Goal: Task Accomplishment & Management: Use online tool/utility

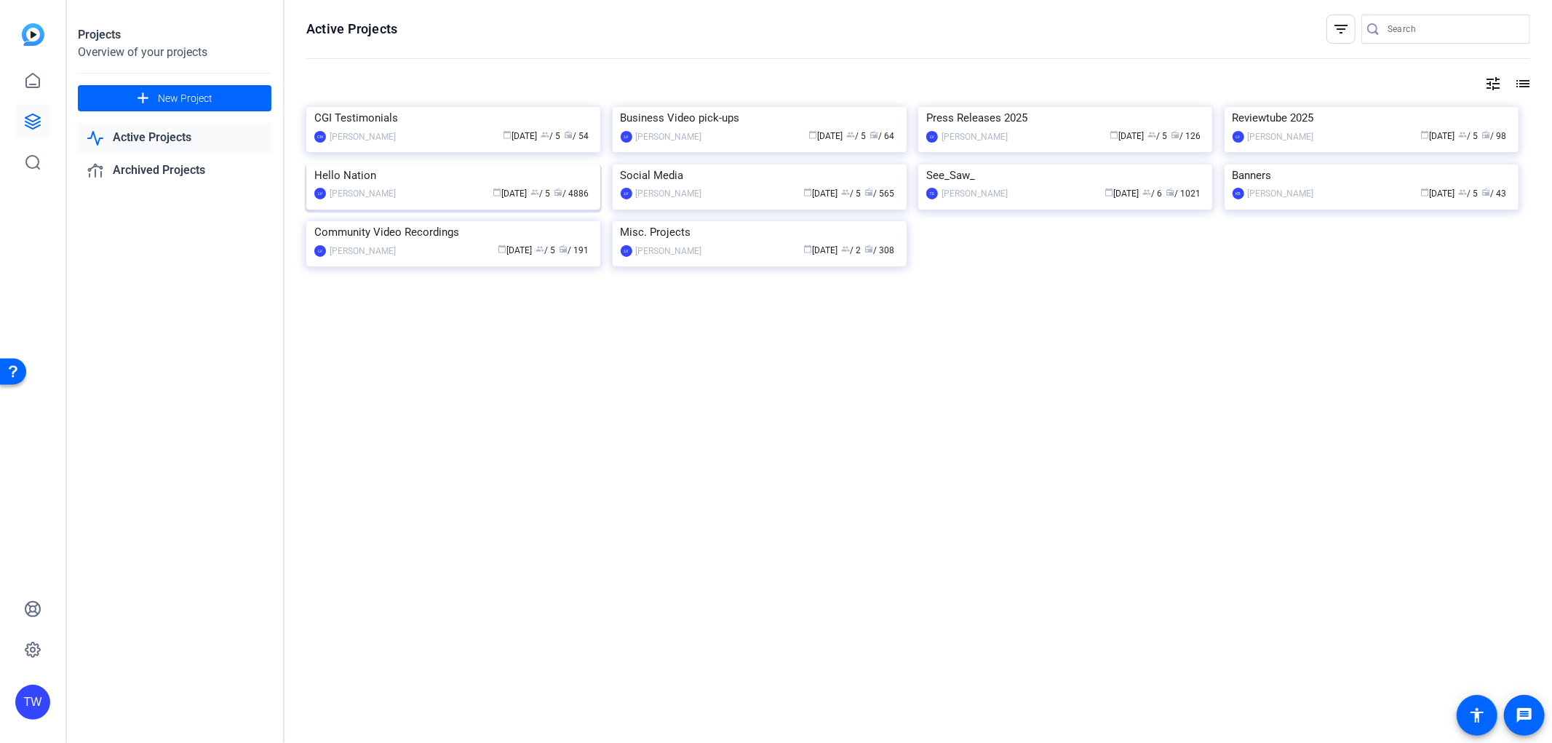
click at [446, 164] on img at bounding box center [453, 164] width 294 height 0
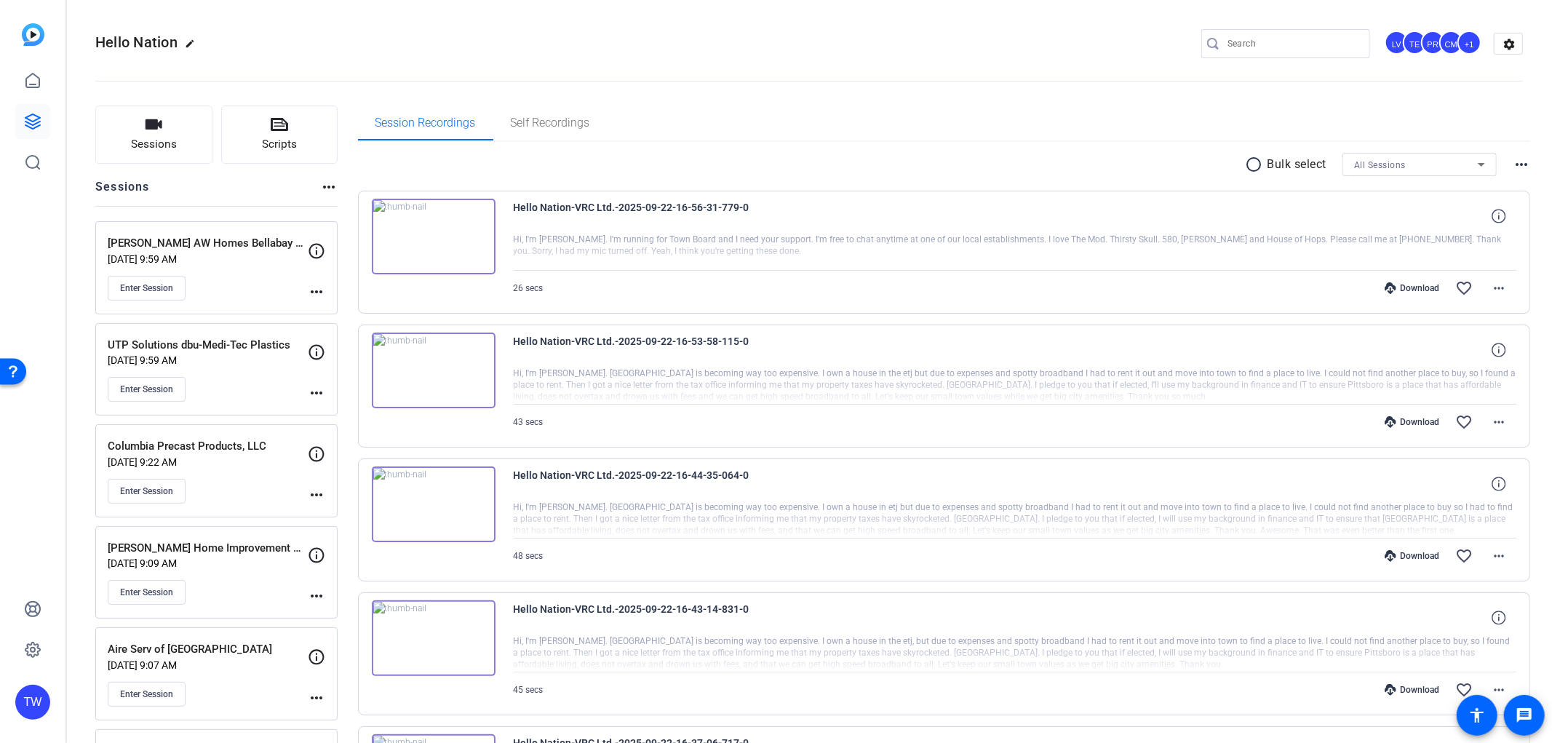
click at [158, 394] on span "Enter Session" at bounding box center [146, 390] width 53 height 12
click at [166, 384] on span "Enter Session" at bounding box center [146, 390] width 53 height 12
click at [234, 374] on div "UTP Solutions dbu-Medi-Tec Plastics [DATE] 9:59 AM Enter Session" at bounding box center [208, 370] width 200 height 66
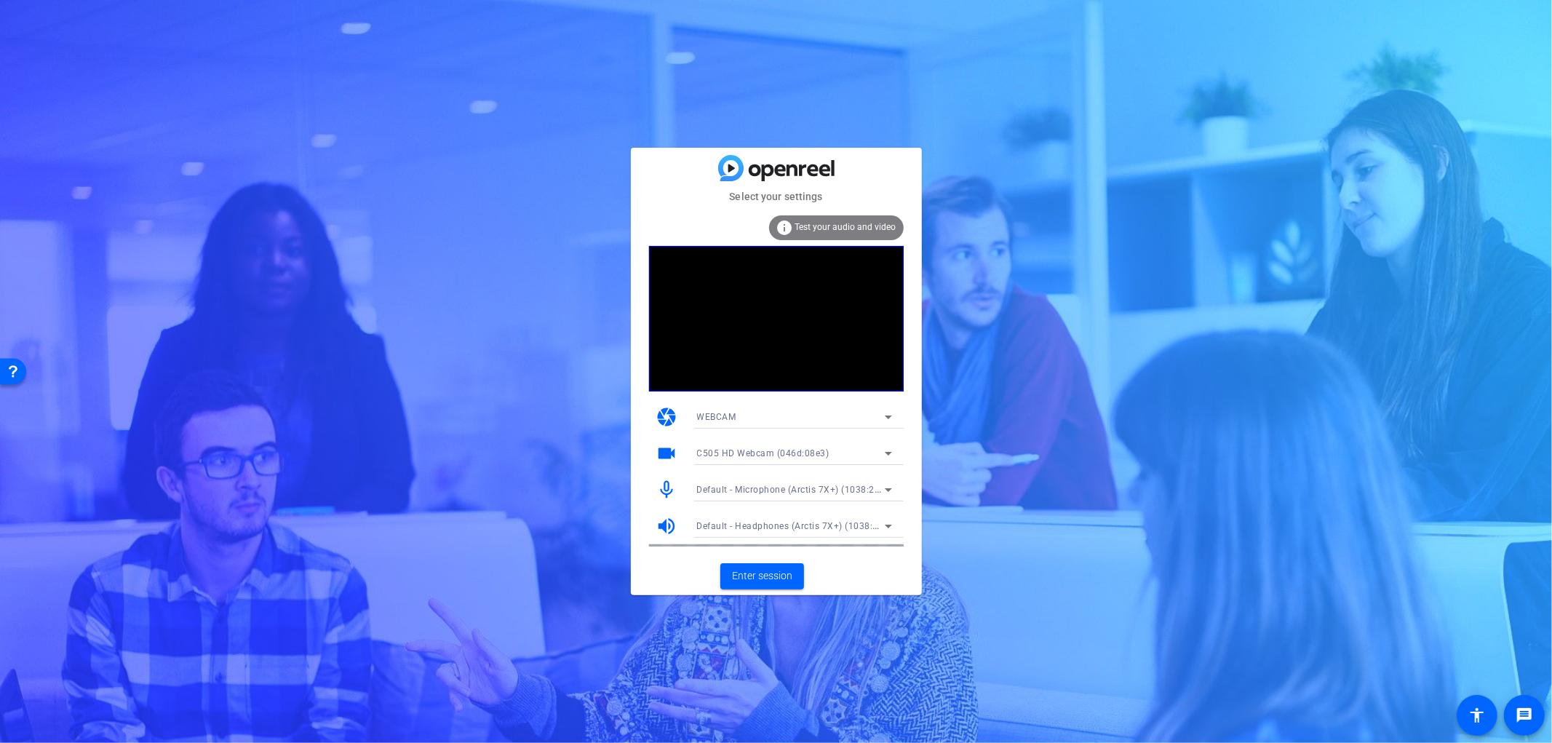
click at [841, 492] on span "Default - Microphone (Arctis 7X+) (1038:2216)" at bounding box center [796, 489] width 198 height 12
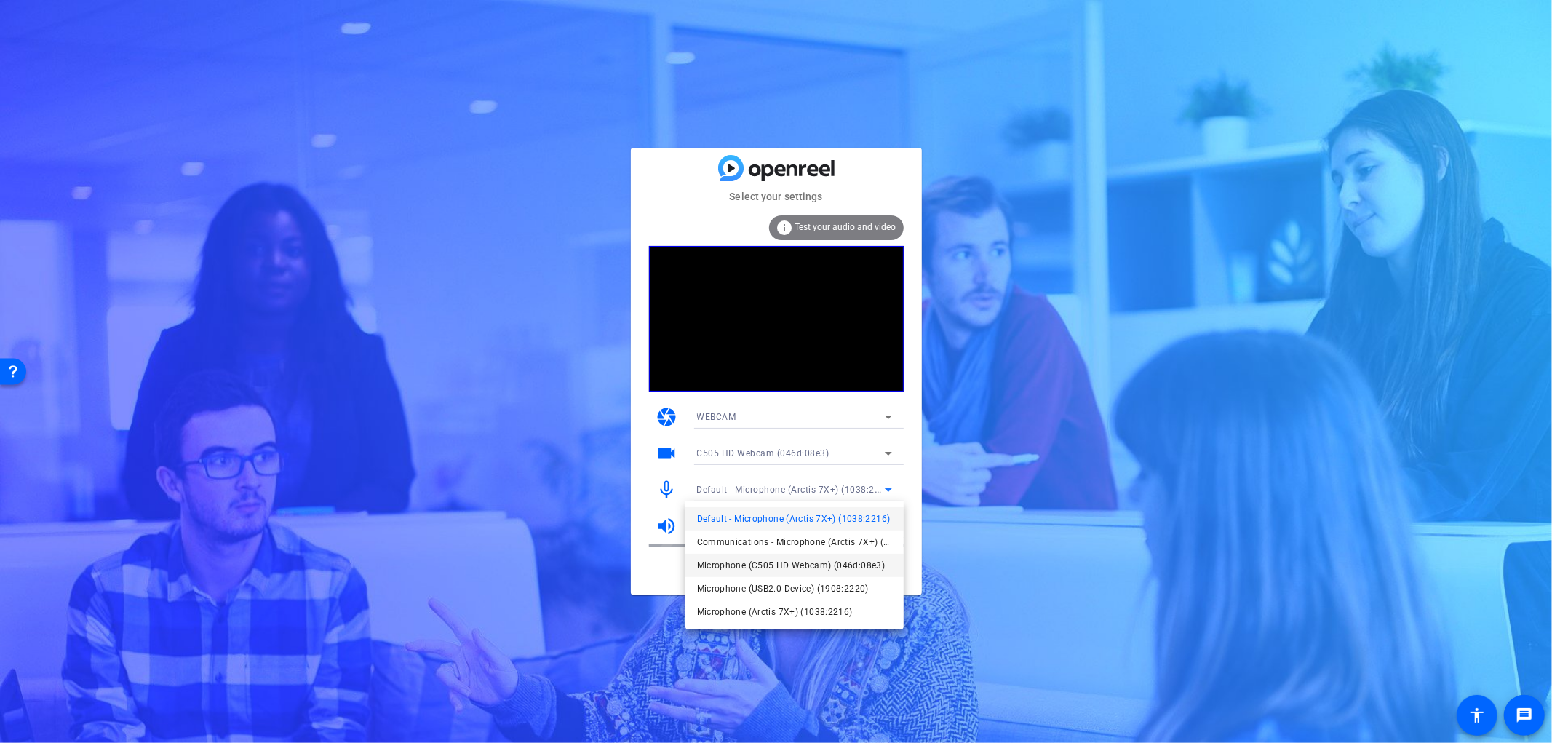
click at [819, 568] on span "Microphone (C505 HD Webcam) (046d:08e3)" at bounding box center [791, 565] width 188 height 17
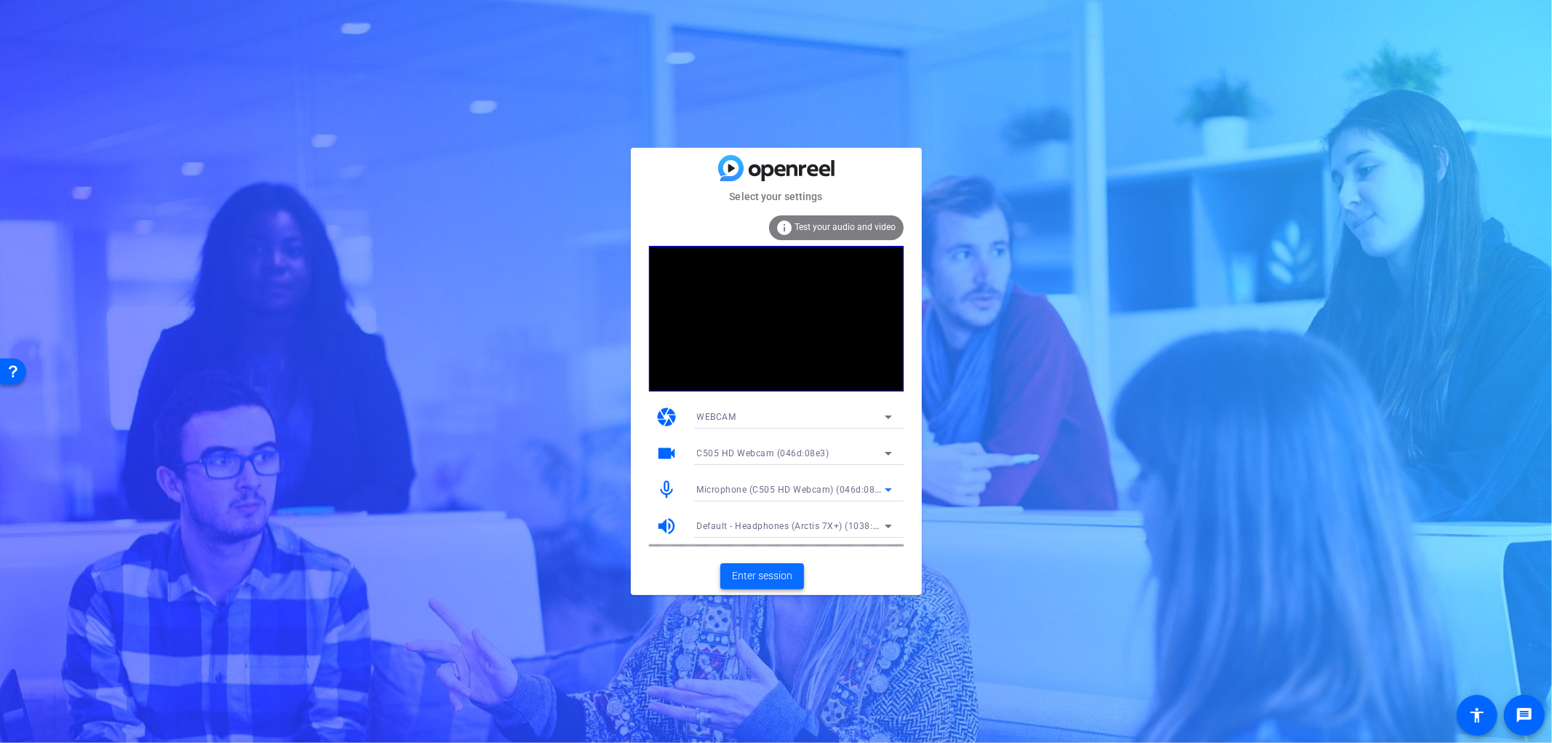
click at [767, 568] on span at bounding box center [763, 576] width 84 height 35
click at [808, 488] on span "Default - Microphone (Arctis 7X+) (1038:2216)" at bounding box center [796, 489] width 198 height 12
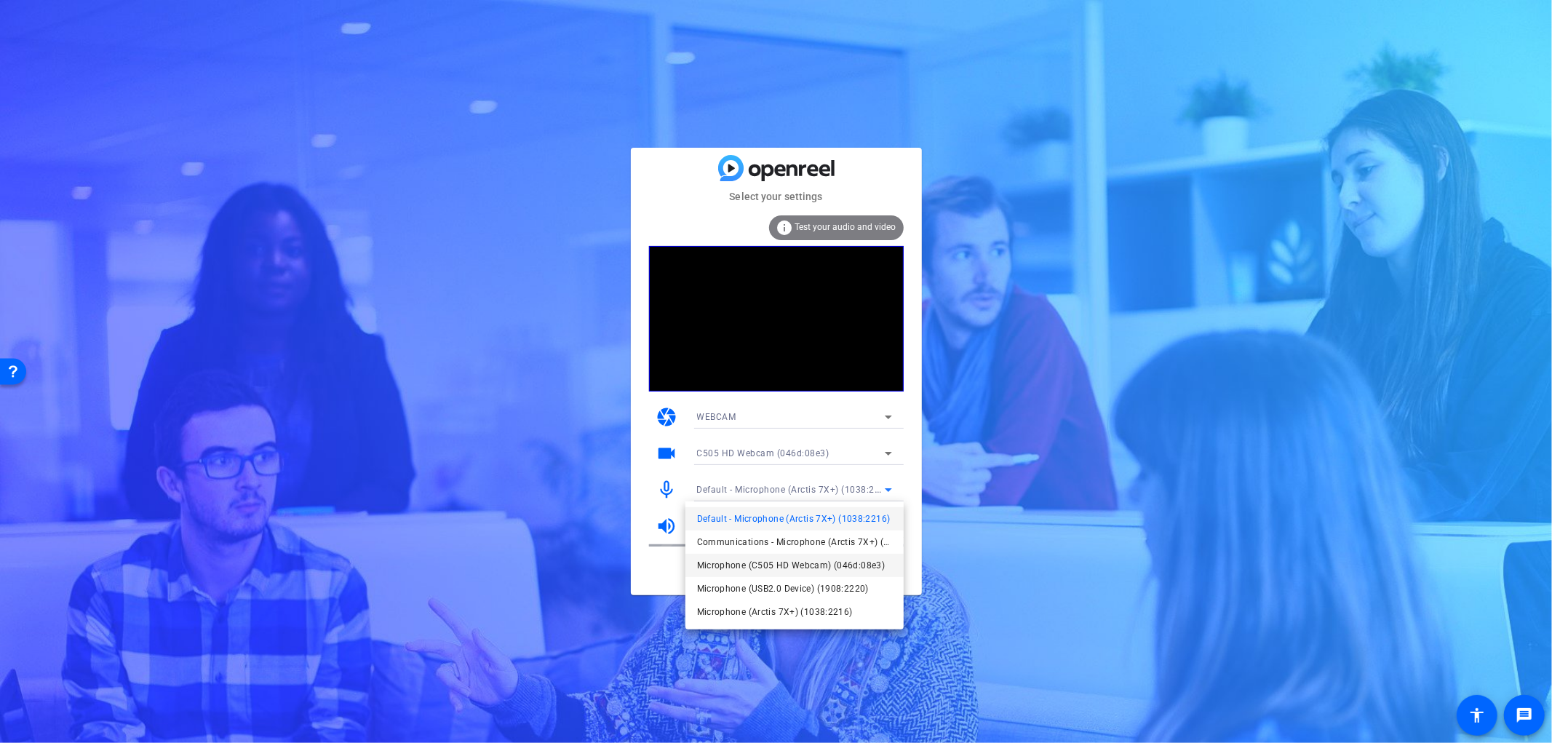
click at [801, 559] on span "Microphone (C505 HD Webcam) (046d:08e3)" at bounding box center [791, 565] width 188 height 17
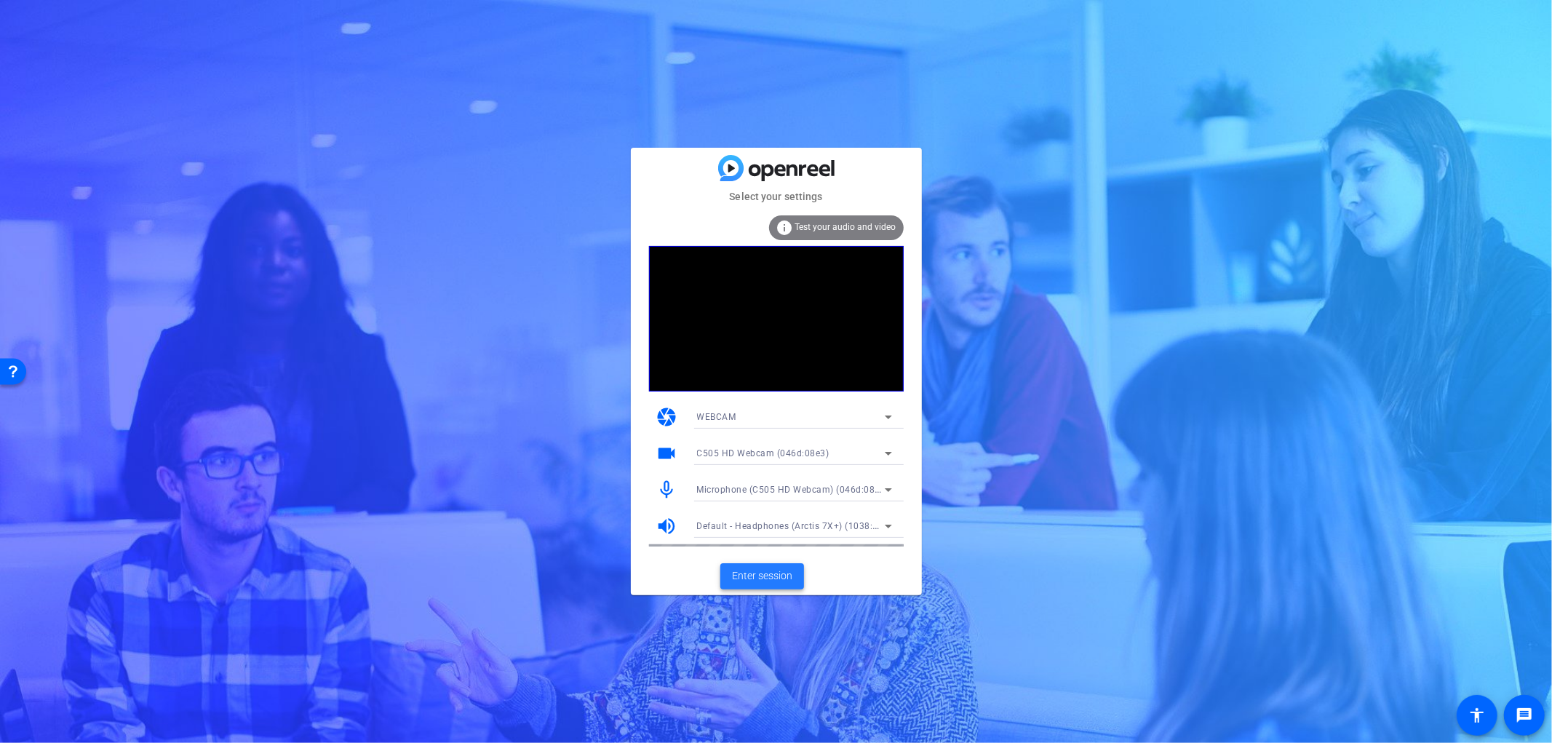
click at [774, 577] on span "Enter session" at bounding box center [762, 575] width 60 height 15
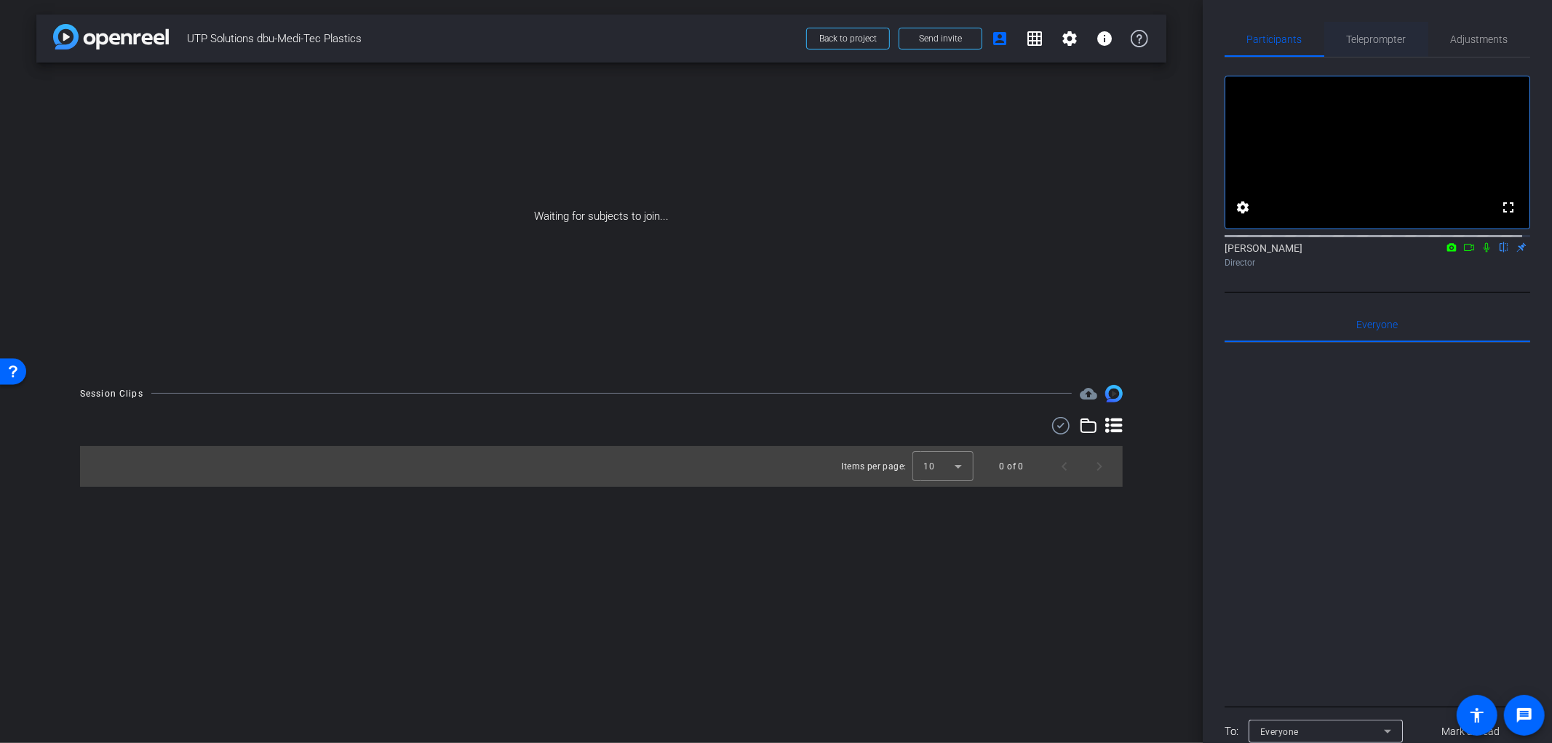
click at [1373, 44] on span "Teleprompter" at bounding box center [1377, 39] width 60 height 10
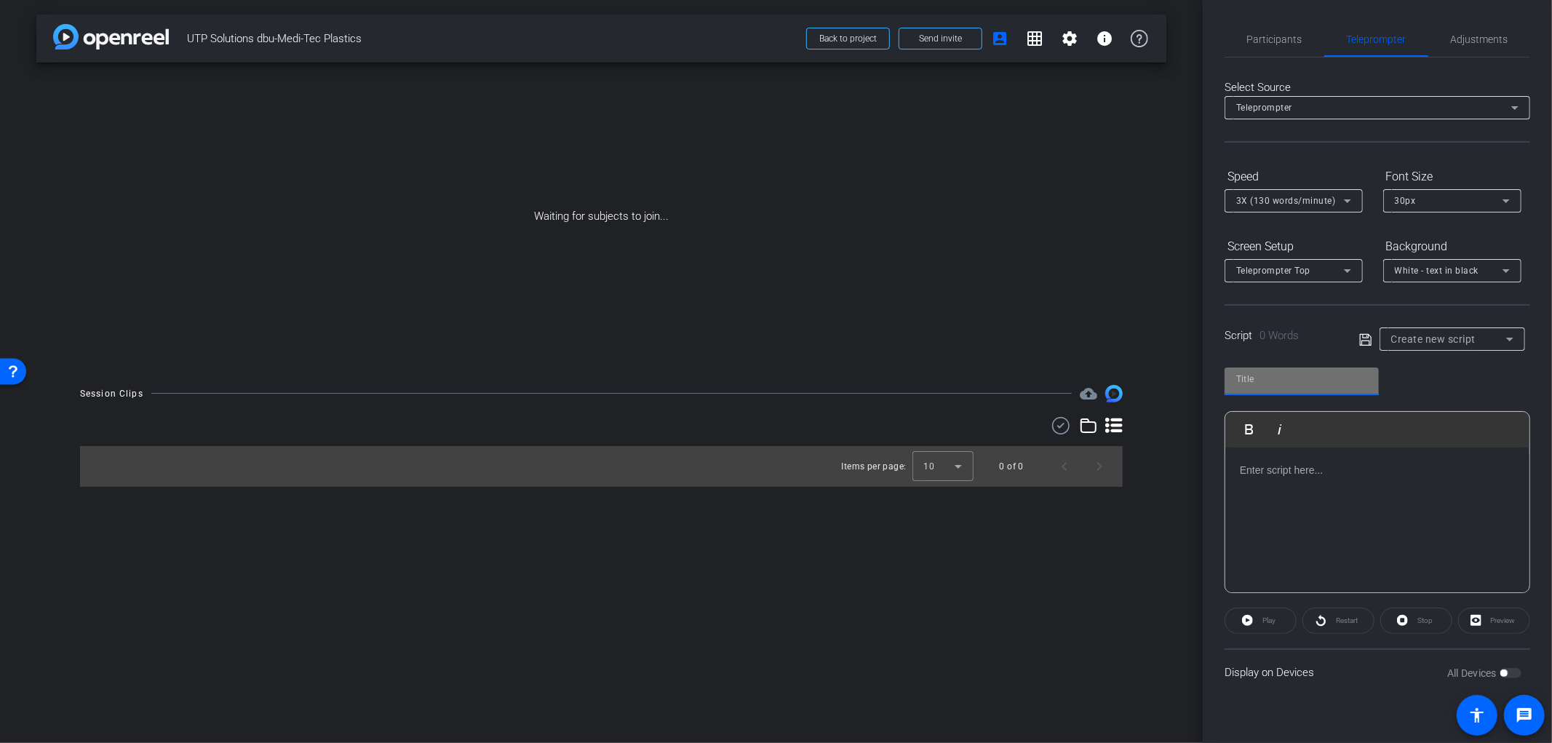
click at [1282, 379] on input "text" at bounding box center [1302, 378] width 131 height 17
type input "T"
type input "UTP Solutions"
click at [1343, 472] on p at bounding box center [1377, 470] width 275 height 16
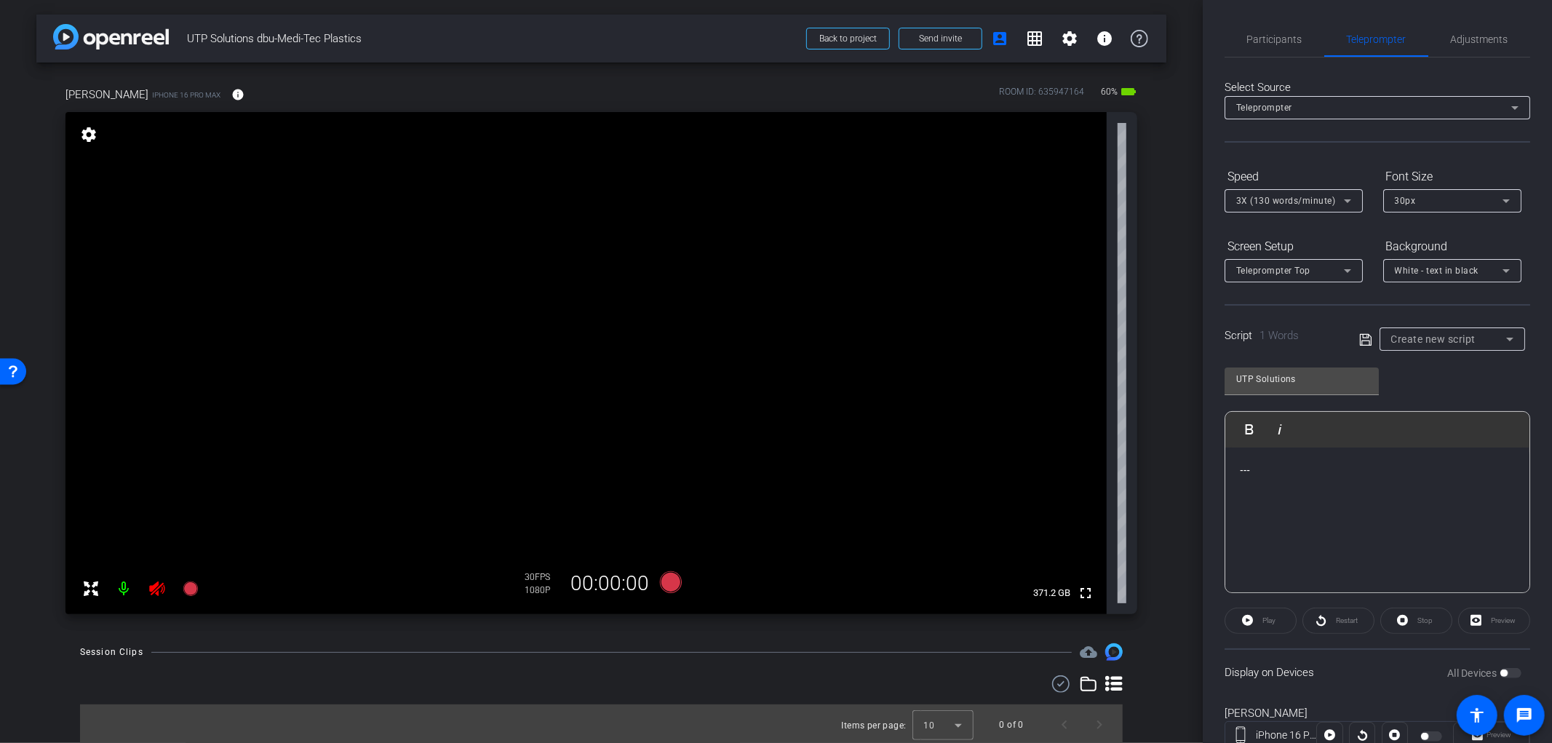
scroll to position [32, 0]
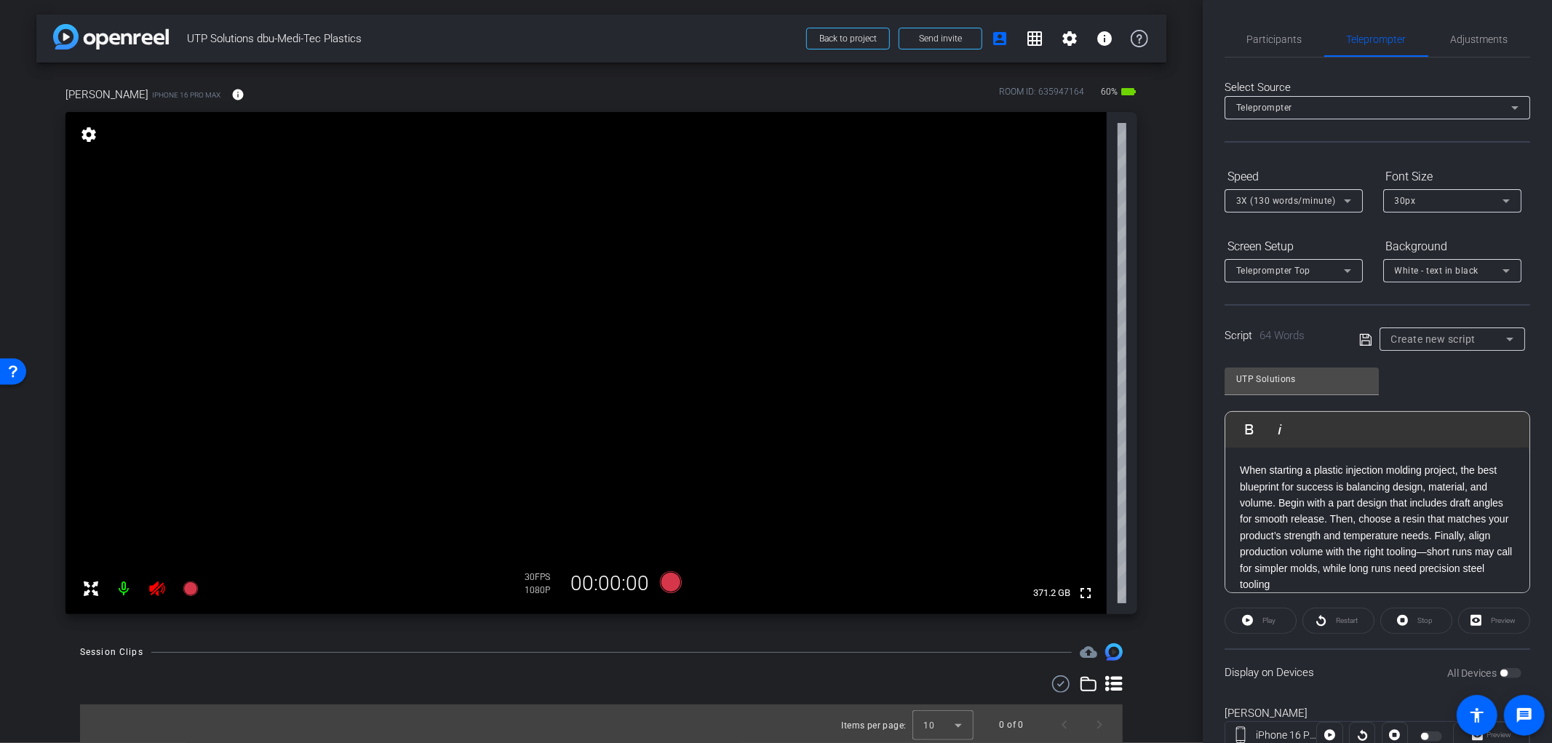
click at [157, 572] on video at bounding box center [586, 363] width 1041 height 502
click at [156, 586] on div at bounding box center [157, 572] width 36 height 36
click at [156, 594] on icon at bounding box center [156, 589] width 15 height 15
click at [1470, 49] on span "Adjustments" at bounding box center [1479, 39] width 57 height 35
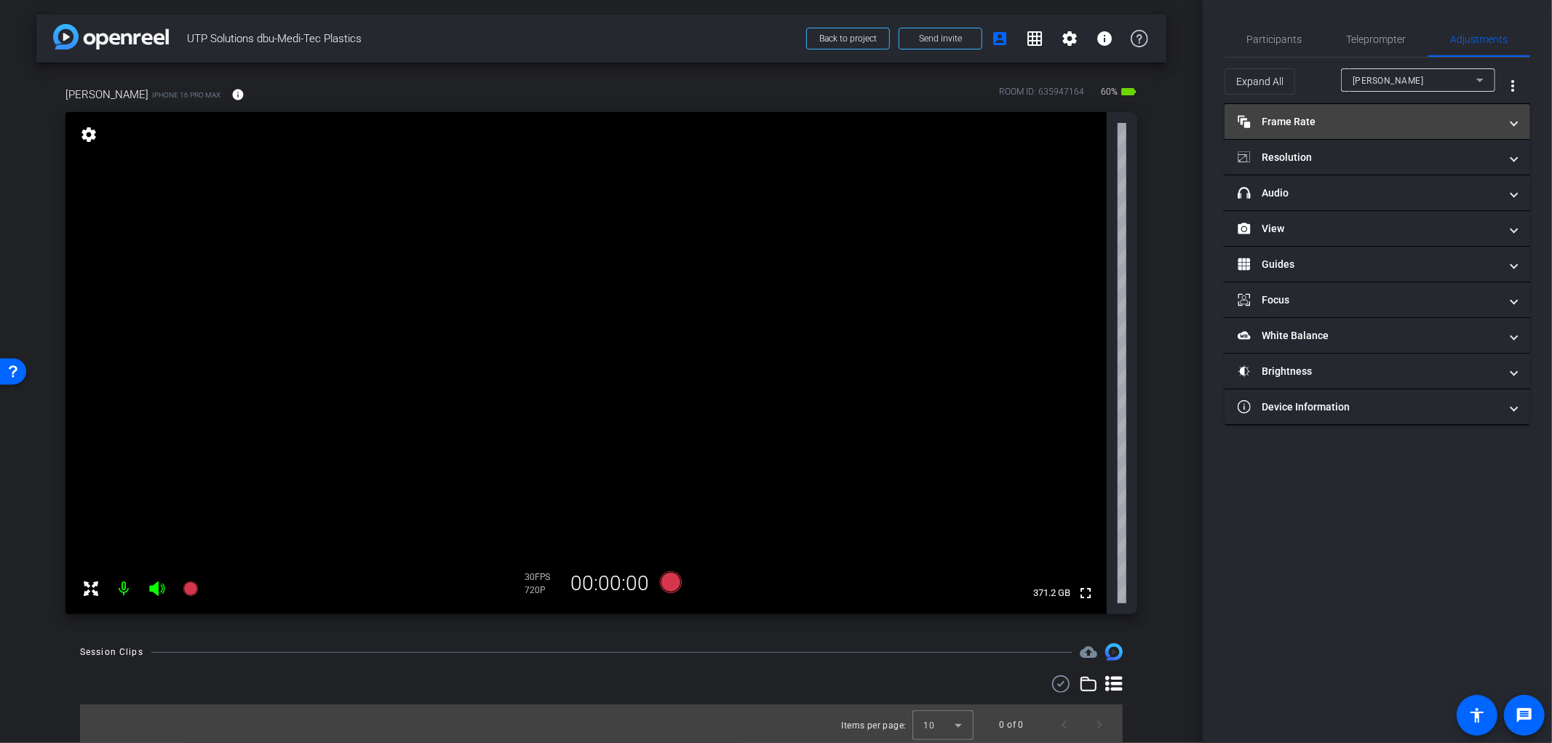
click at [1344, 119] on mat-panel-title "Frame Rate Frame Rate" at bounding box center [1369, 121] width 262 height 15
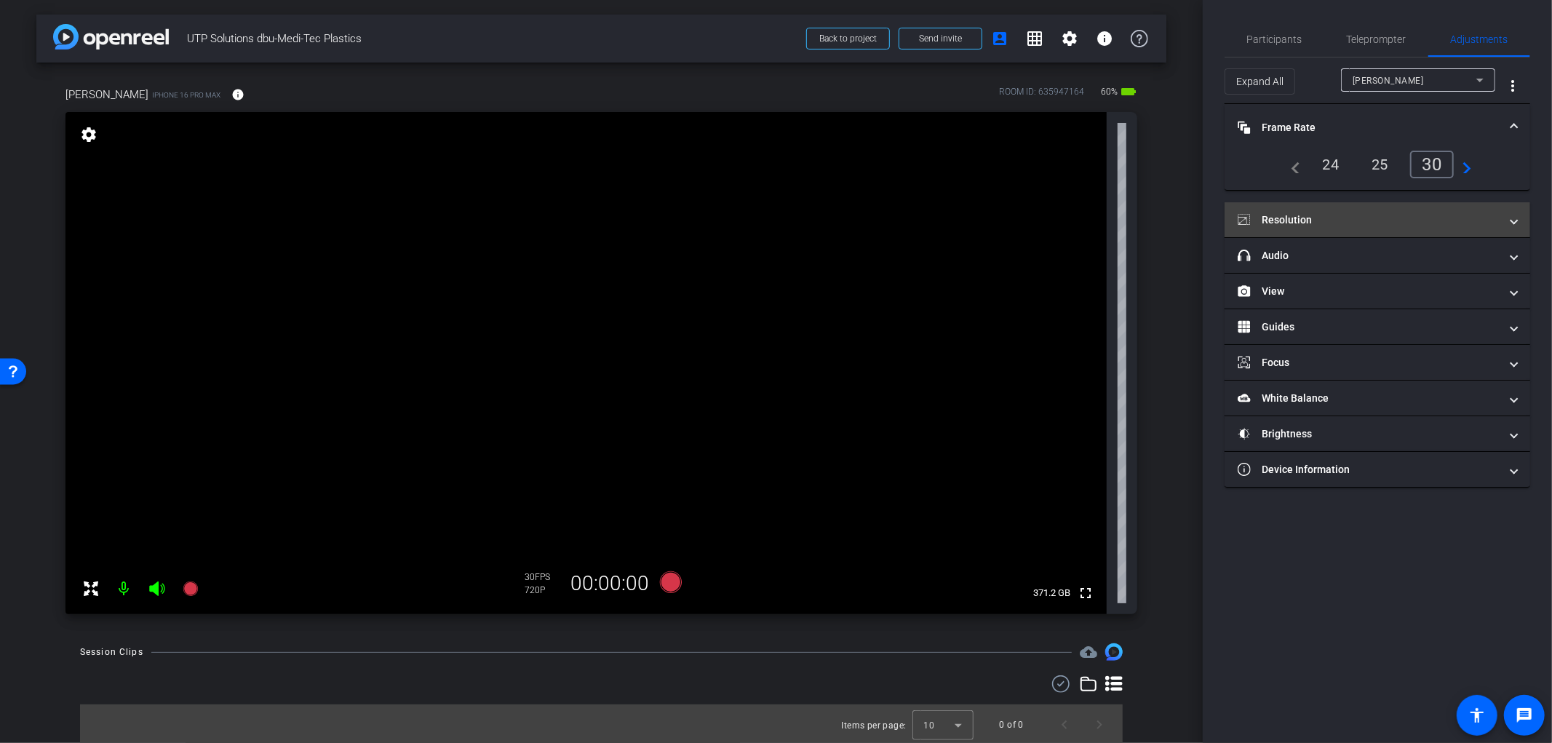
click at [1381, 213] on mat-panel-title "Resolution" at bounding box center [1369, 220] width 262 height 15
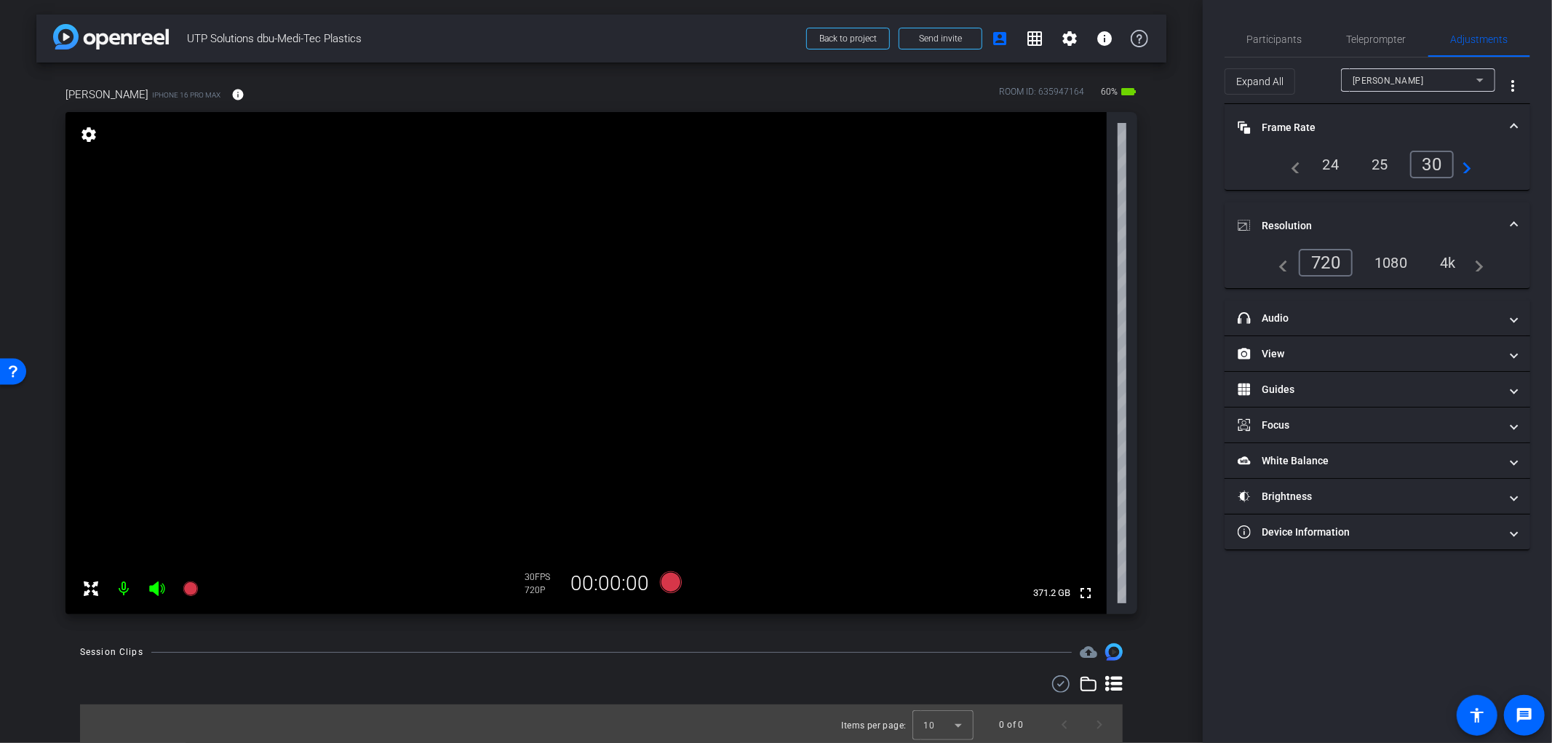
click at [1450, 260] on div "4k" at bounding box center [1448, 262] width 38 height 25
click at [1352, 302] on mat-expansion-panel-header "headphone icon Audio" at bounding box center [1378, 318] width 306 height 35
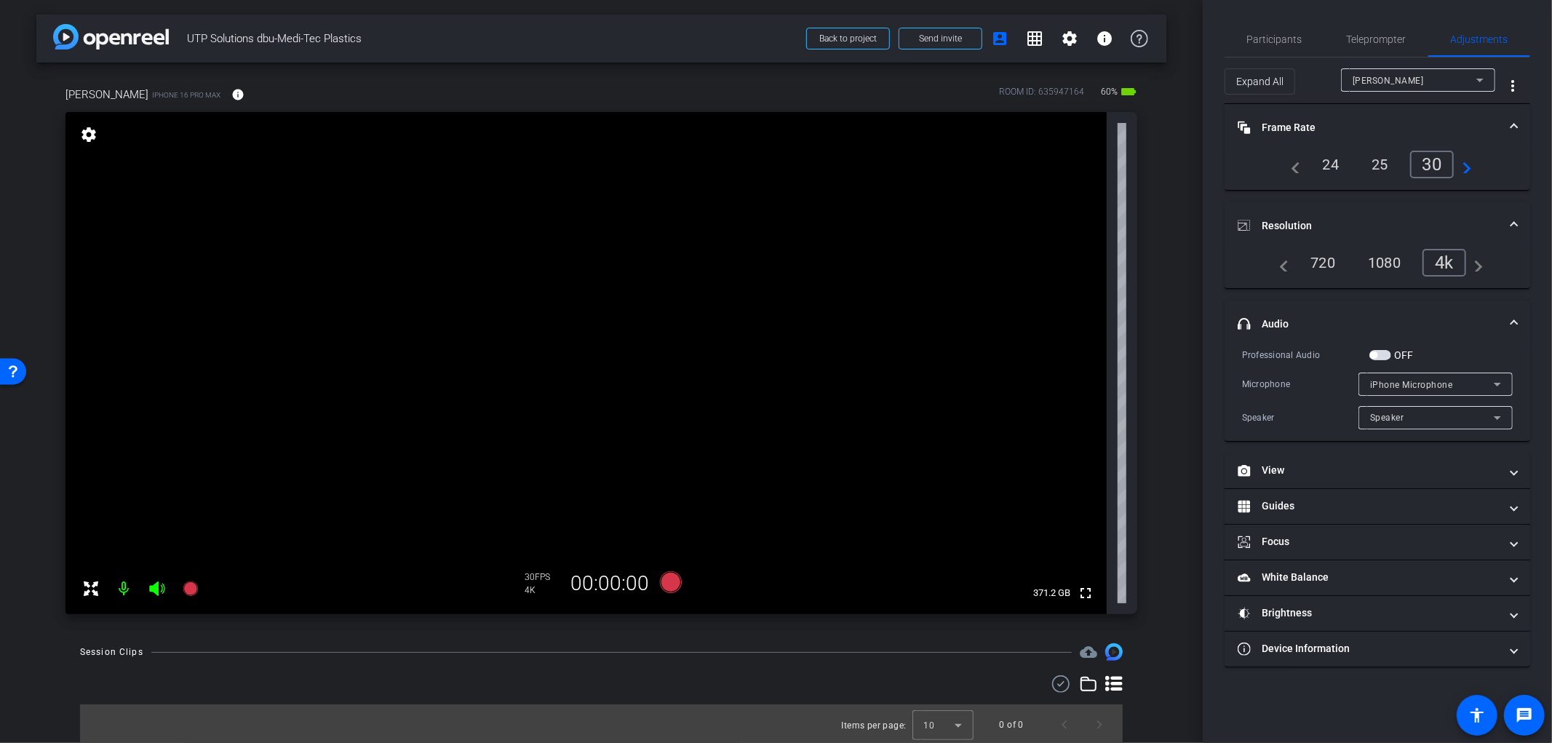
click at [1381, 355] on span "button" at bounding box center [1381, 355] width 22 height 10
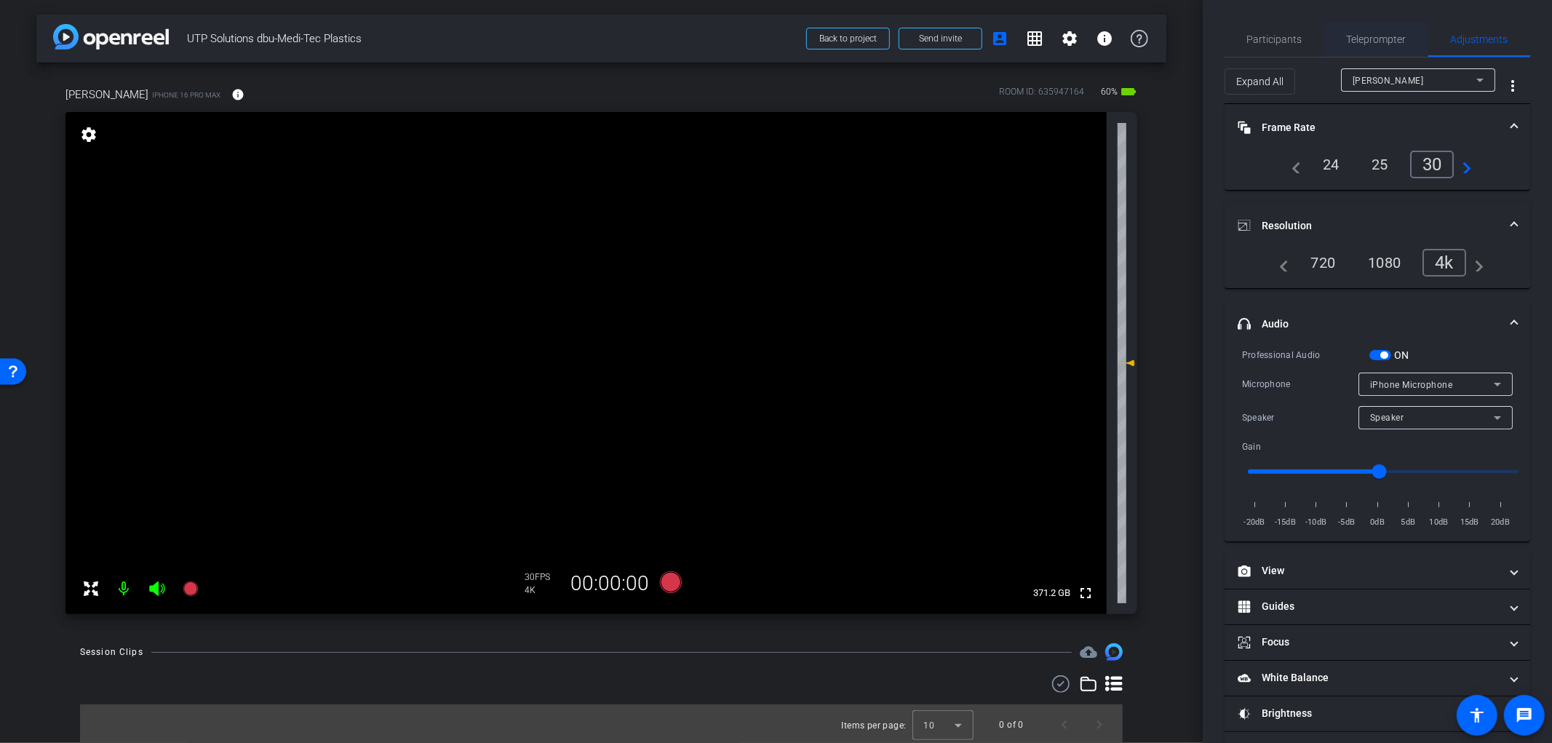
click at [1370, 41] on span "Teleprompter" at bounding box center [1377, 39] width 60 height 10
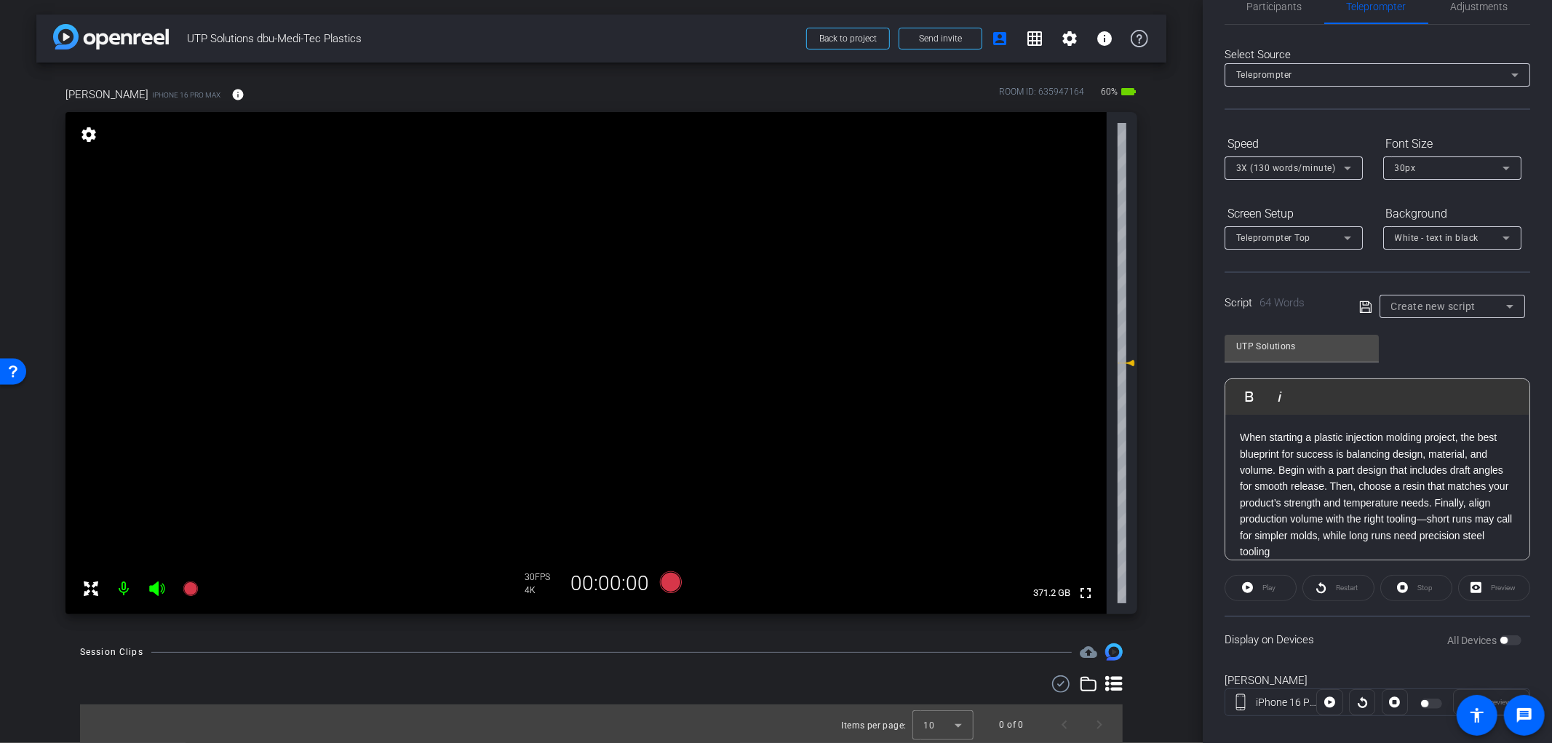
scroll to position [51, 0]
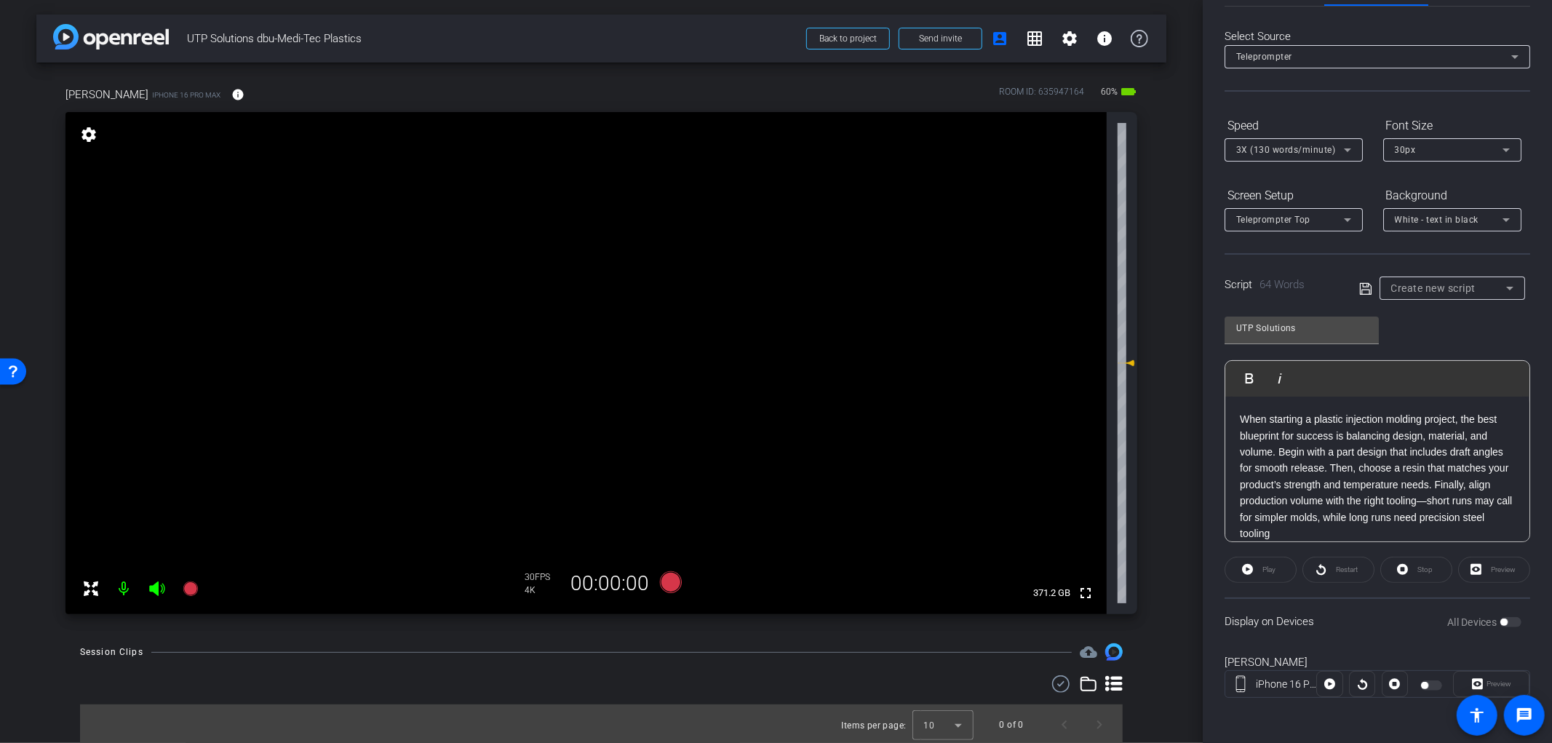
click at [1360, 285] on icon at bounding box center [1366, 288] width 13 height 17
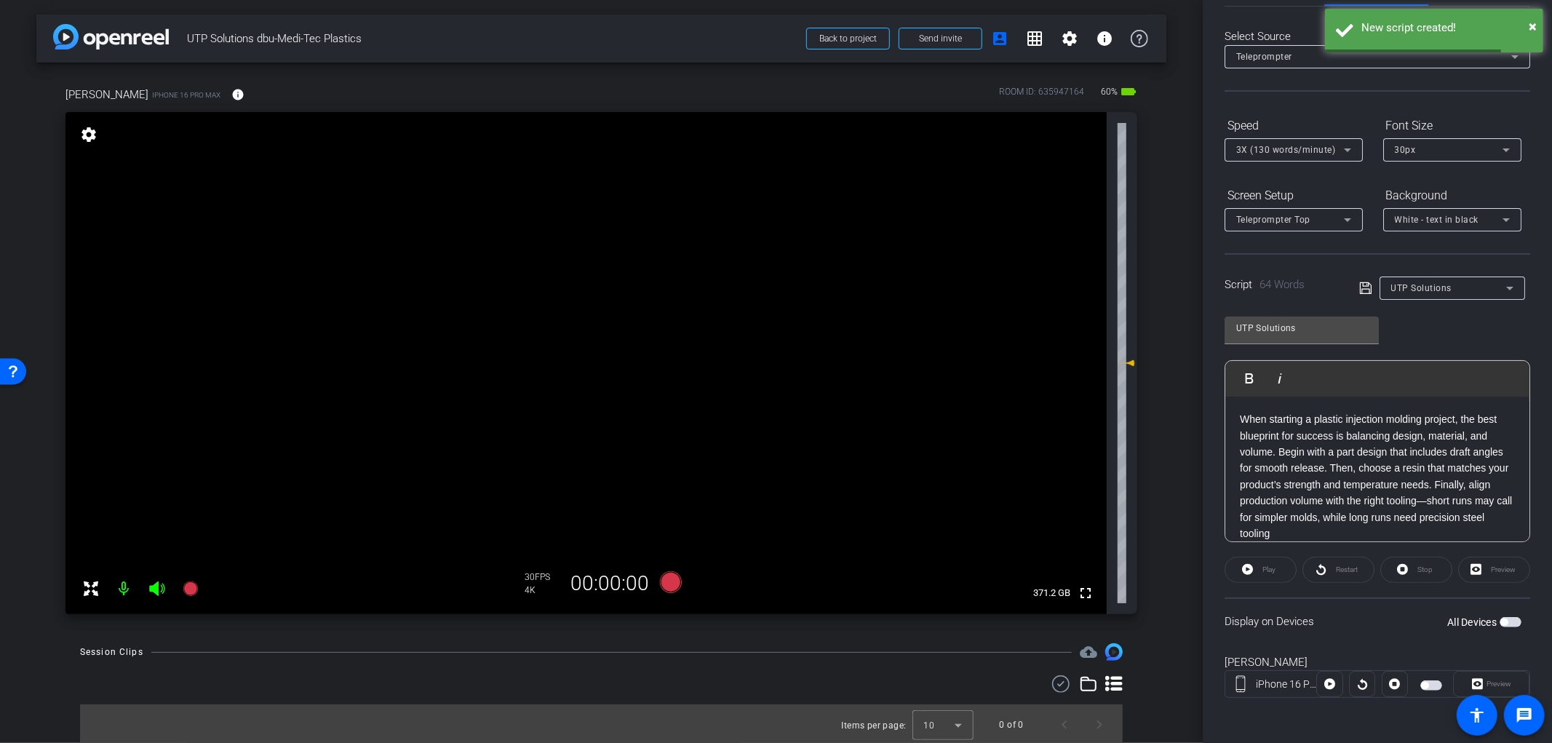
click at [1501, 619] on span "button" at bounding box center [1504, 622] width 7 height 7
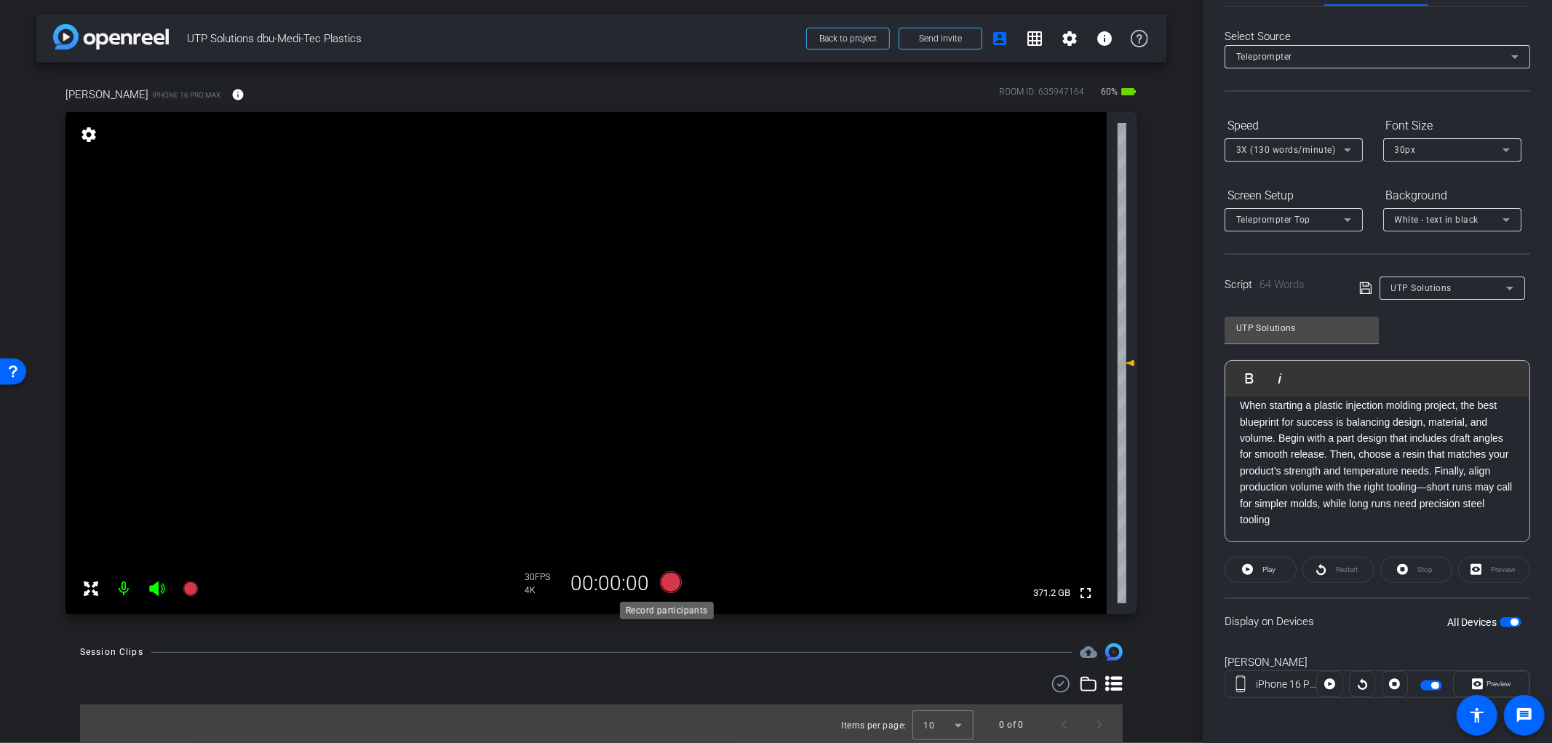
click at [670, 585] on icon at bounding box center [670, 582] width 22 height 22
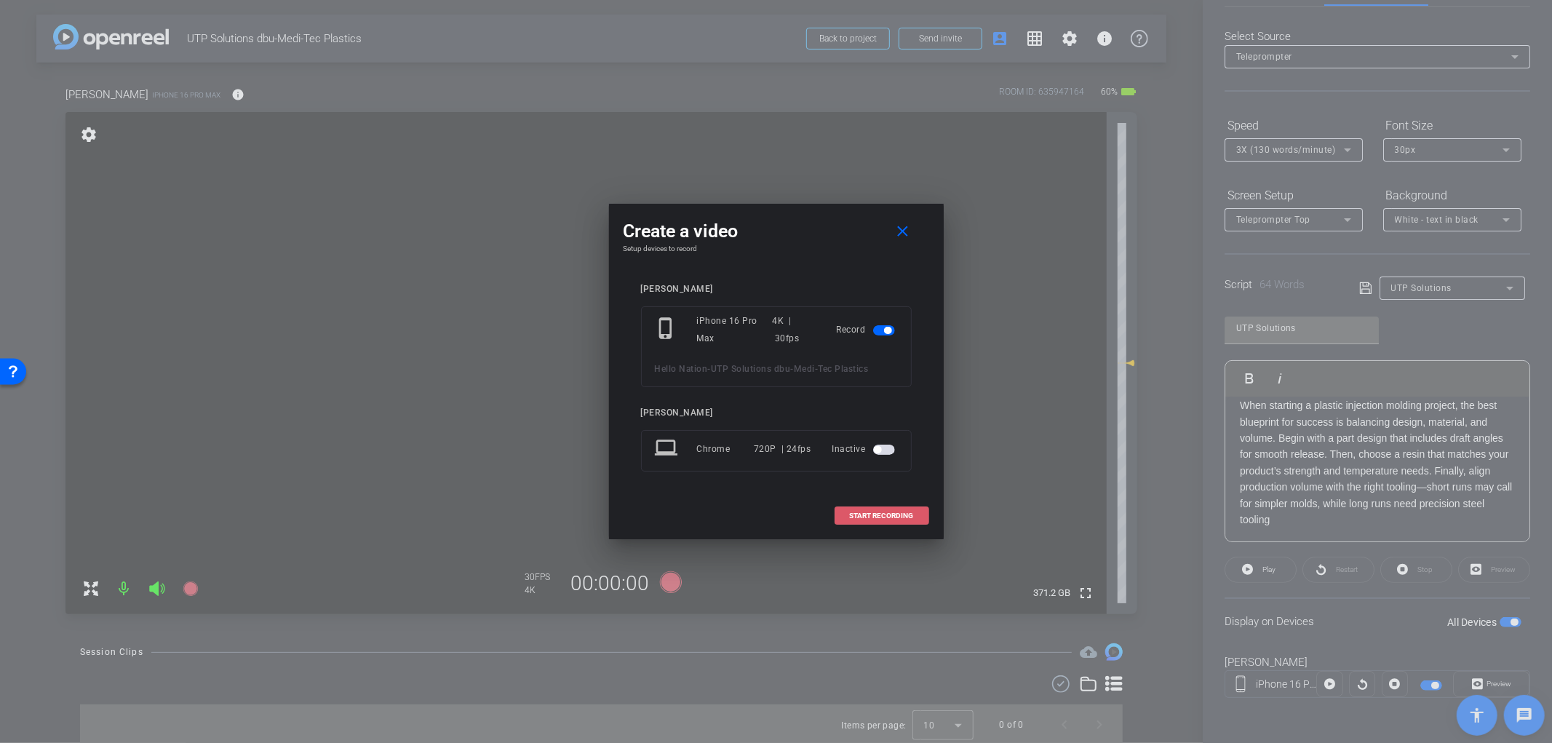
click at [876, 517] on span "START RECORDING" at bounding box center [882, 515] width 64 height 7
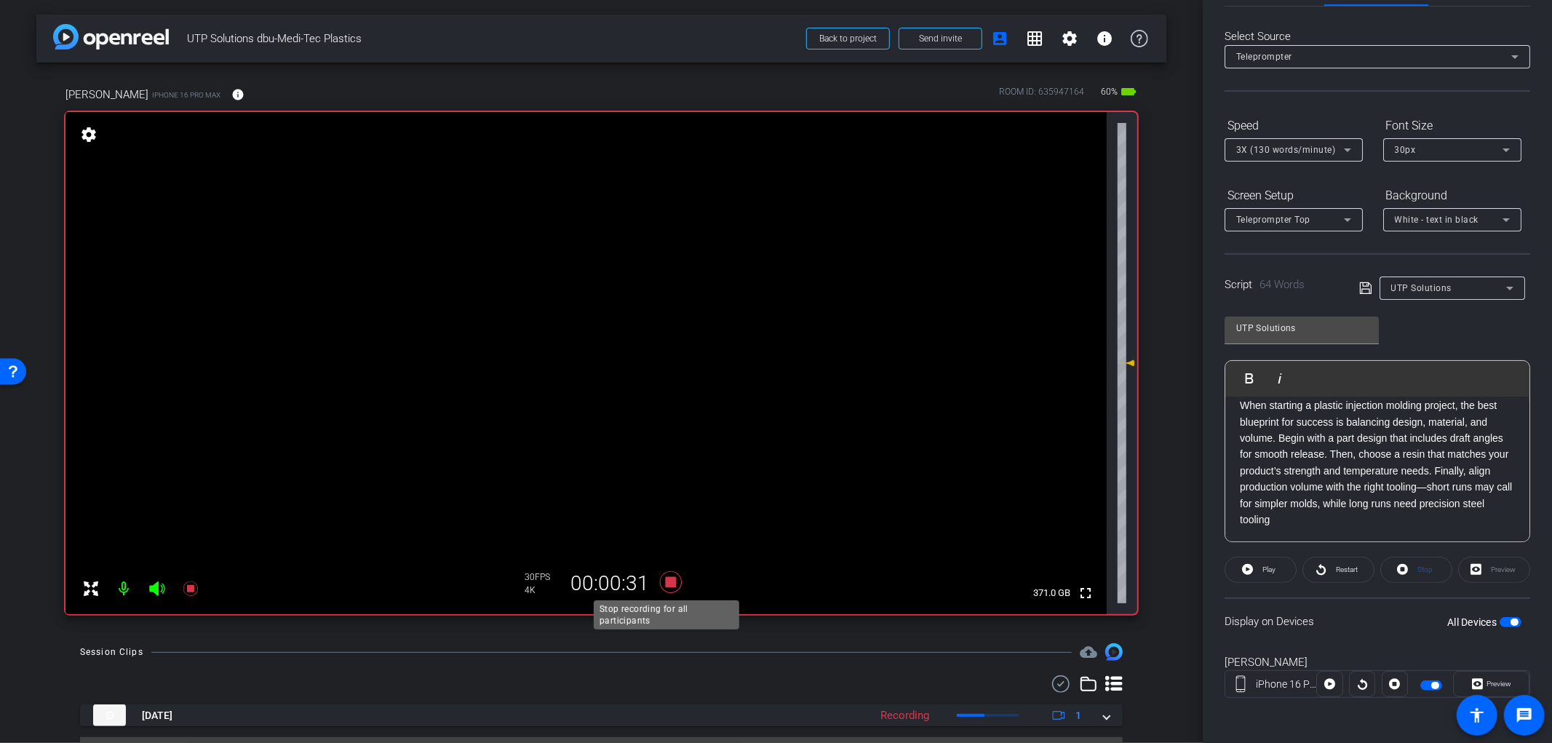
click at [667, 582] on icon at bounding box center [670, 582] width 22 height 22
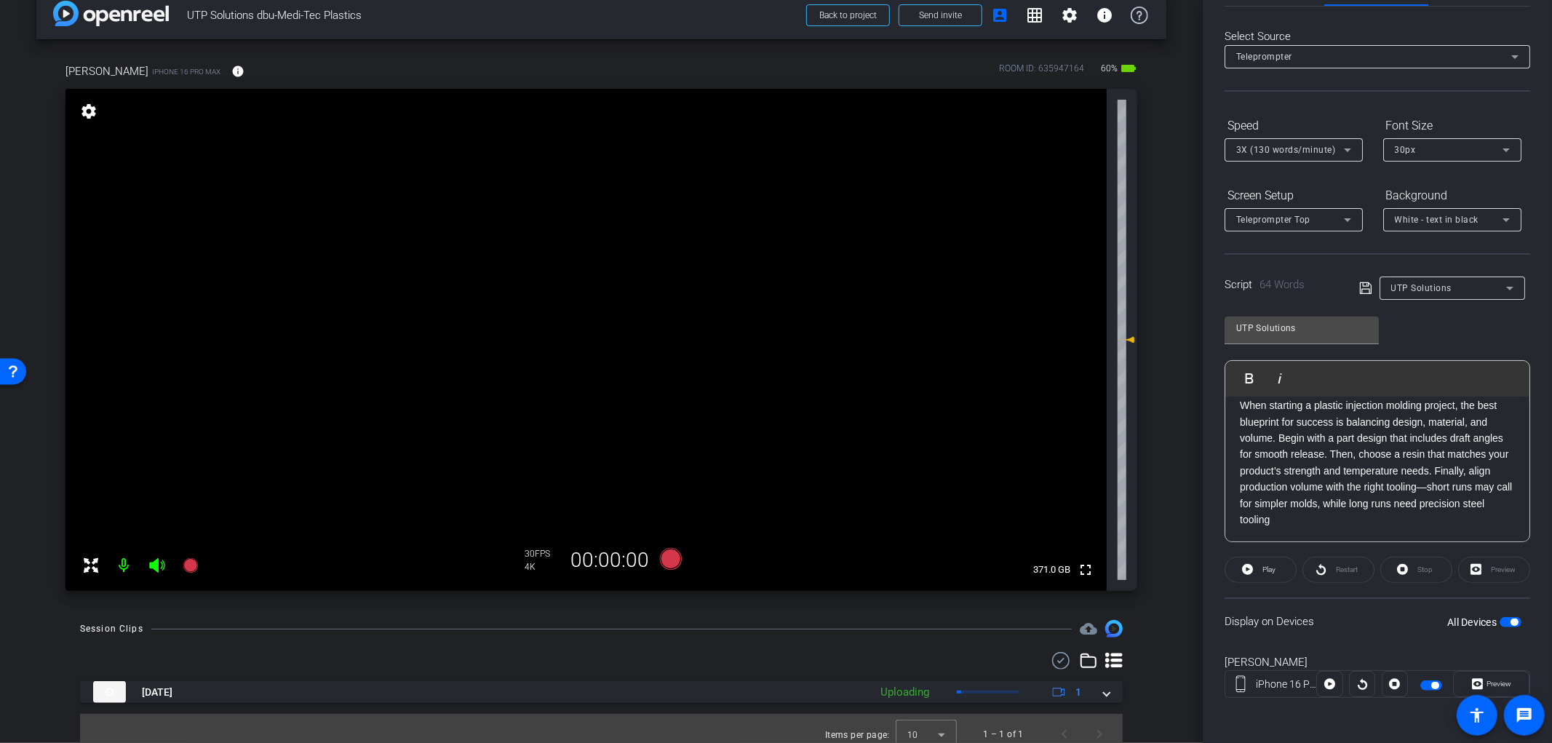
scroll to position [35, 0]
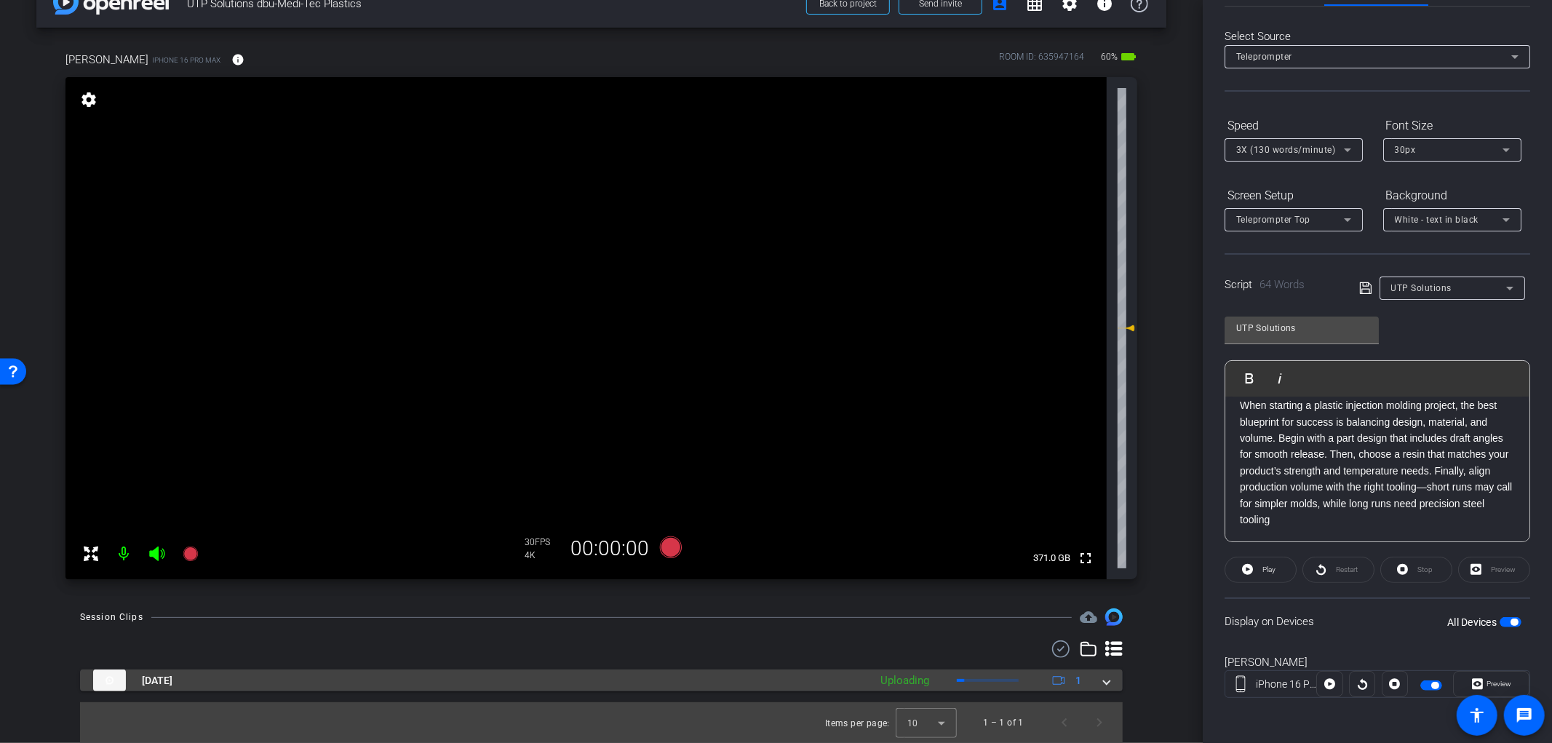
click at [1092, 680] on div "Sep 23, 2025 Uploading 1" at bounding box center [598, 681] width 1011 height 22
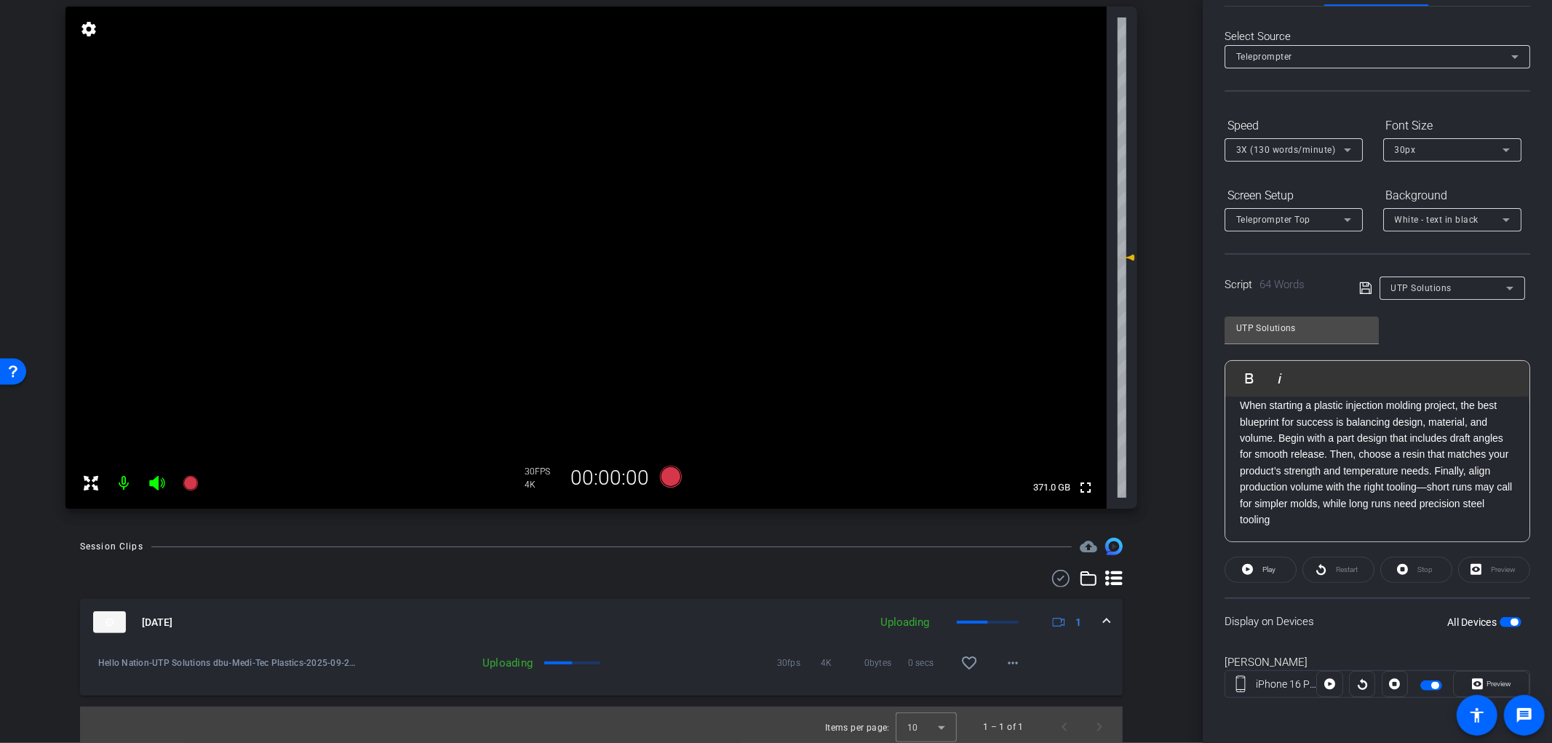
scroll to position [110, 0]
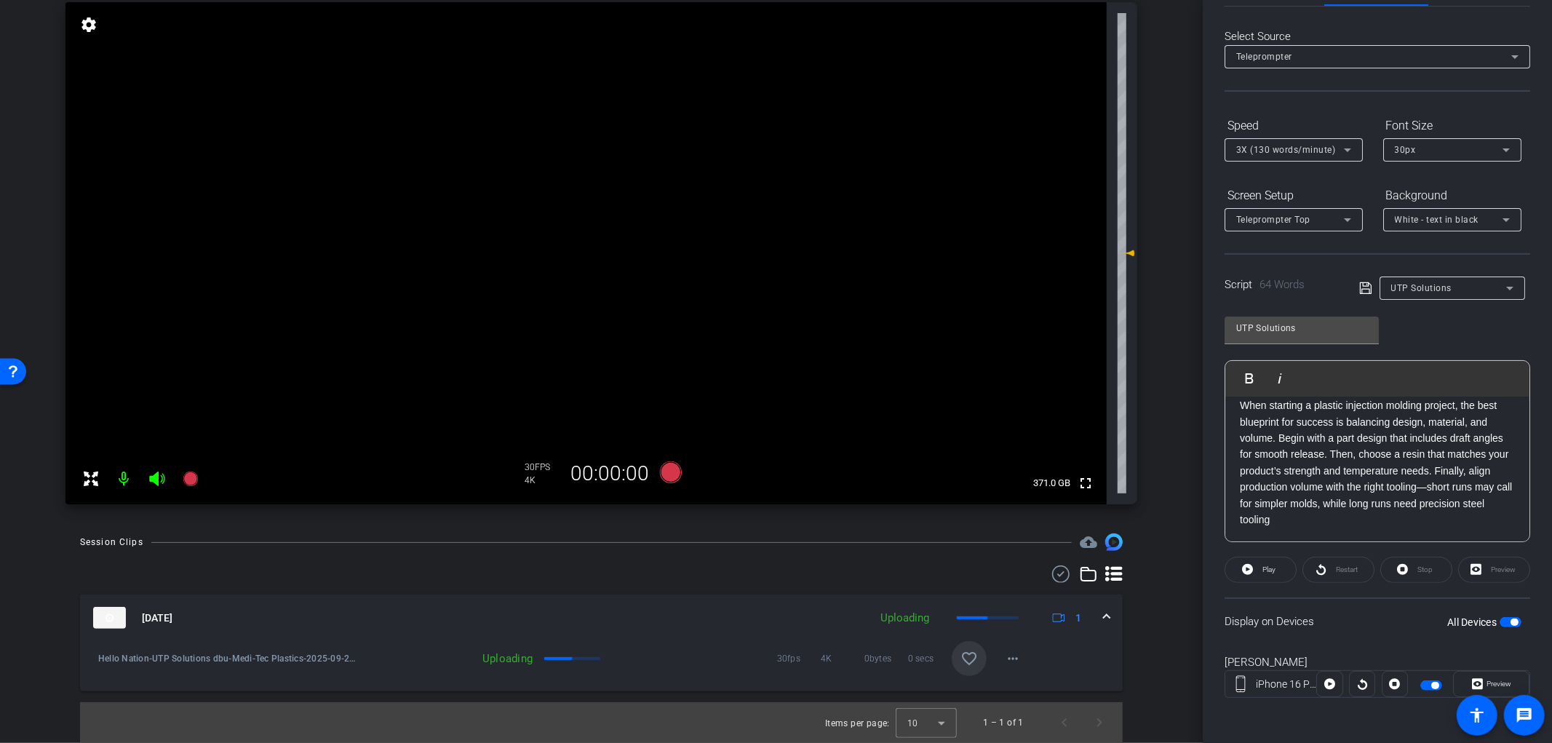
click at [961, 666] on mat-icon "favorite_border" at bounding box center [969, 658] width 17 height 17
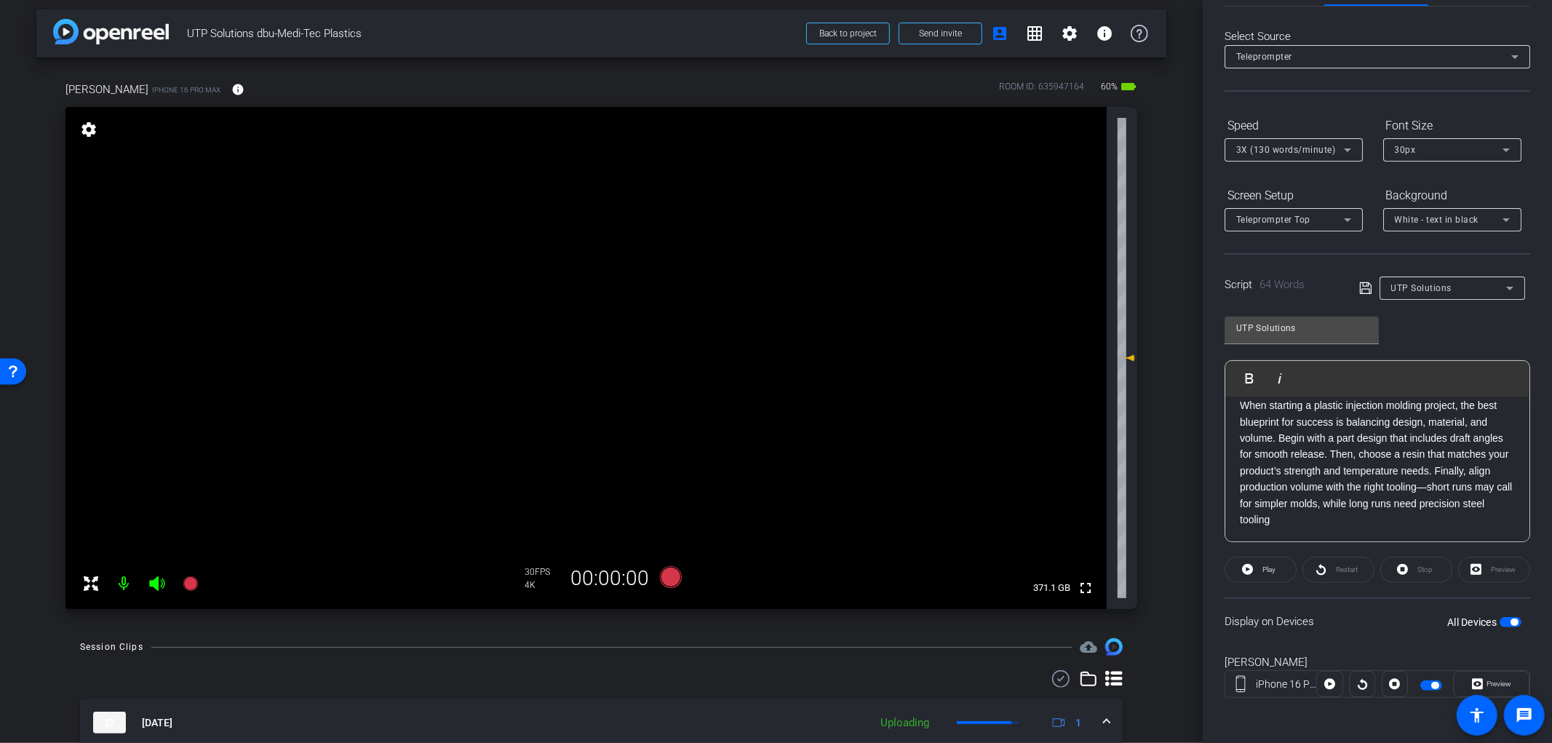
scroll to position [0, 0]
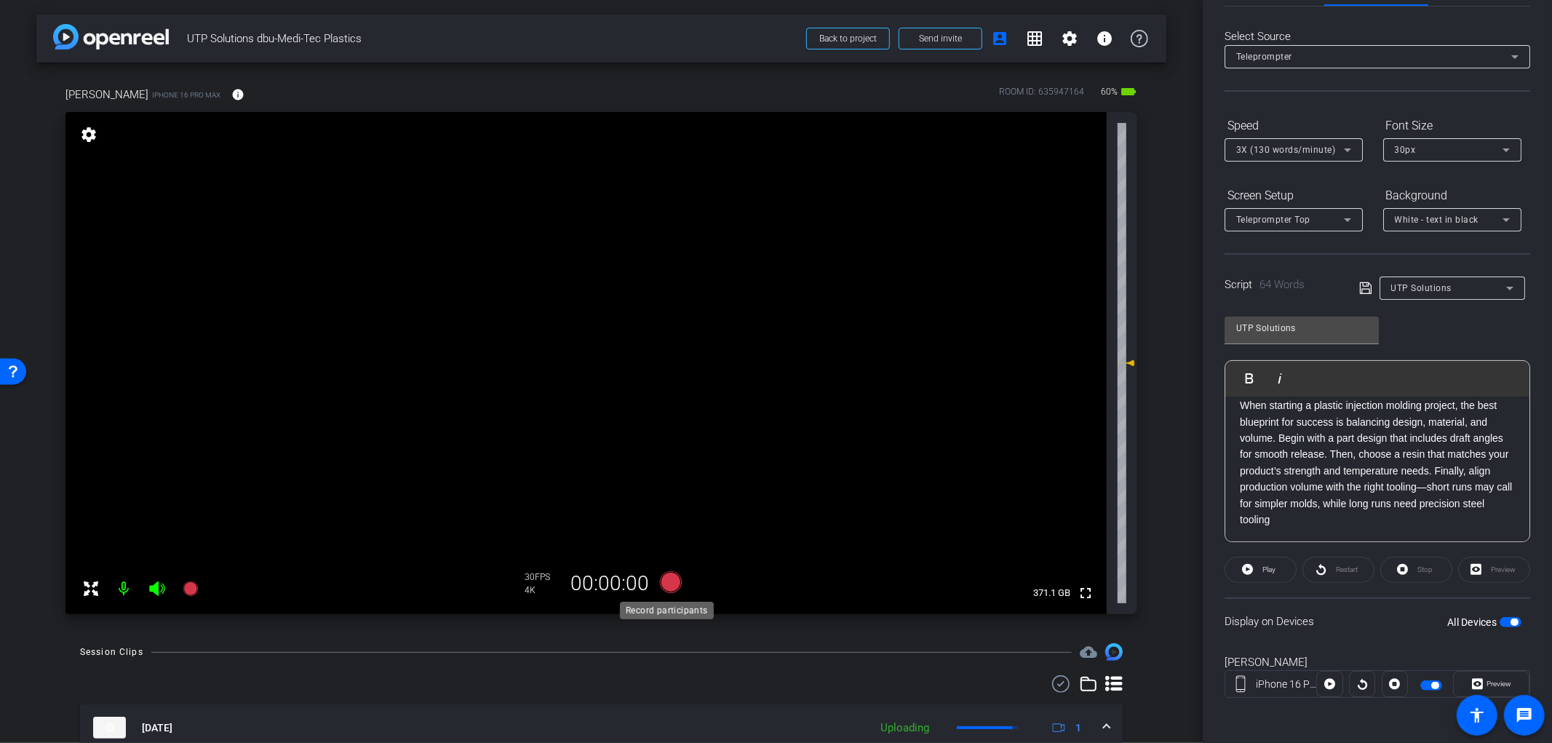
click at [666, 585] on icon at bounding box center [670, 582] width 22 height 22
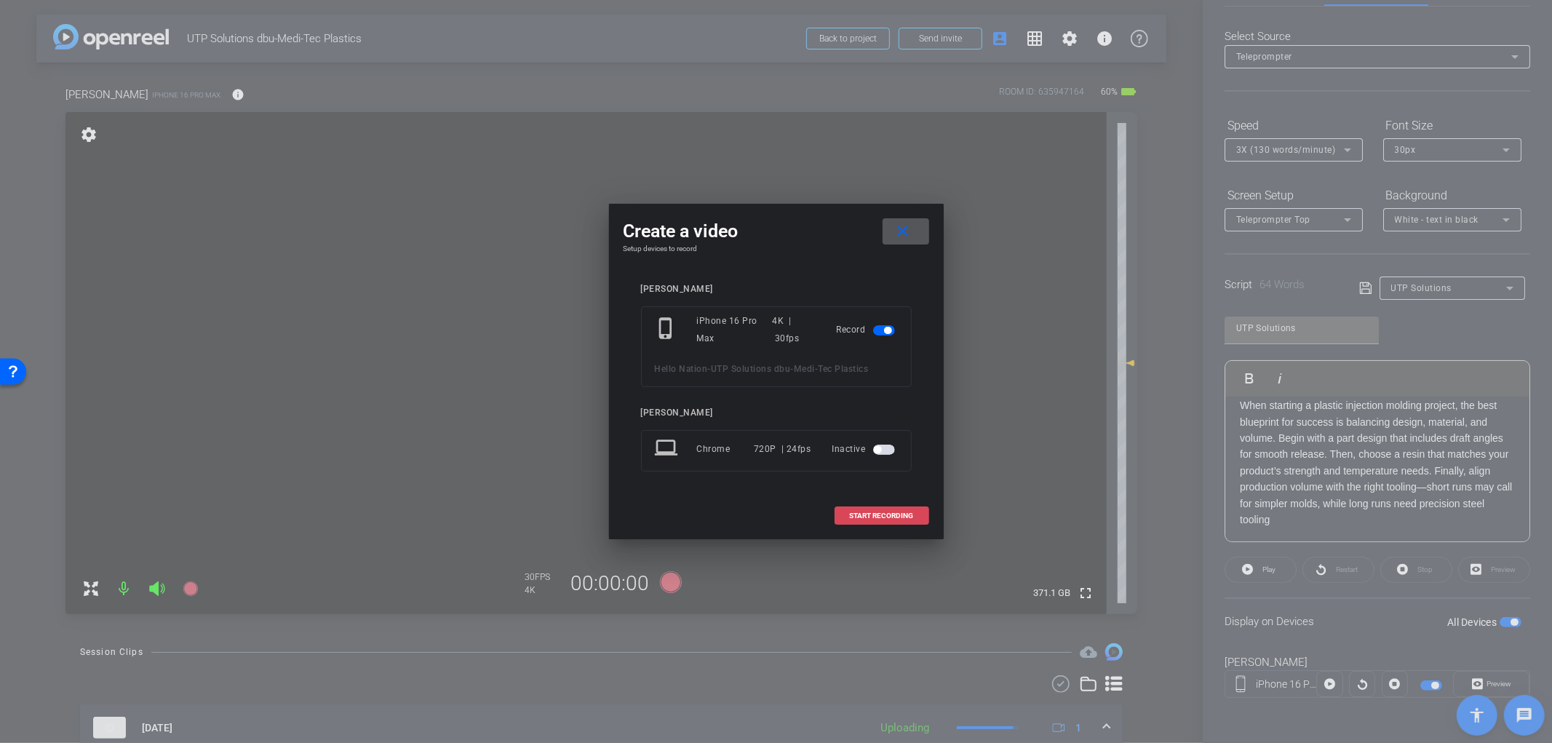
click at [903, 518] on span "START RECORDING" at bounding box center [882, 515] width 64 height 7
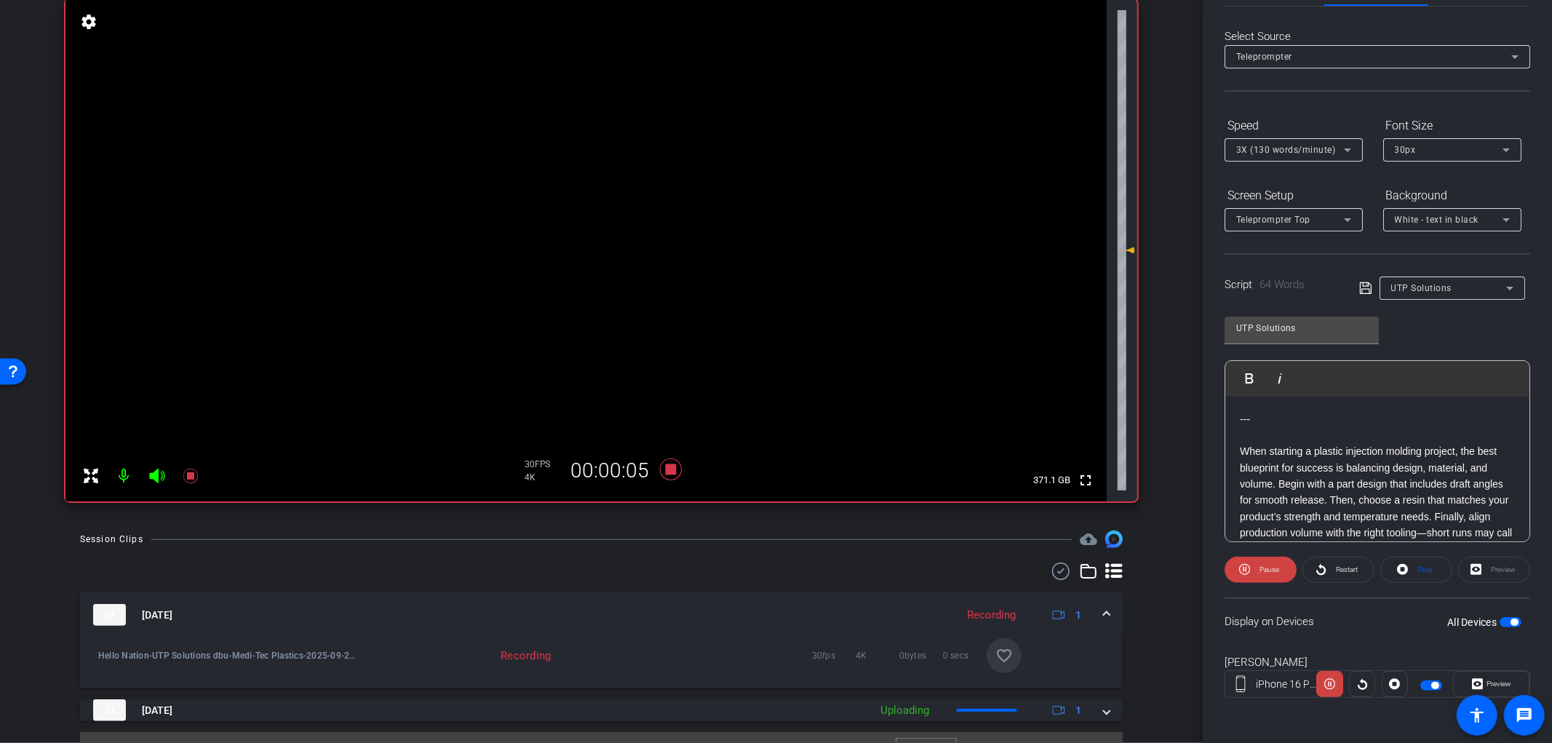
scroll to position [141, 0]
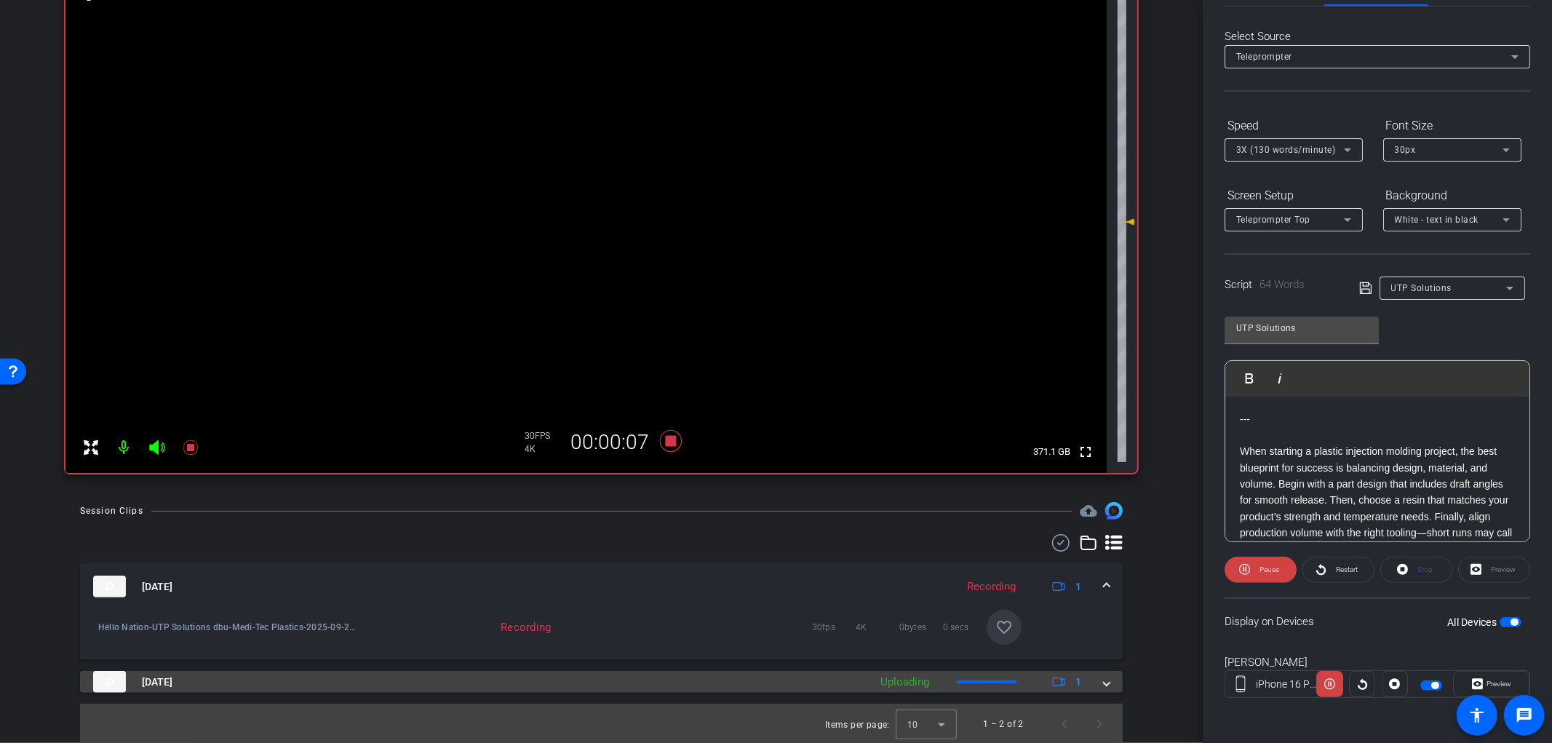
click at [1108, 684] on mat-expansion-panel-header "Sep 23, 2025 Uploading 1" at bounding box center [601, 682] width 1043 height 22
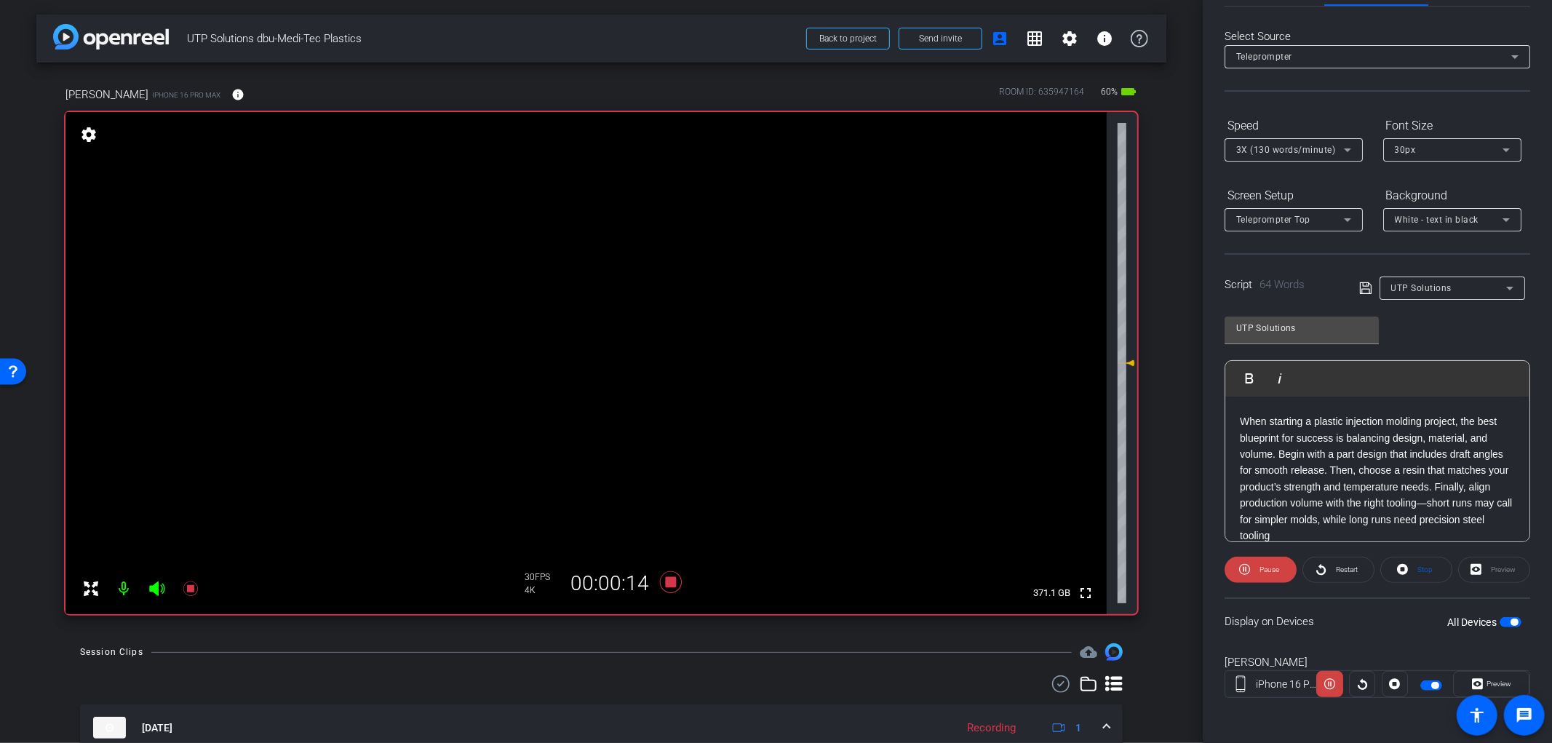
scroll to position [46, 0]
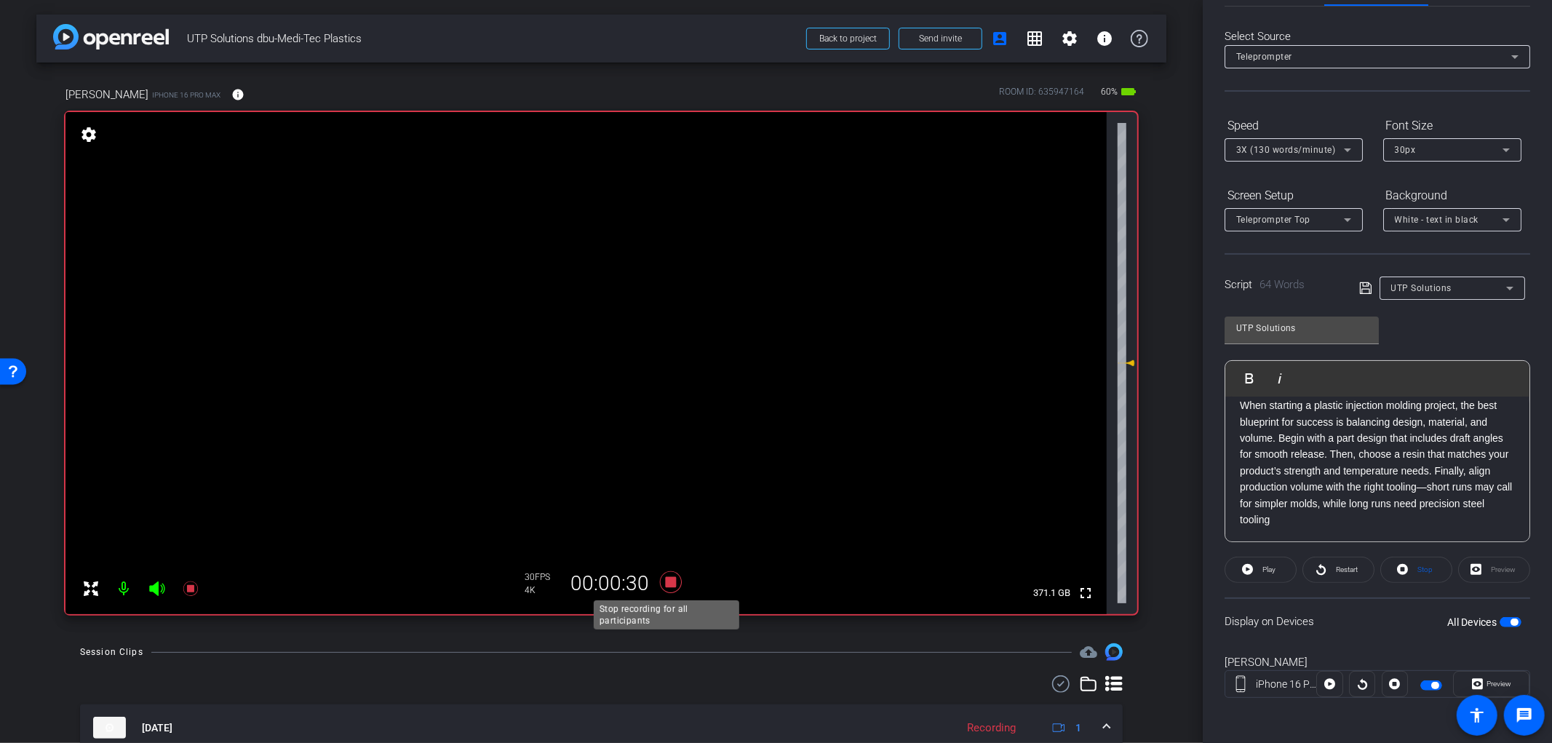
click at [665, 584] on icon at bounding box center [670, 582] width 22 height 22
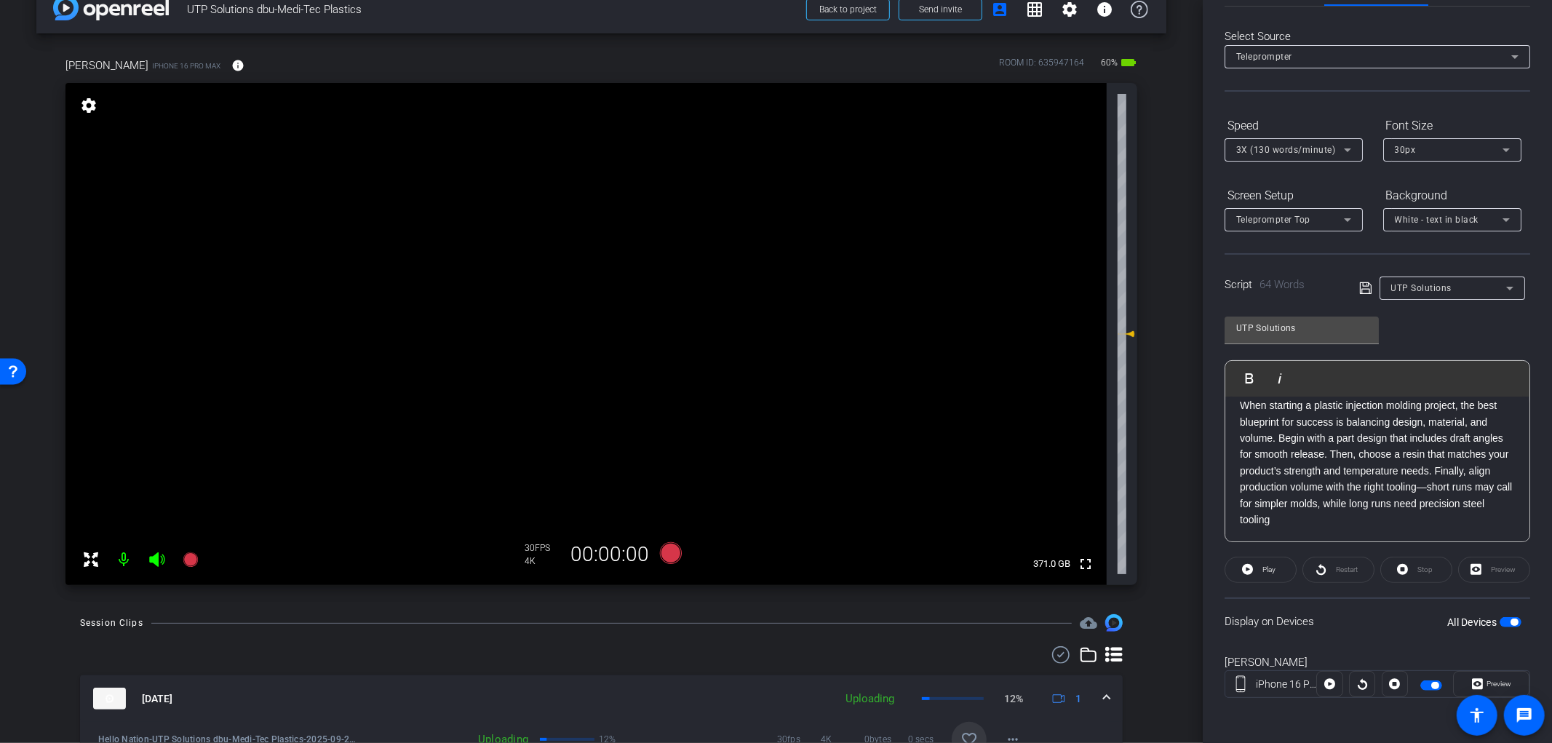
scroll to position [0, 0]
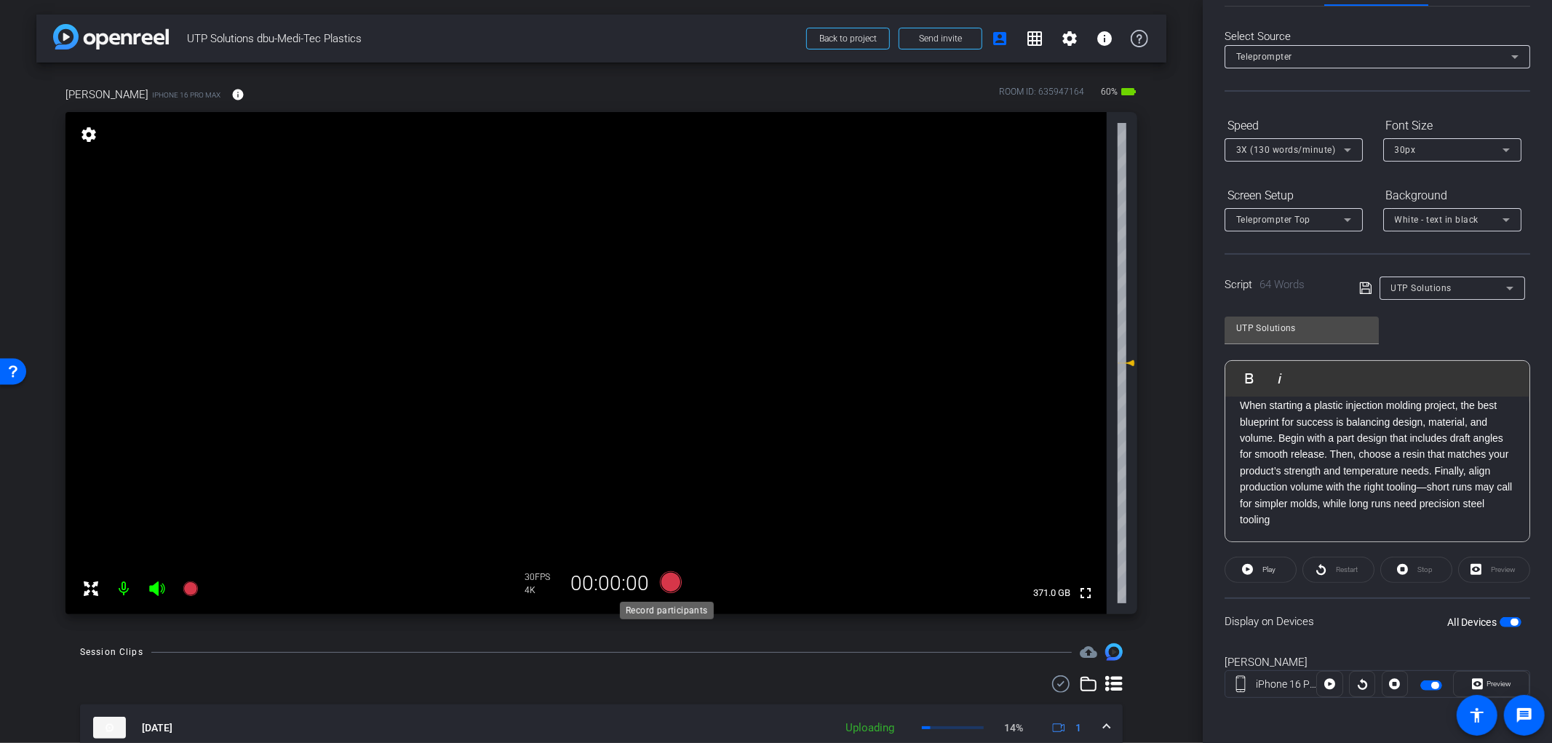
click at [664, 581] on icon at bounding box center [670, 582] width 22 height 22
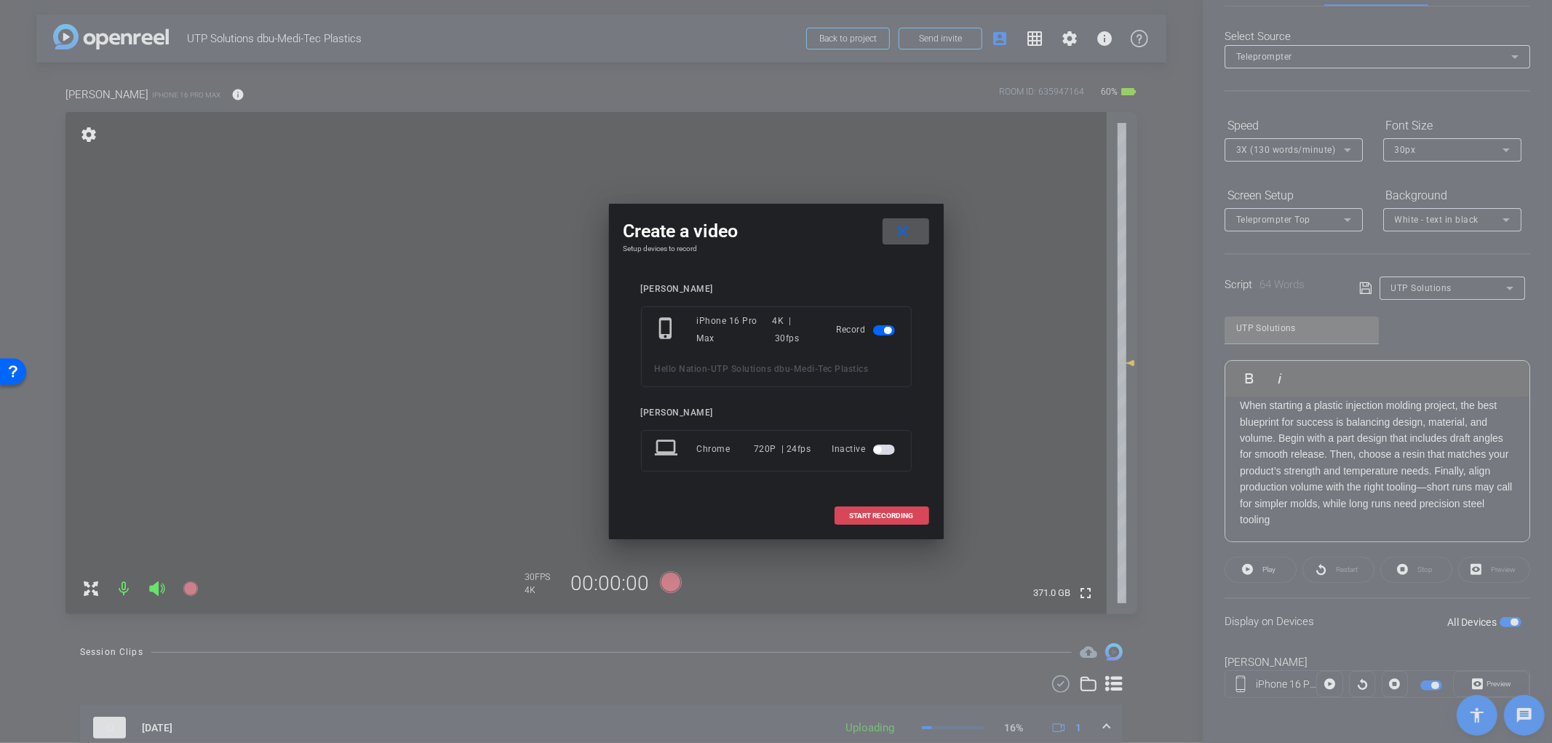
click at [862, 517] on span "START RECORDING" at bounding box center [882, 515] width 64 height 7
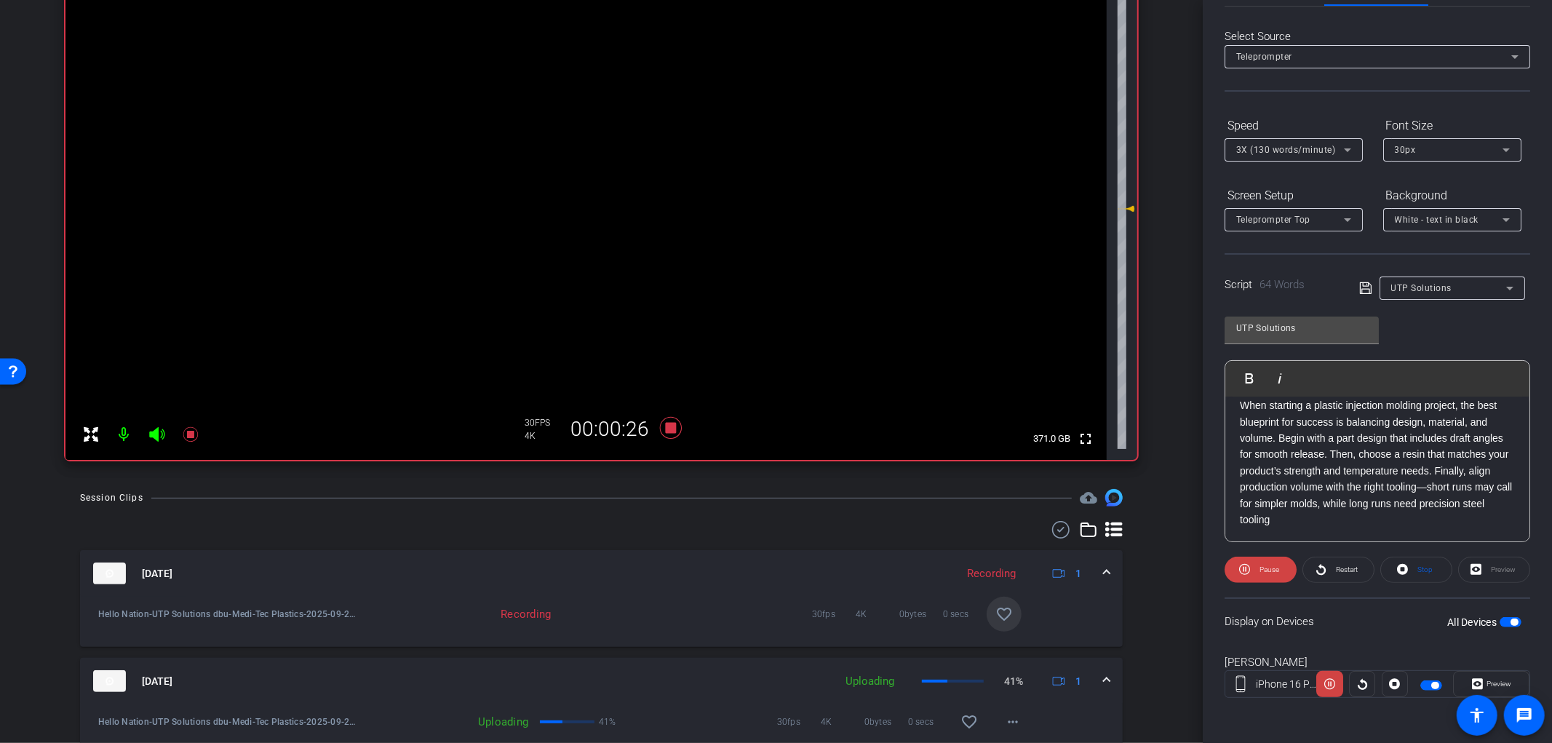
scroll to position [162, 0]
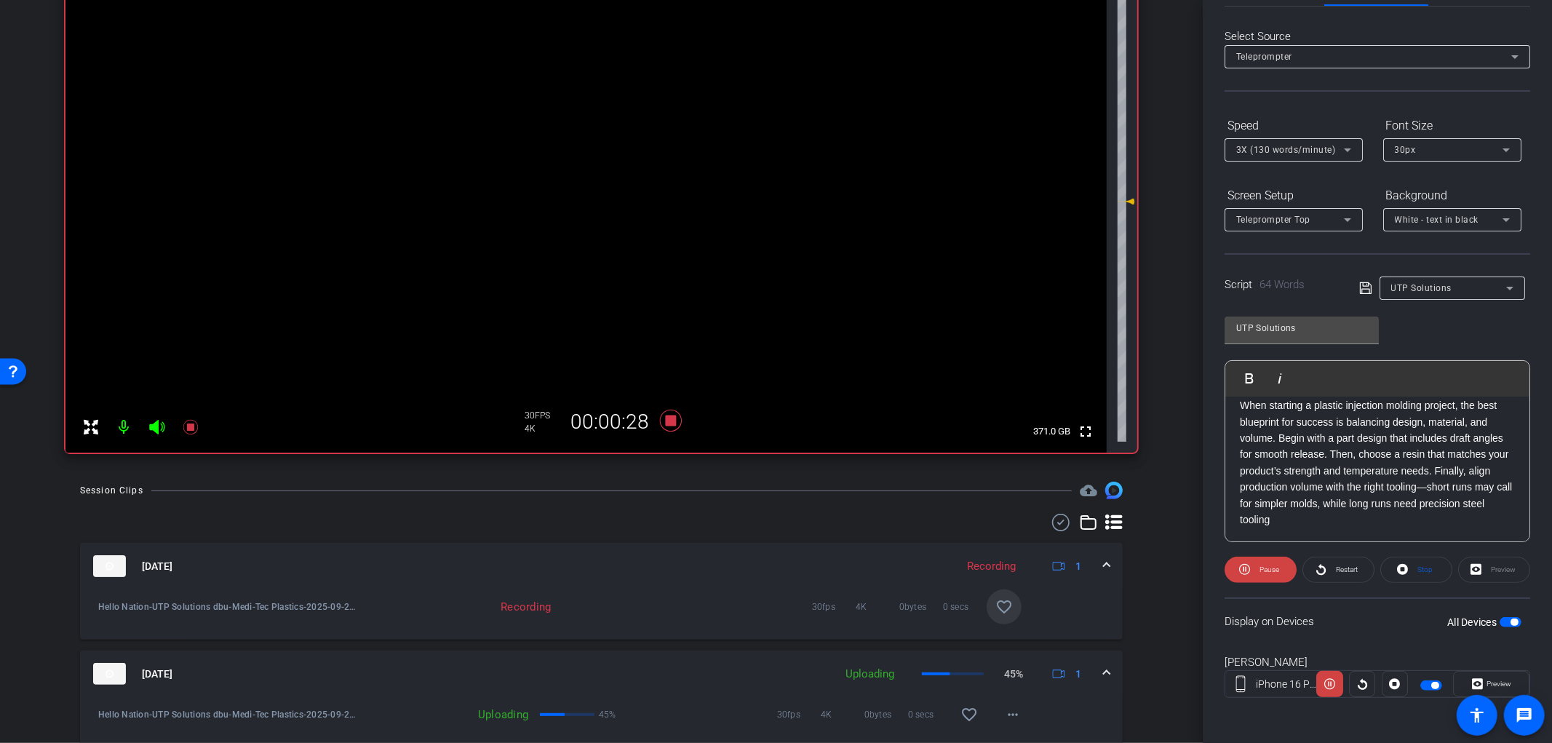
click at [996, 601] on mat-icon "favorite_border" at bounding box center [1004, 606] width 17 height 17
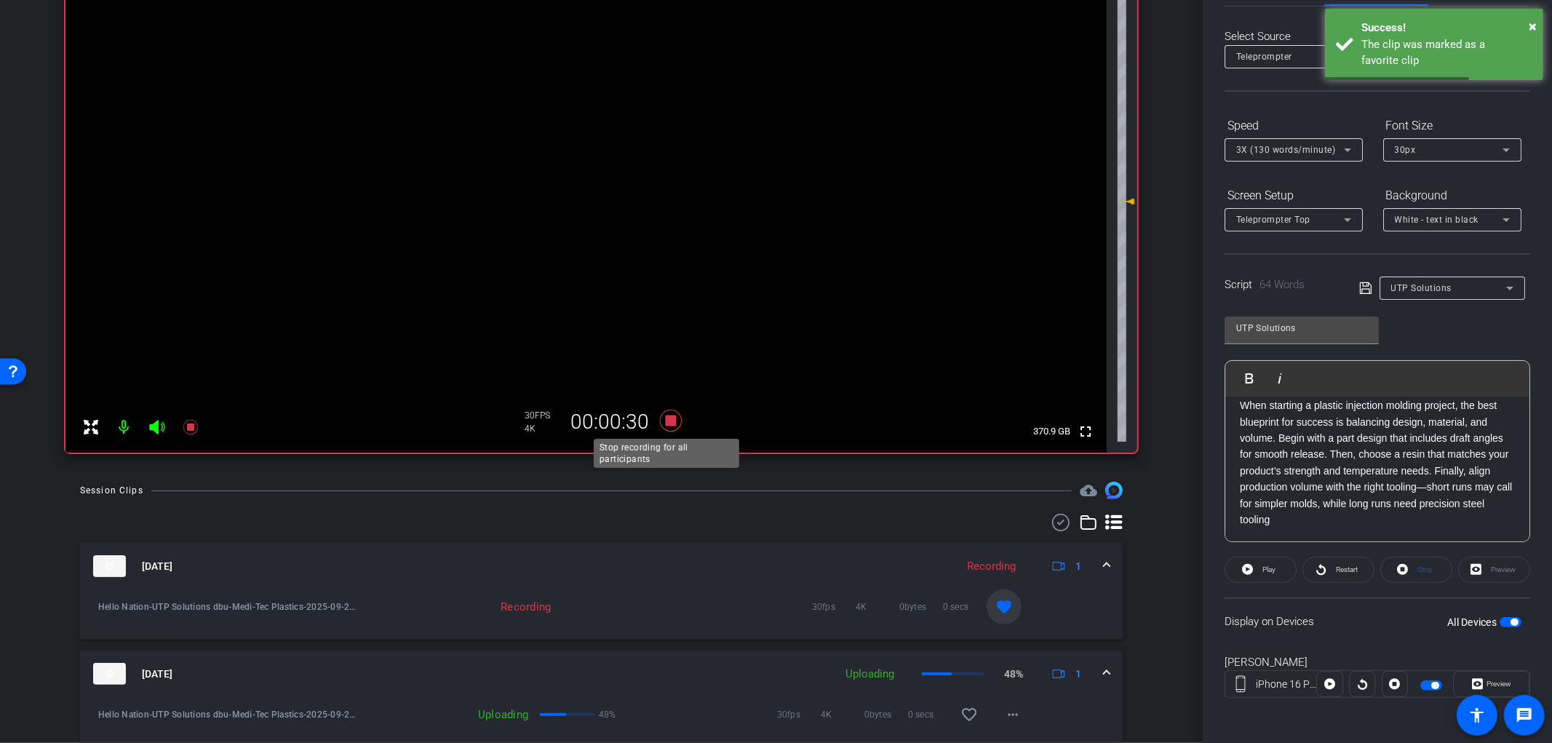
click at [668, 419] on icon at bounding box center [670, 421] width 22 height 22
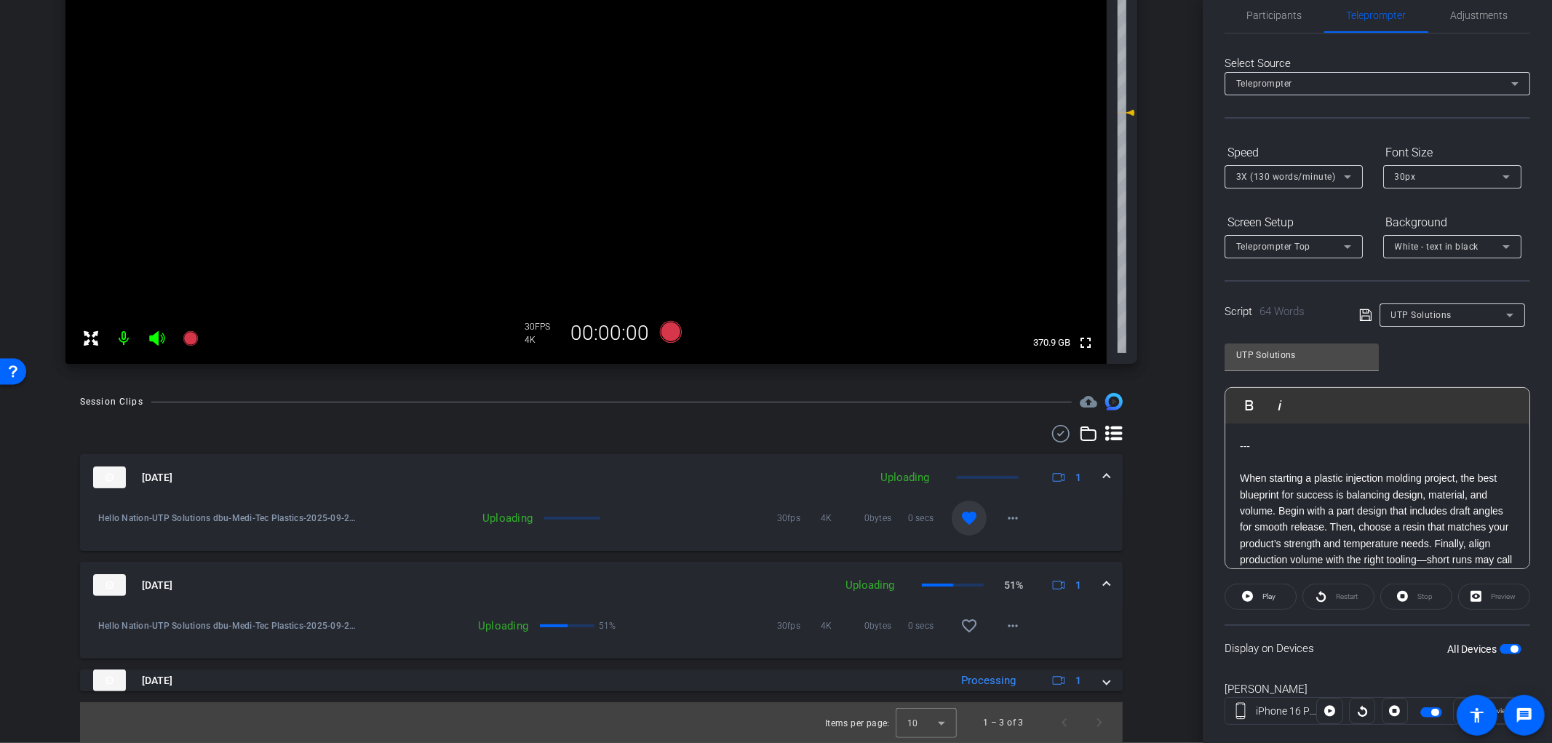
scroll to position [0, 0]
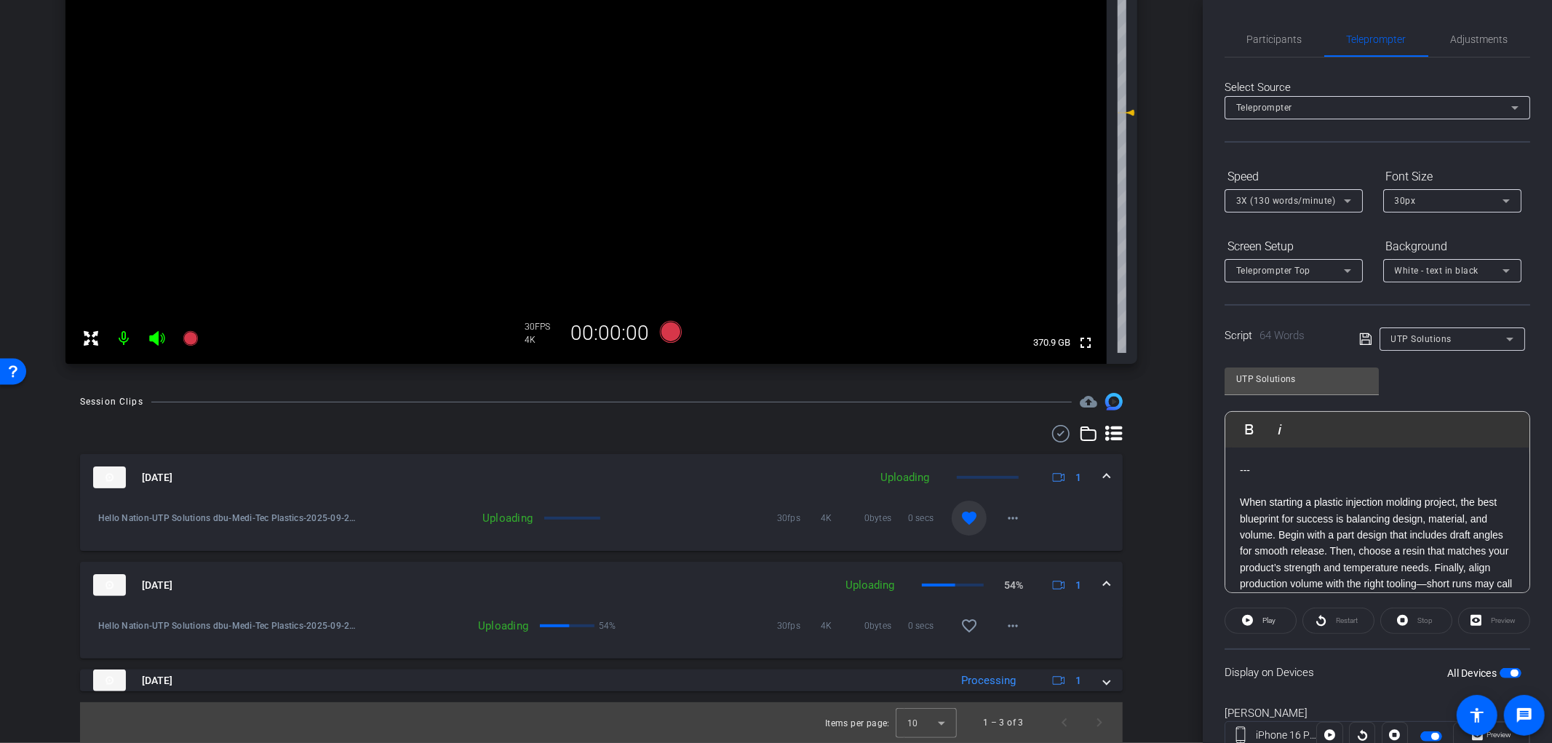
click at [1501, 668] on span "button" at bounding box center [1511, 673] width 22 height 10
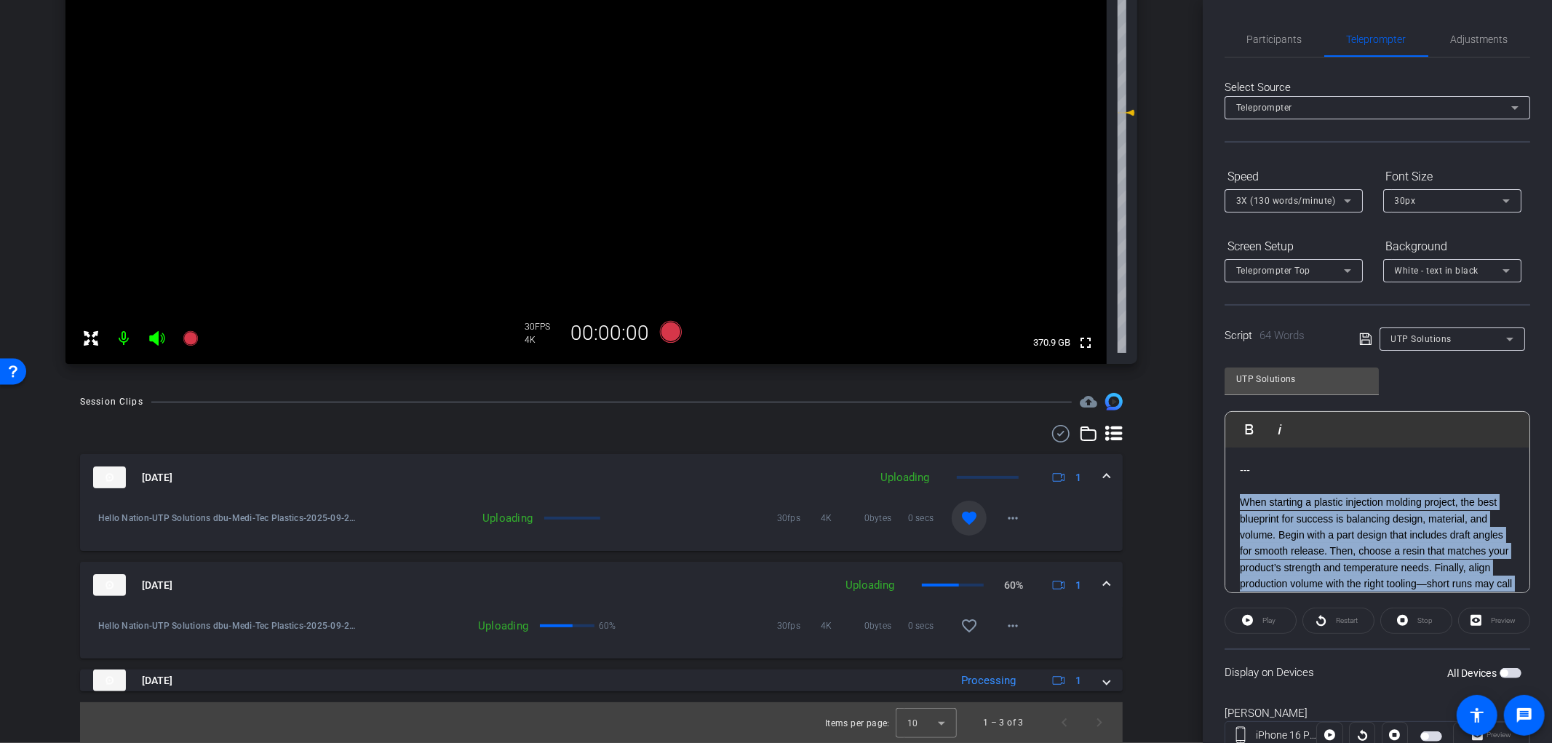
drag, startPoint x: 1395, startPoint y: 569, endPoint x: 1235, endPoint y: 496, distance: 175.9
click at [1235, 496] on div "--- When starting a plastic injection molding project, the best blueprint for s…" at bounding box center [1378, 544] width 304 height 192
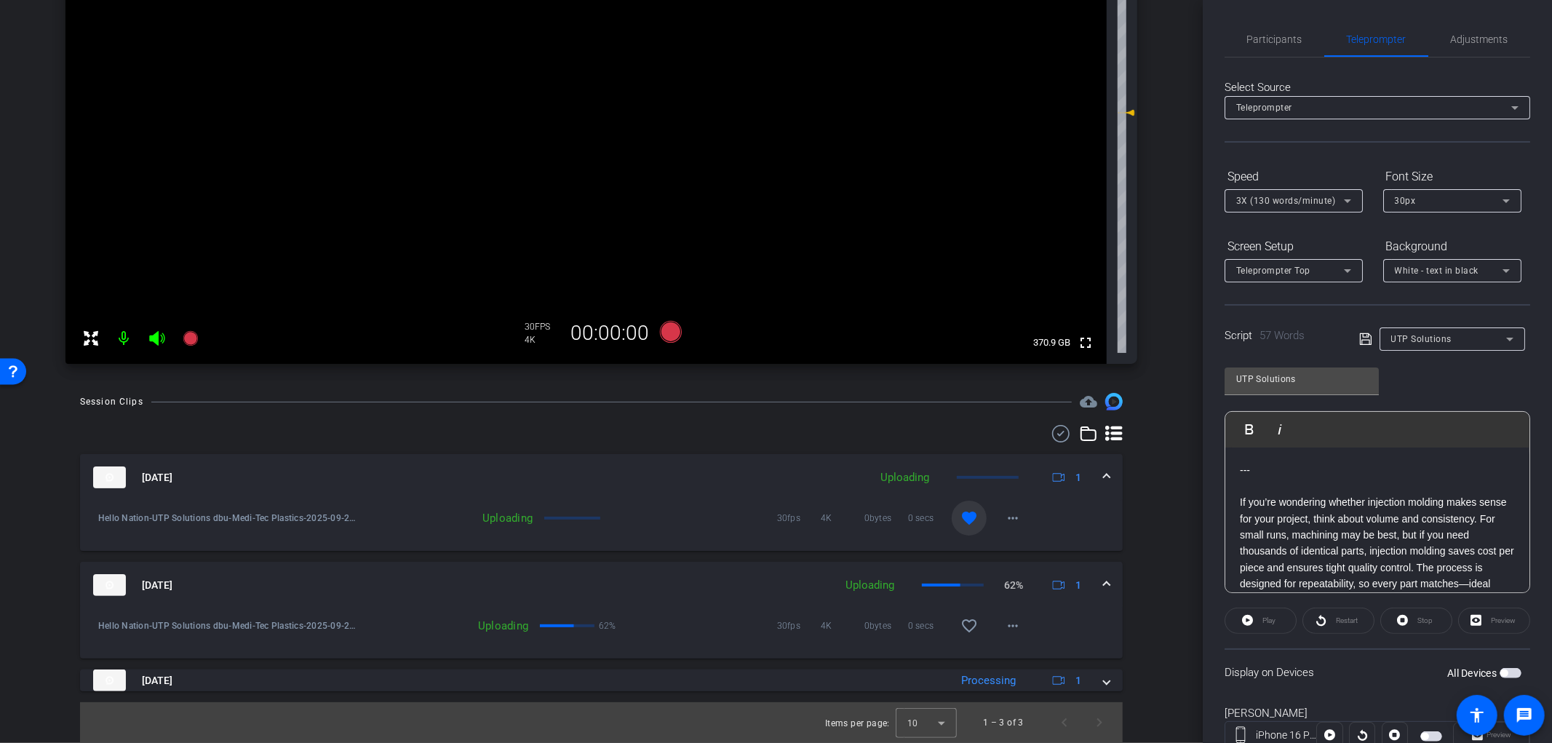
scroll to position [16, 0]
click at [1501, 670] on span "button" at bounding box center [1504, 673] width 7 height 7
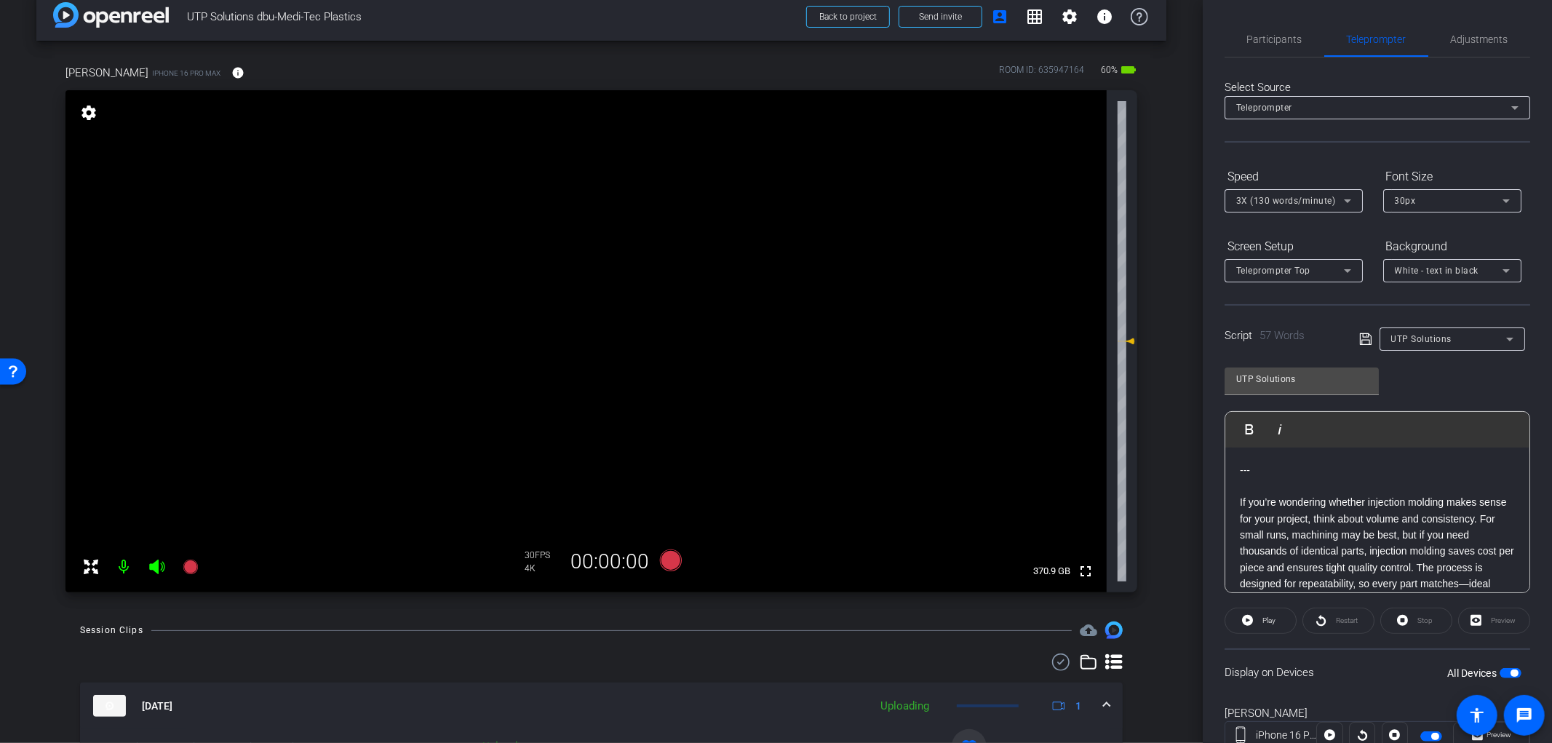
scroll to position [8, 0]
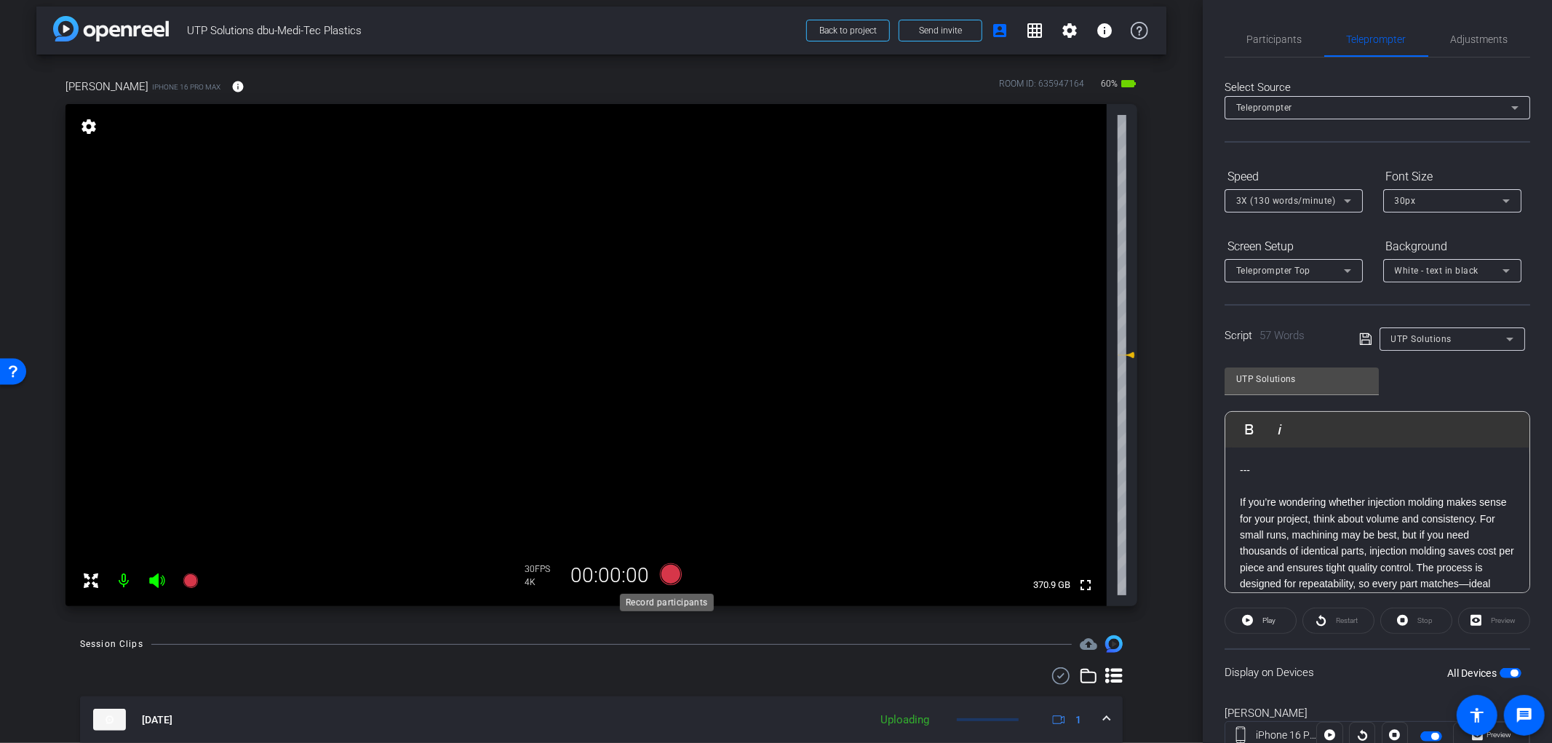
click at [663, 576] on icon at bounding box center [670, 574] width 22 height 22
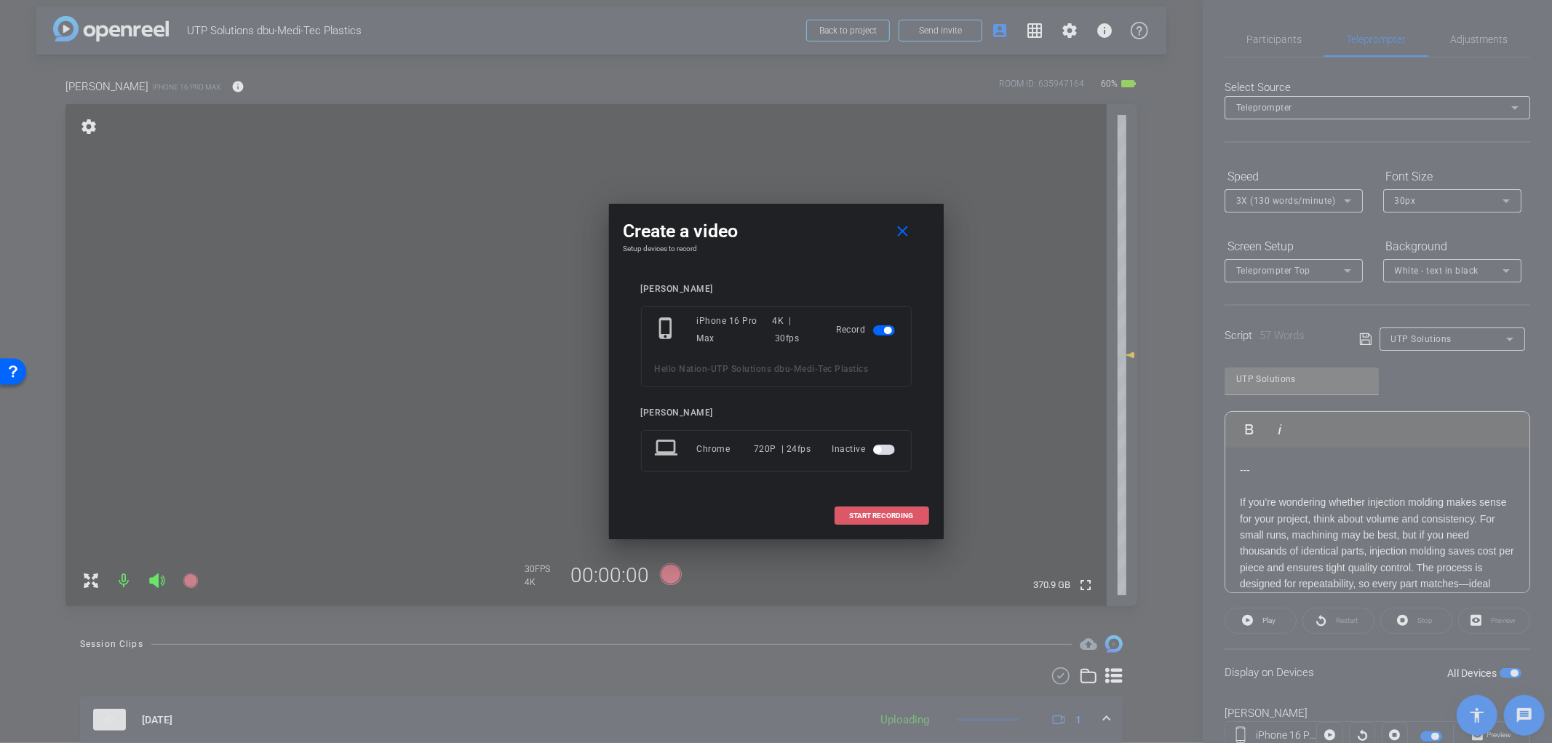
click at [891, 515] on span "START RECORDING" at bounding box center [882, 515] width 64 height 7
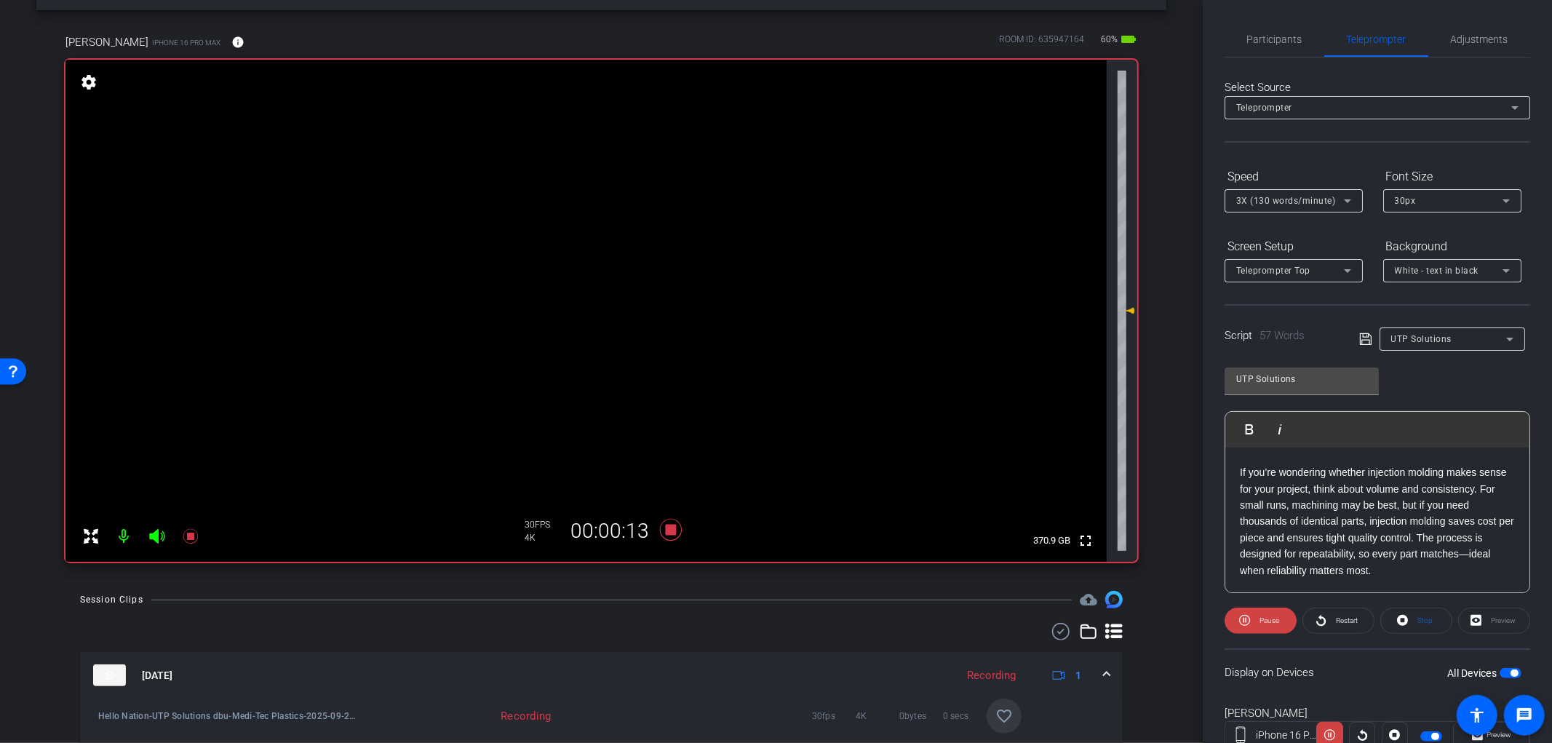
scroll to position [81, 0]
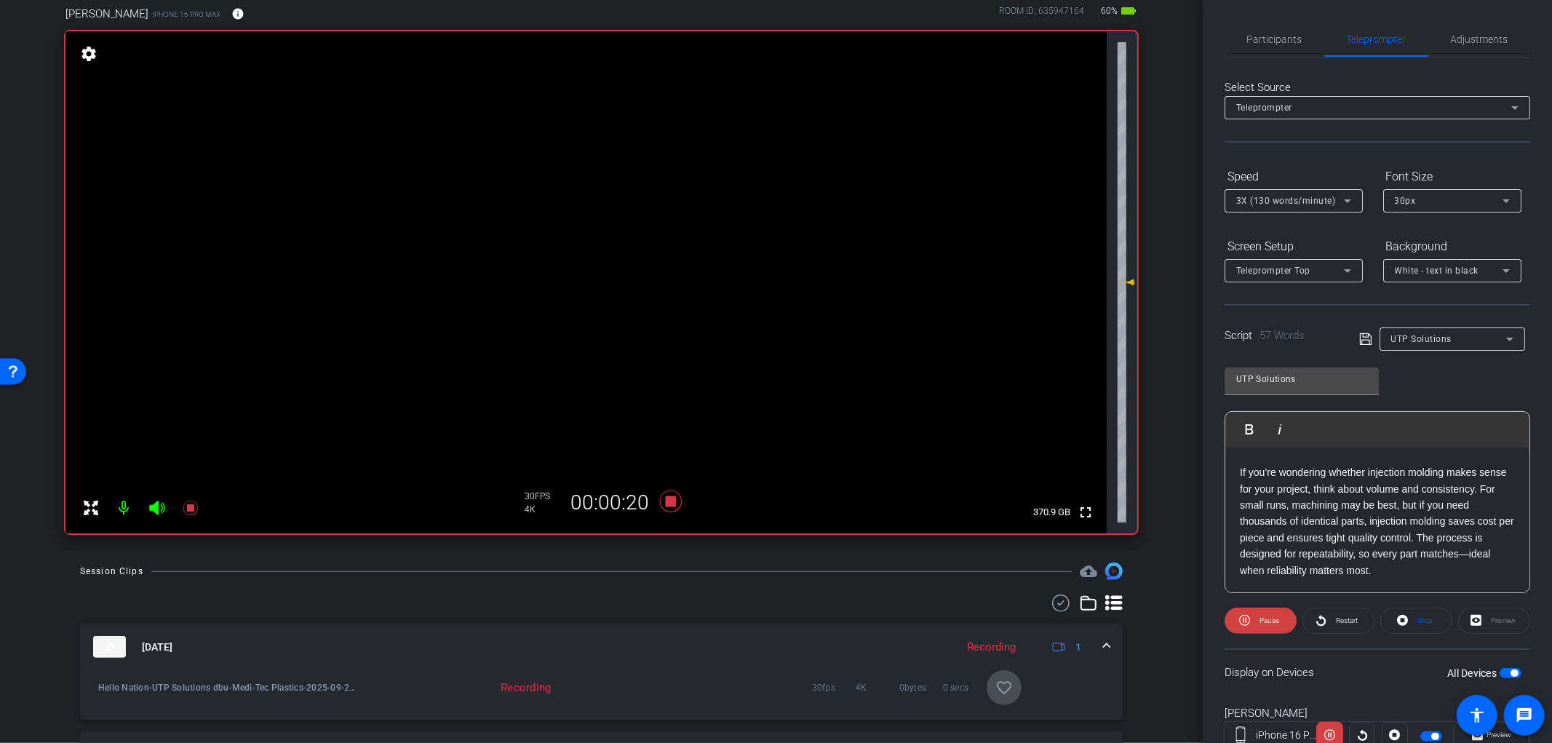
click at [996, 688] on mat-icon "favorite_border" at bounding box center [1004, 687] width 17 height 17
click at [670, 502] on icon at bounding box center [670, 502] width 22 height 22
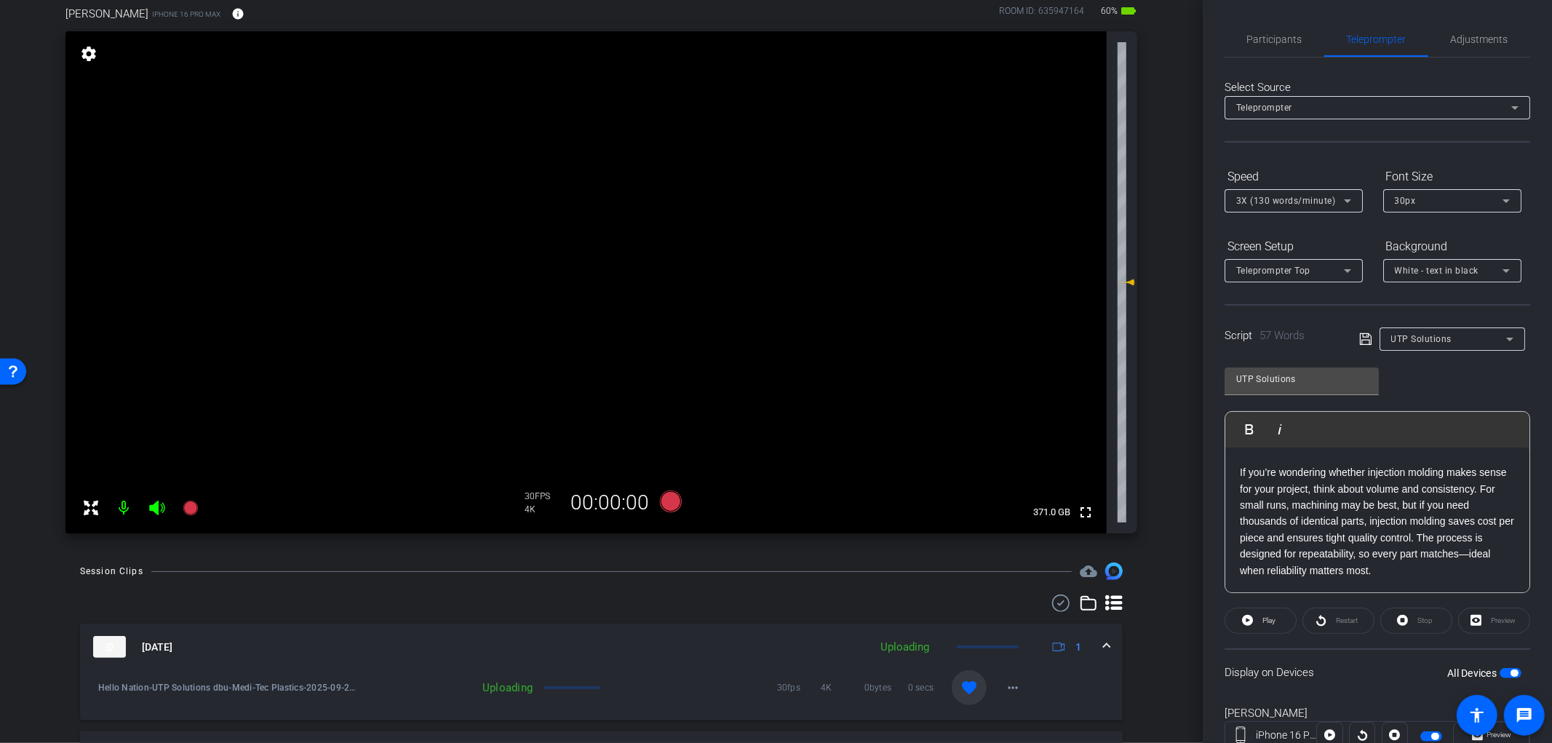
scroll to position [0, 0]
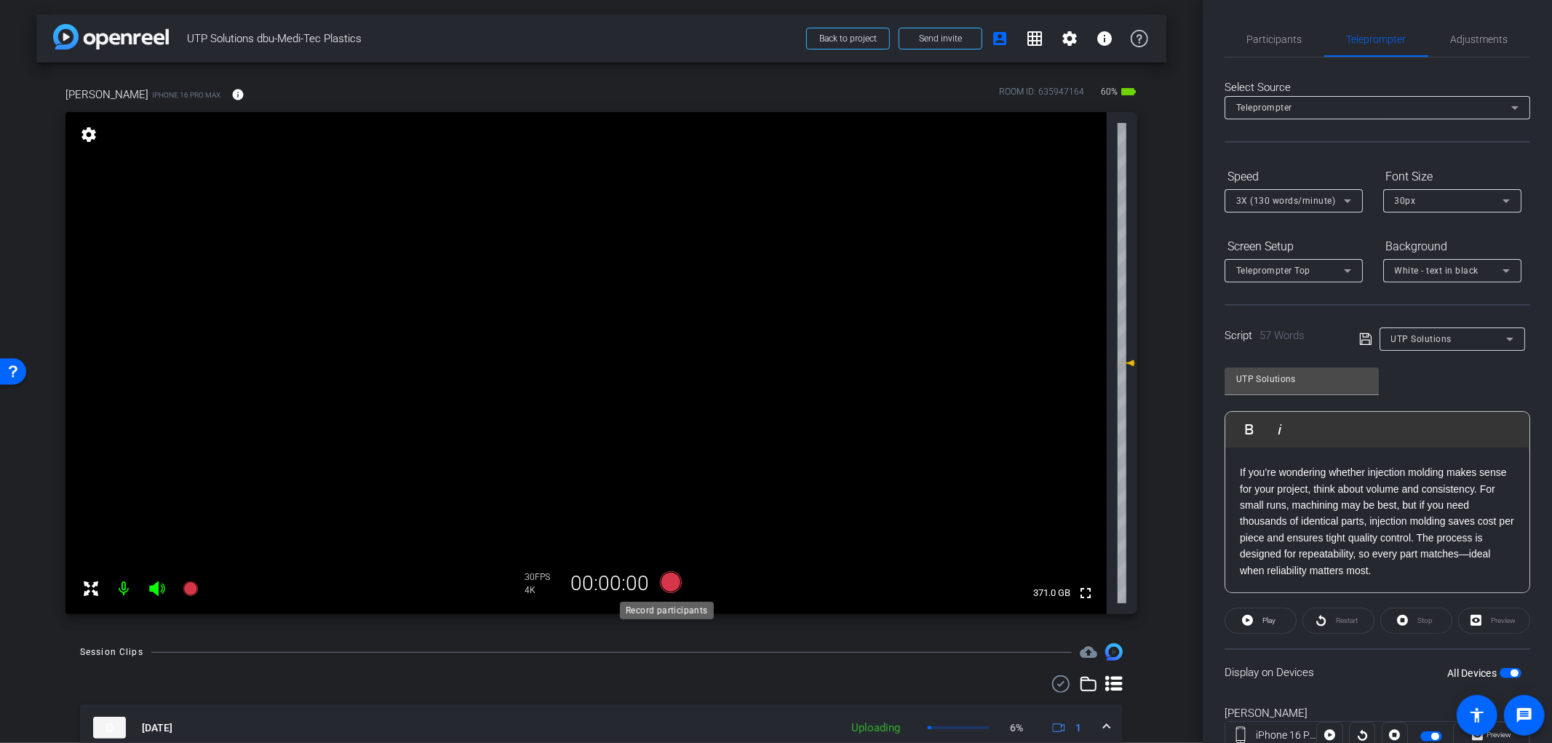
click at [664, 580] on icon at bounding box center [670, 582] width 22 height 22
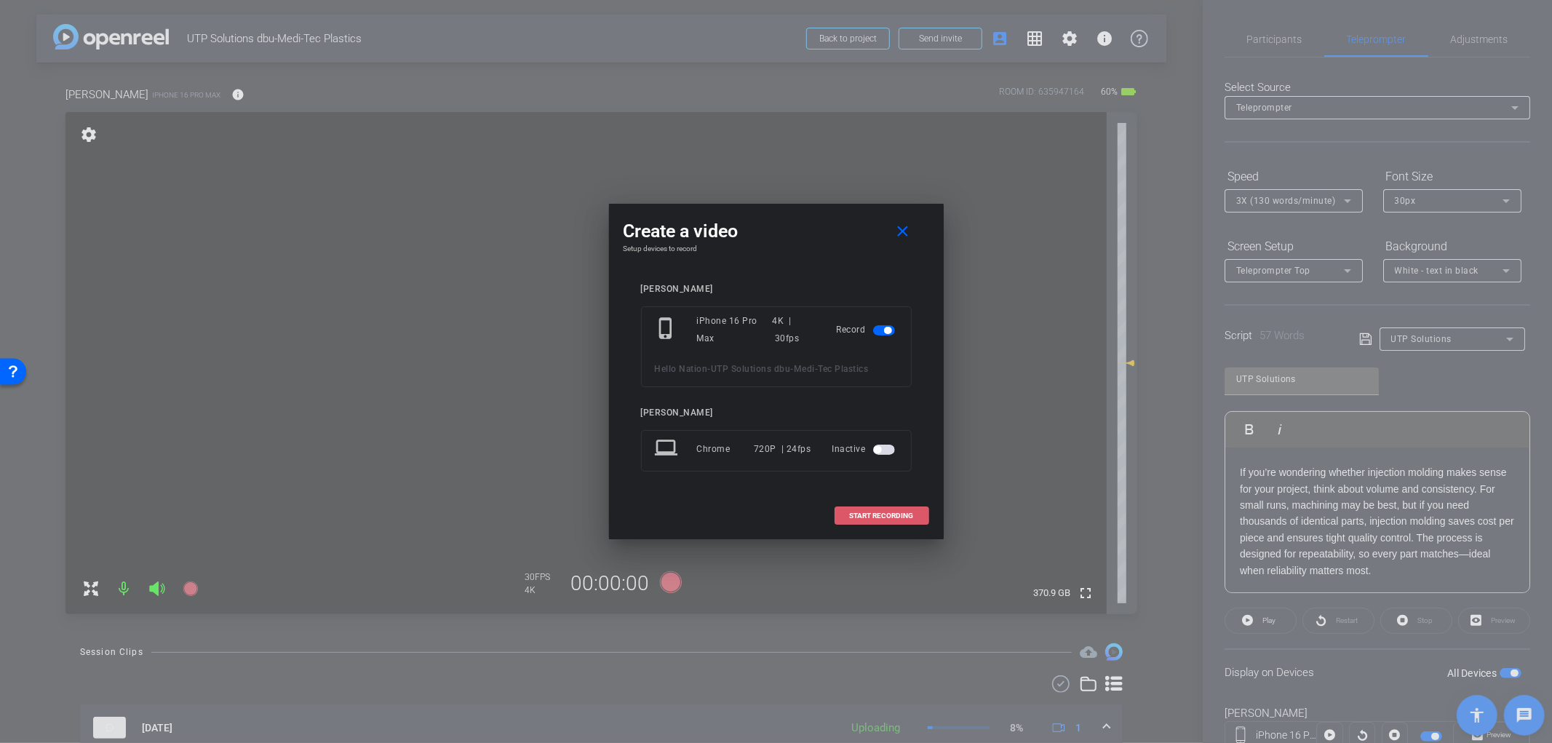
click at [869, 515] on span "START RECORDING" at bounding box center [882, 515] width 64 height 7
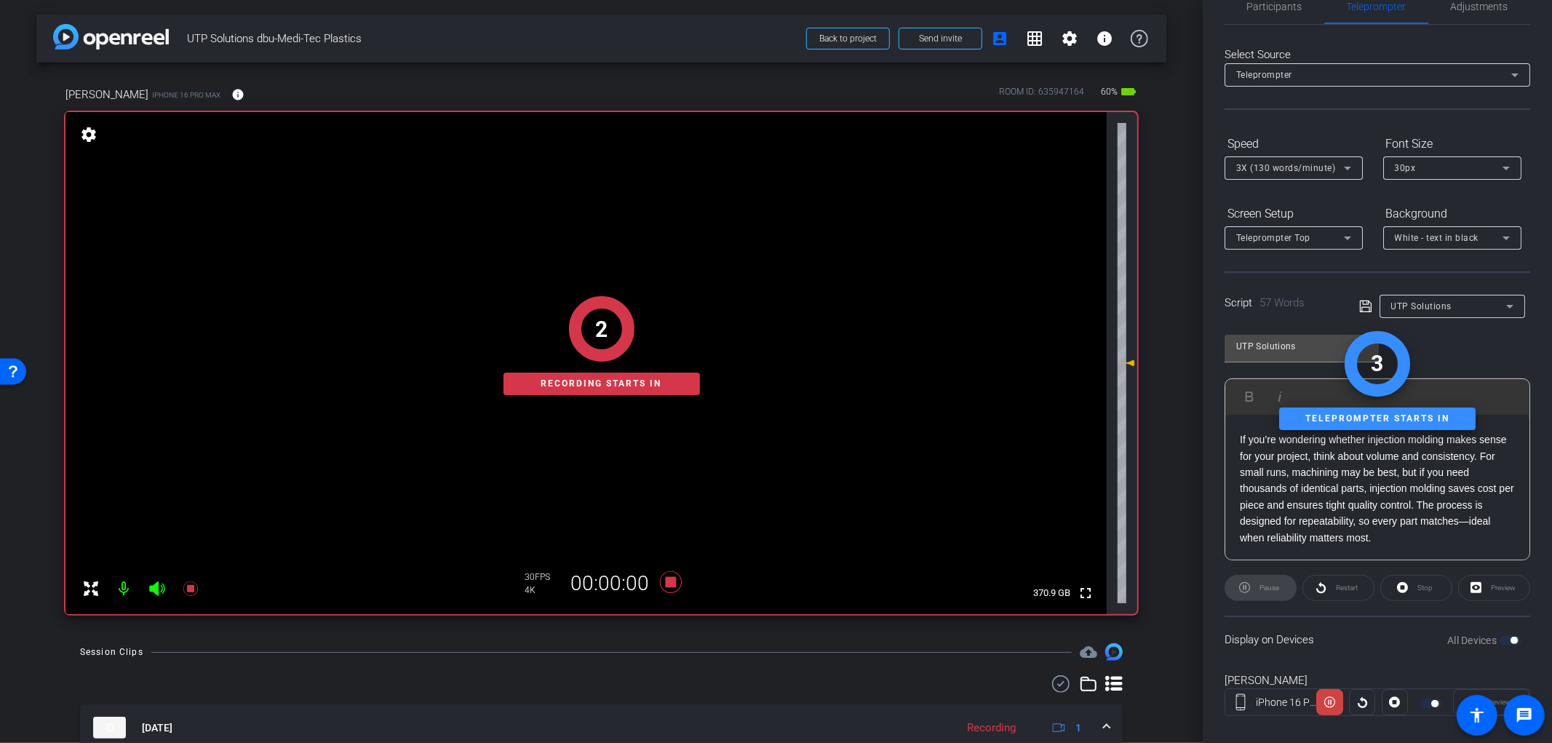
scroll to position [51, 0]
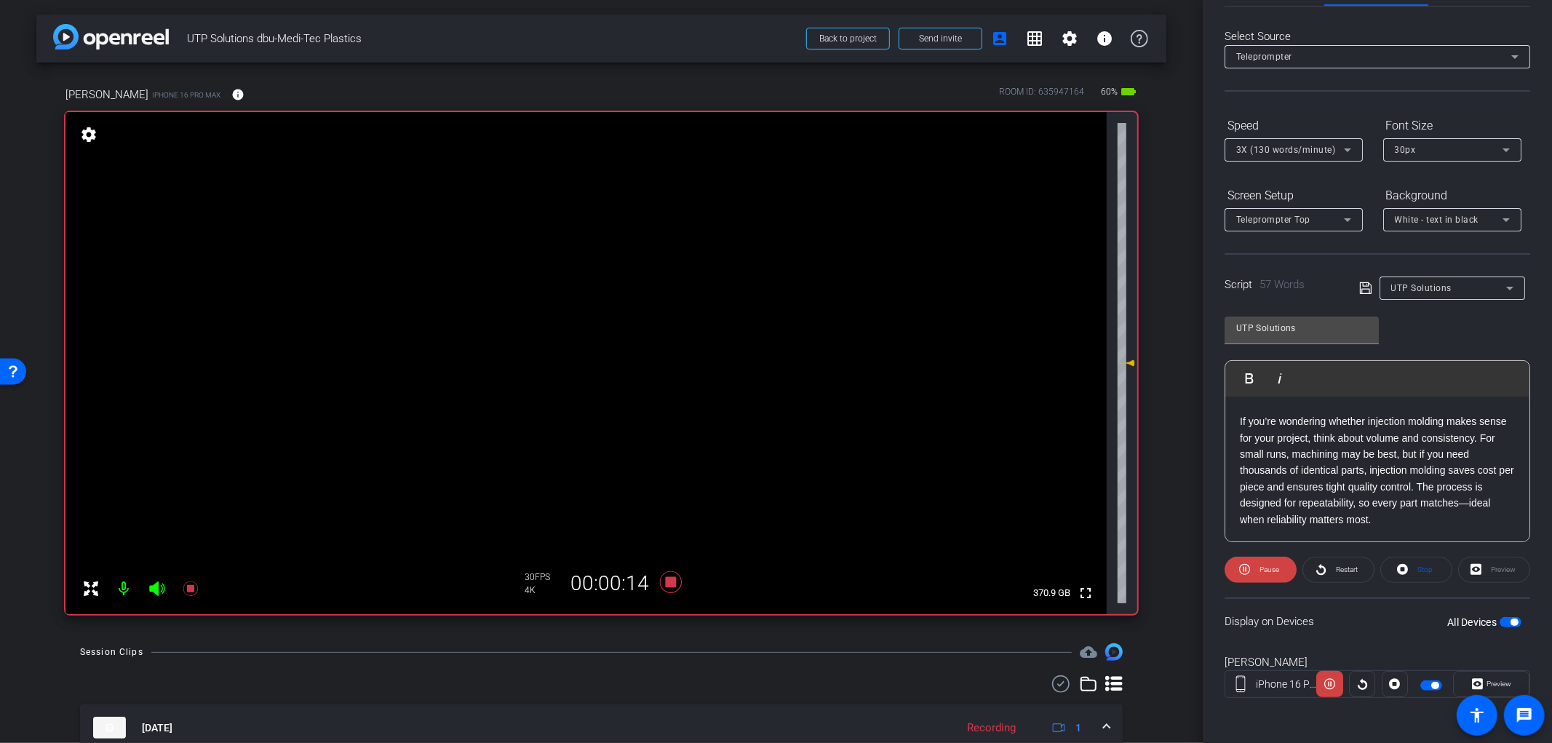
click at [1537, 544] on div "Participants Teleprompter Adjustments settings Tyler Weber flip Director Everyo…" at bounding box center [1377, 371] width 349 height 743
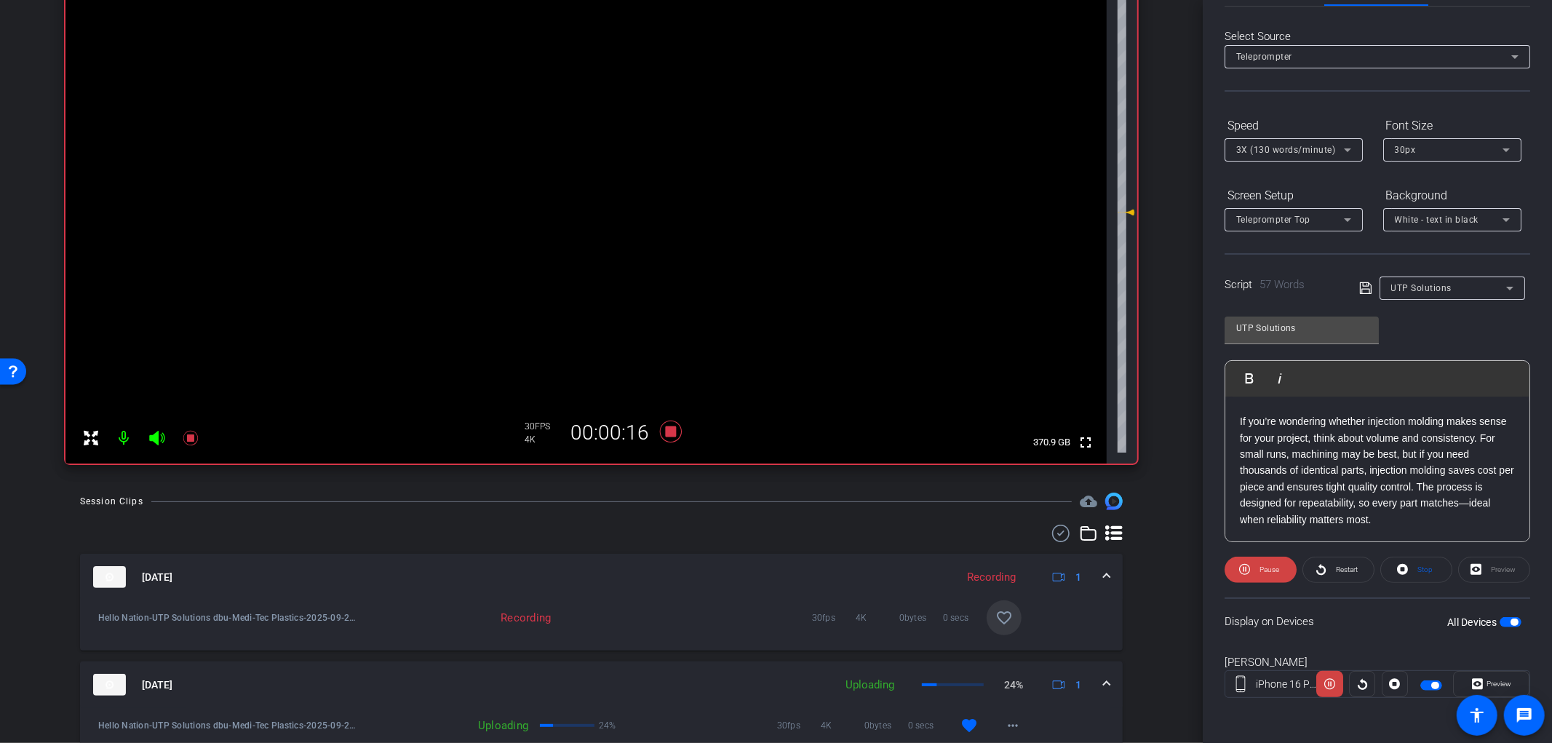
scroll to position [162, 0]
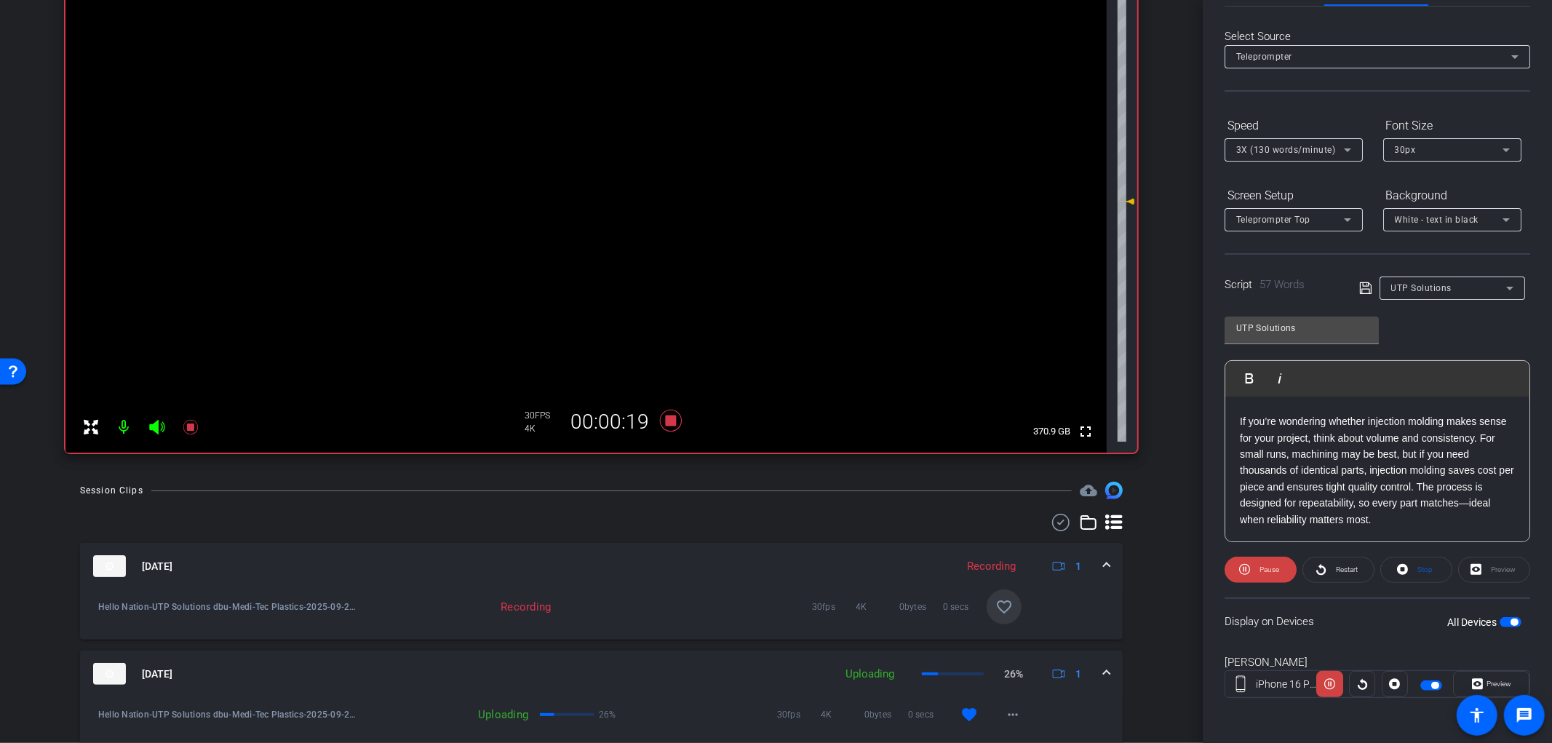
click at [996, 612] on mat-icon "favorite_border" at bounding box center [1004, 606] width 17 height 17
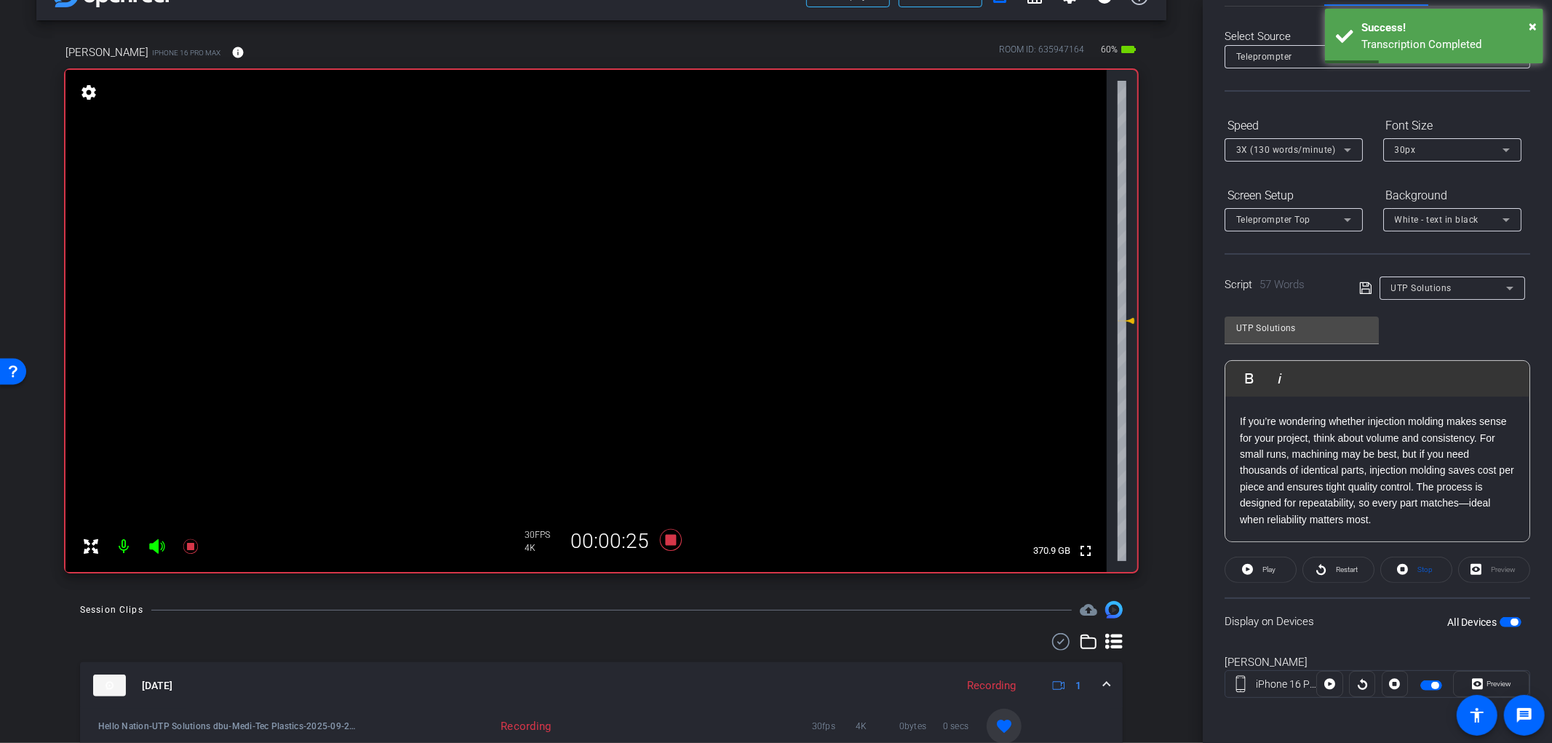
scroll to position [81, 0]
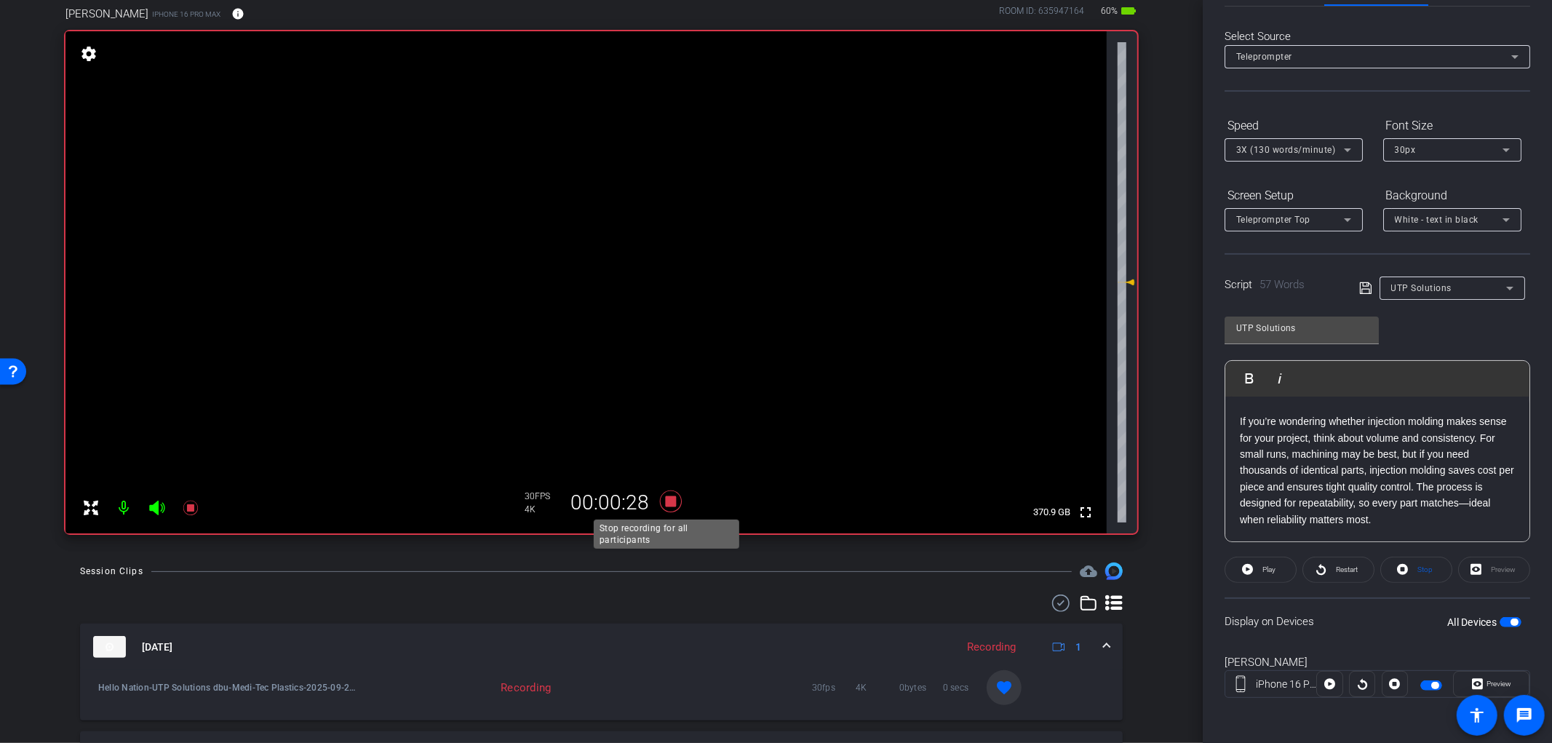
click at [667, 503] on icon at bounding box center [670, 502] width 22 height 22
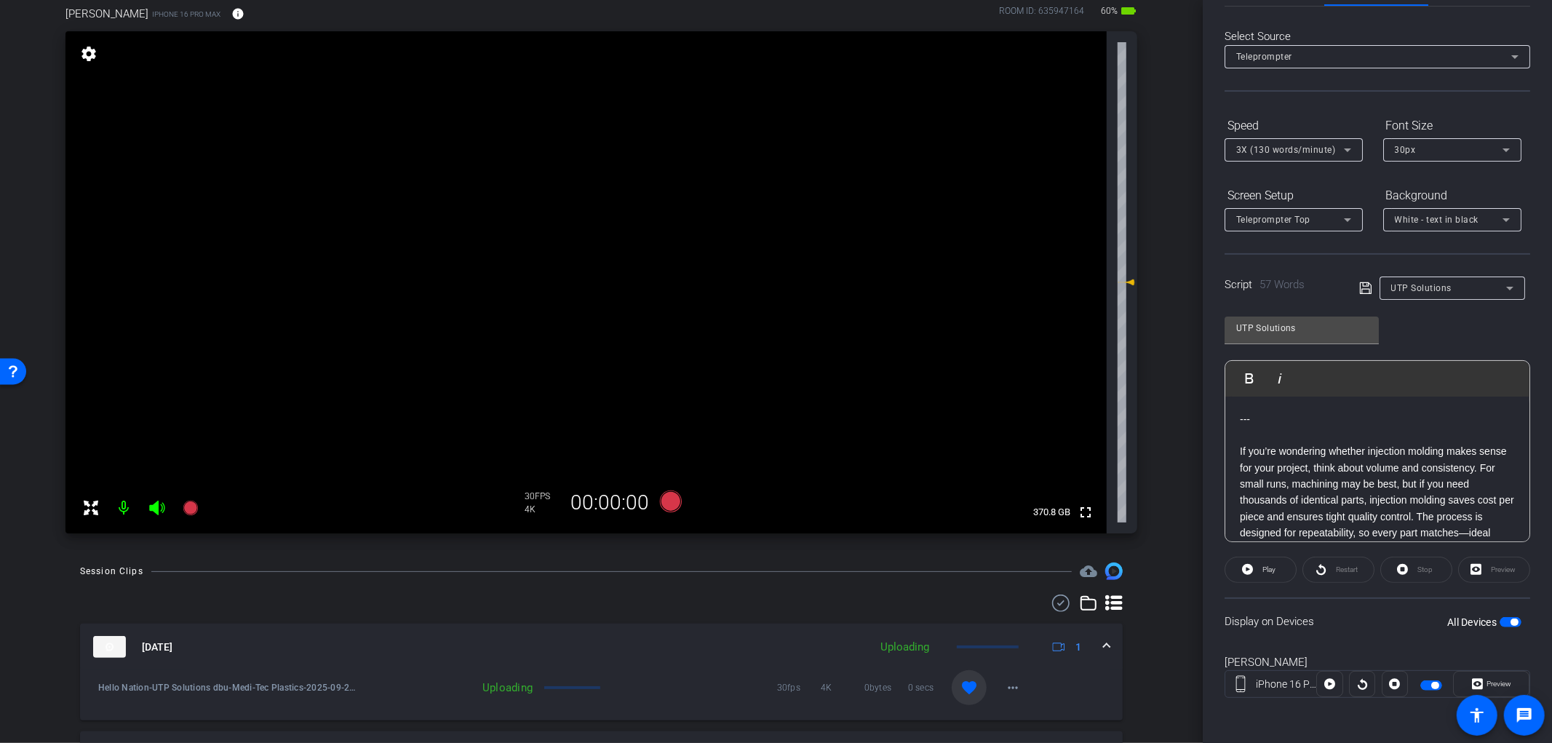
scroll to position [30, 0]
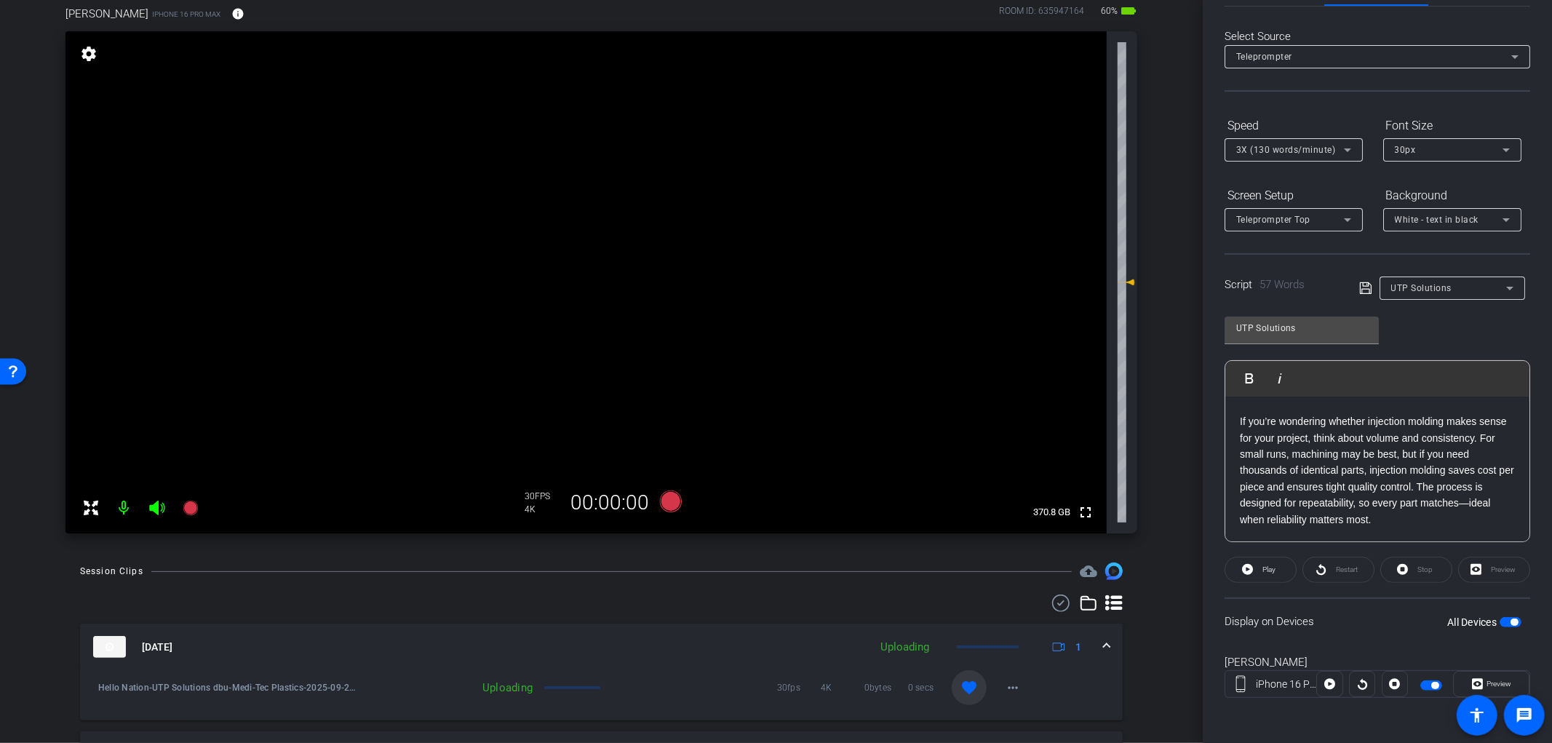
click at [1500, 622] on span "button" at bounding box center [1511, 622] width 22 height 10
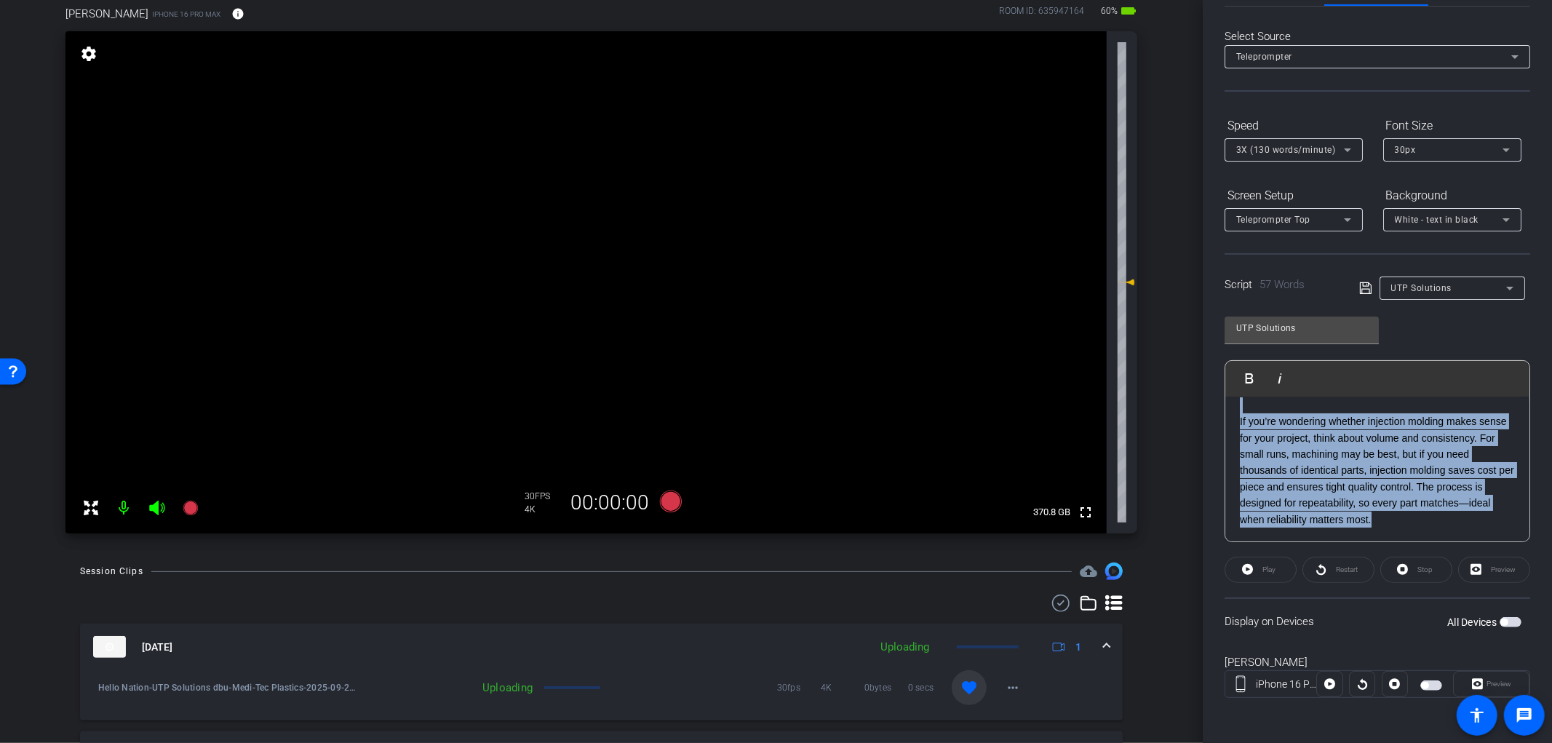
scroll to position [0, 0]
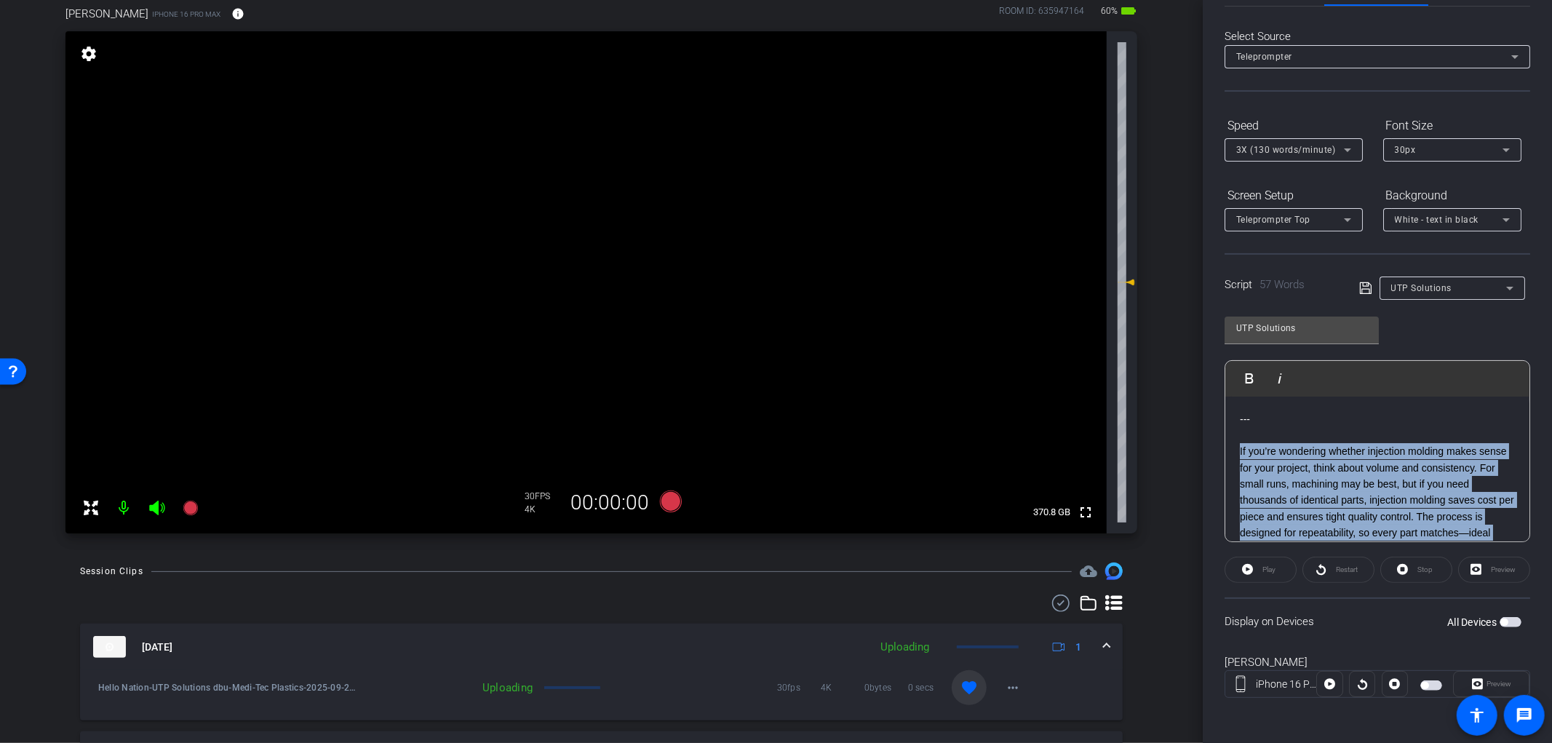
drag, startPoint x: 1452, startPoint y: 514, endPoint x: 1239, endPoint y: 456, distance: 220.2
click at [1239, 456] on div "--- If you’re wondering whether injection molding makes sense for your project,…" at bounding box center [1378, 485] width 304 height 176
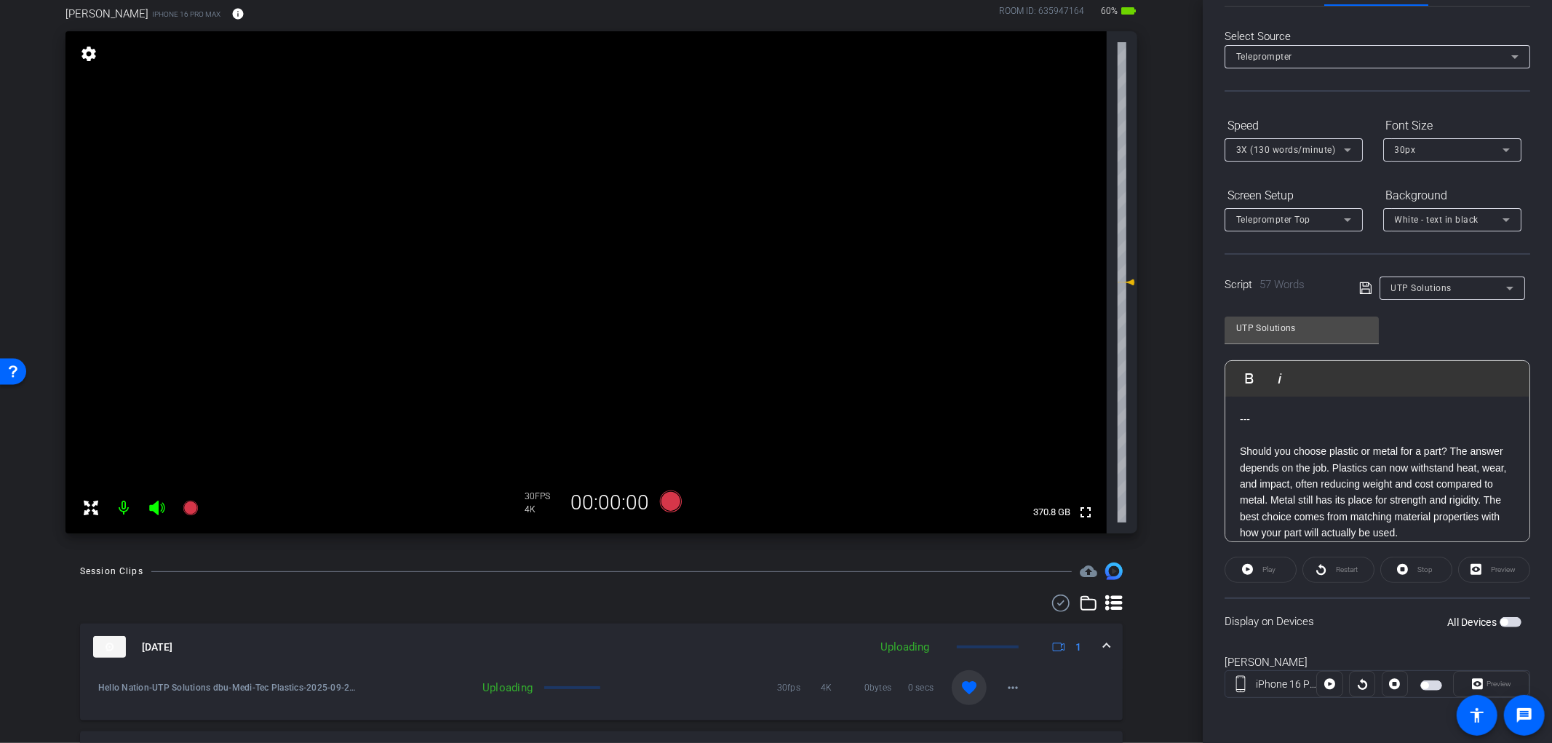
scroll to position [16, 0]
click at [1501, 622] on span "button" at bounding box center [1504, 622] width 7 height 7
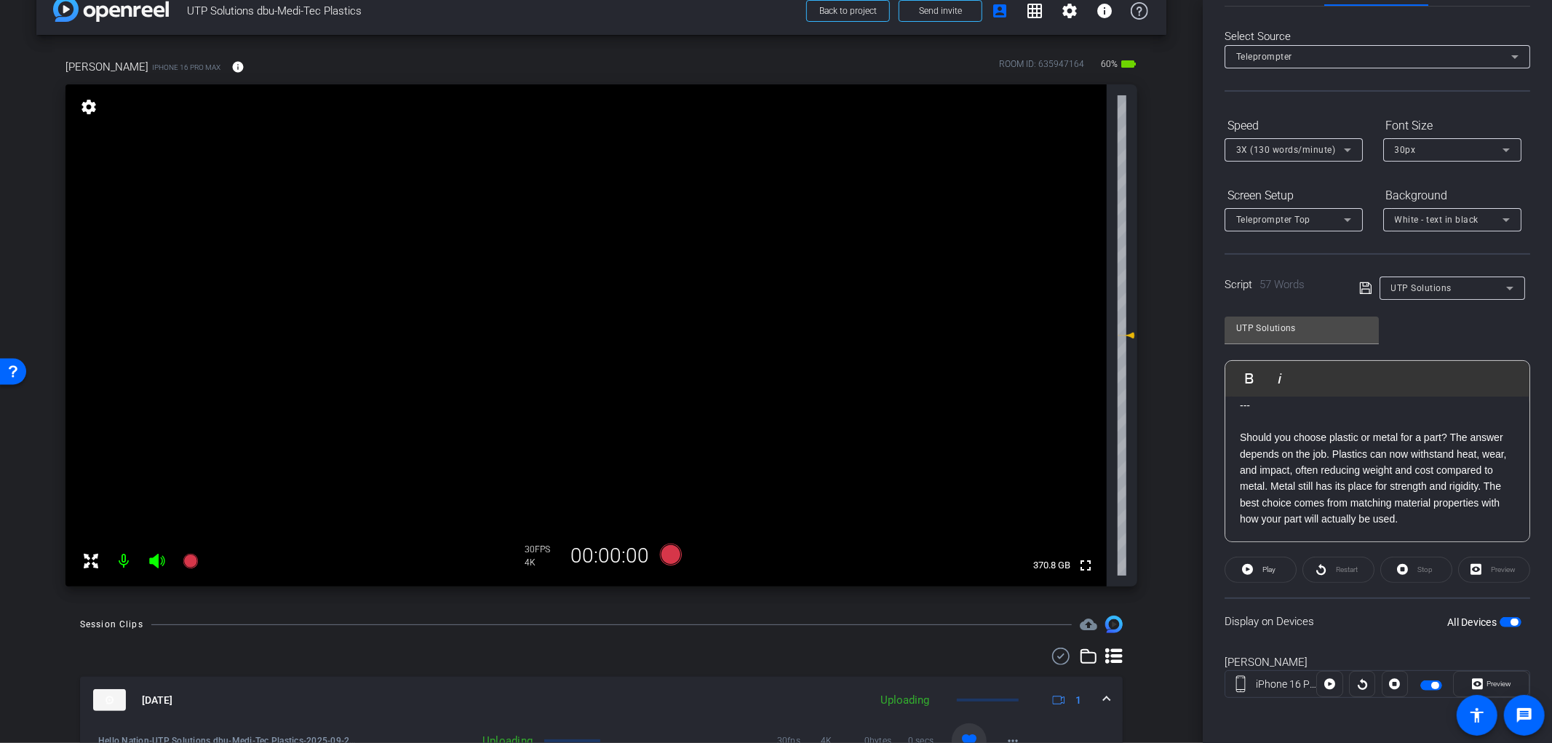
scroll to position [0, 0]
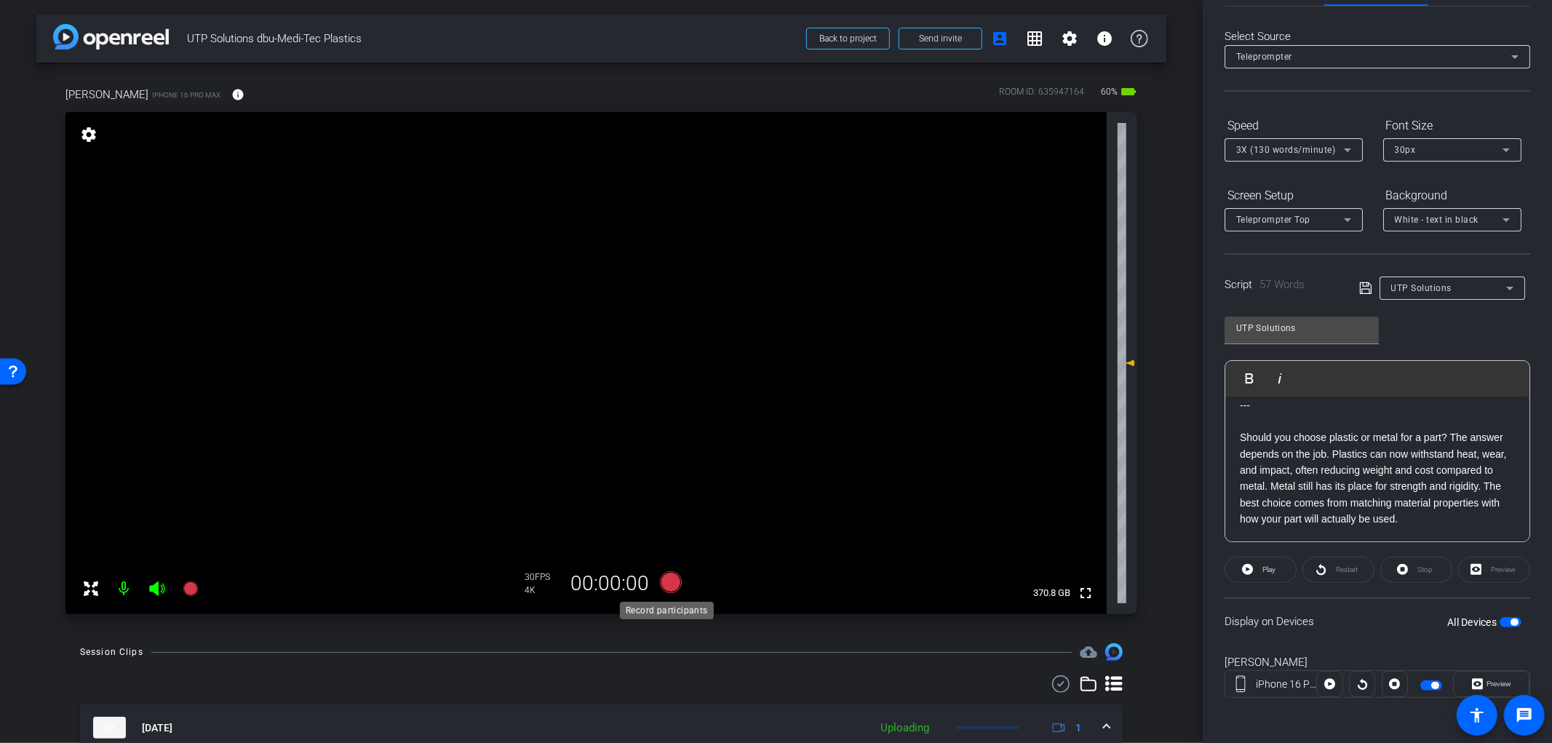
click at [664, 584] on icon at bounding box center [670, 582] width 22 height 22
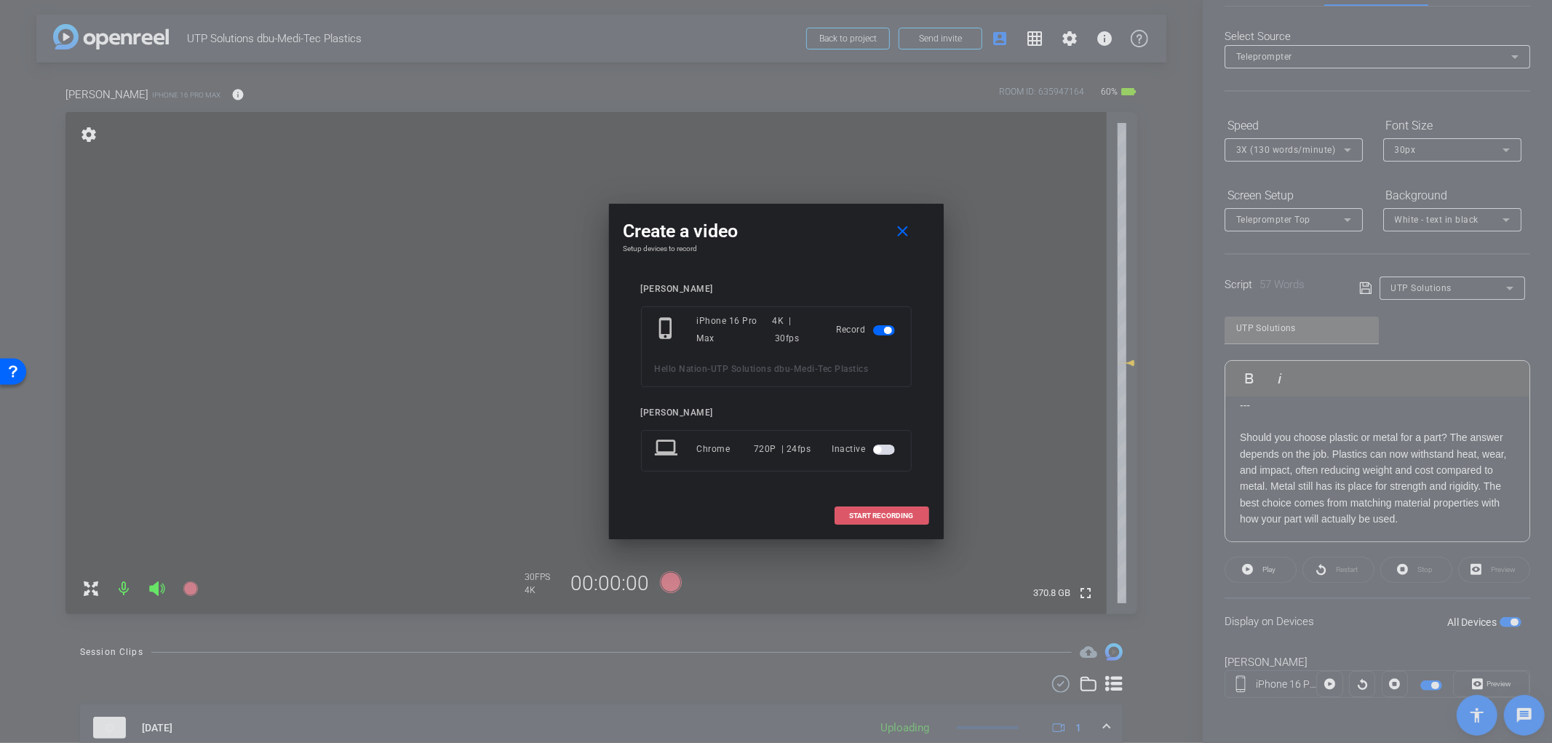
click at [911, 515] on span "START RECORDING" at bounding box center [882, 515] width 64 height 7
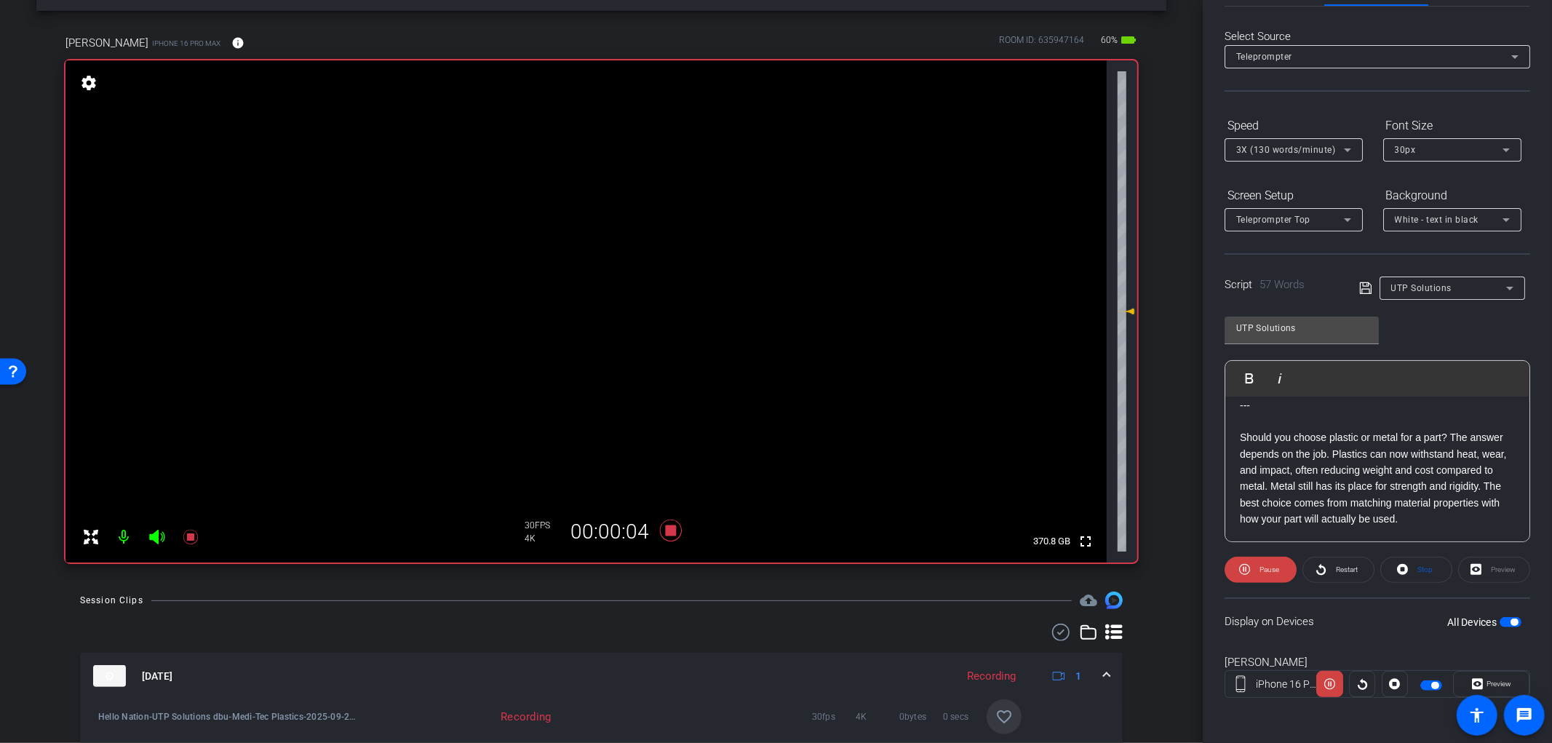
scroll to position [81, 0]
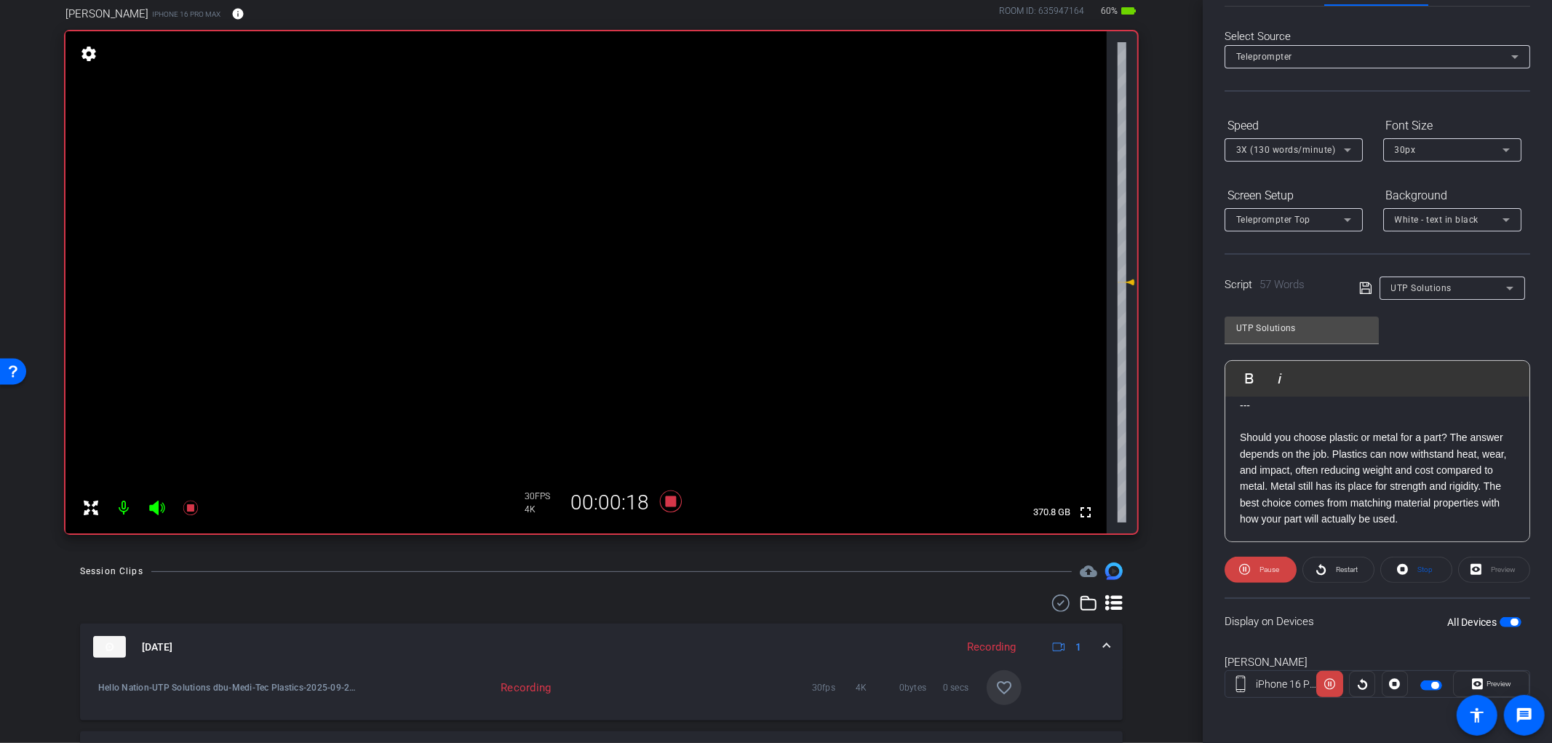
click at [996, 689] on mat-icon "favorite_border" at bounding box center [1004, 687] width 17 height 17
click at [660, 501] on icon at bounding box center [671, 501] width 35 height 26
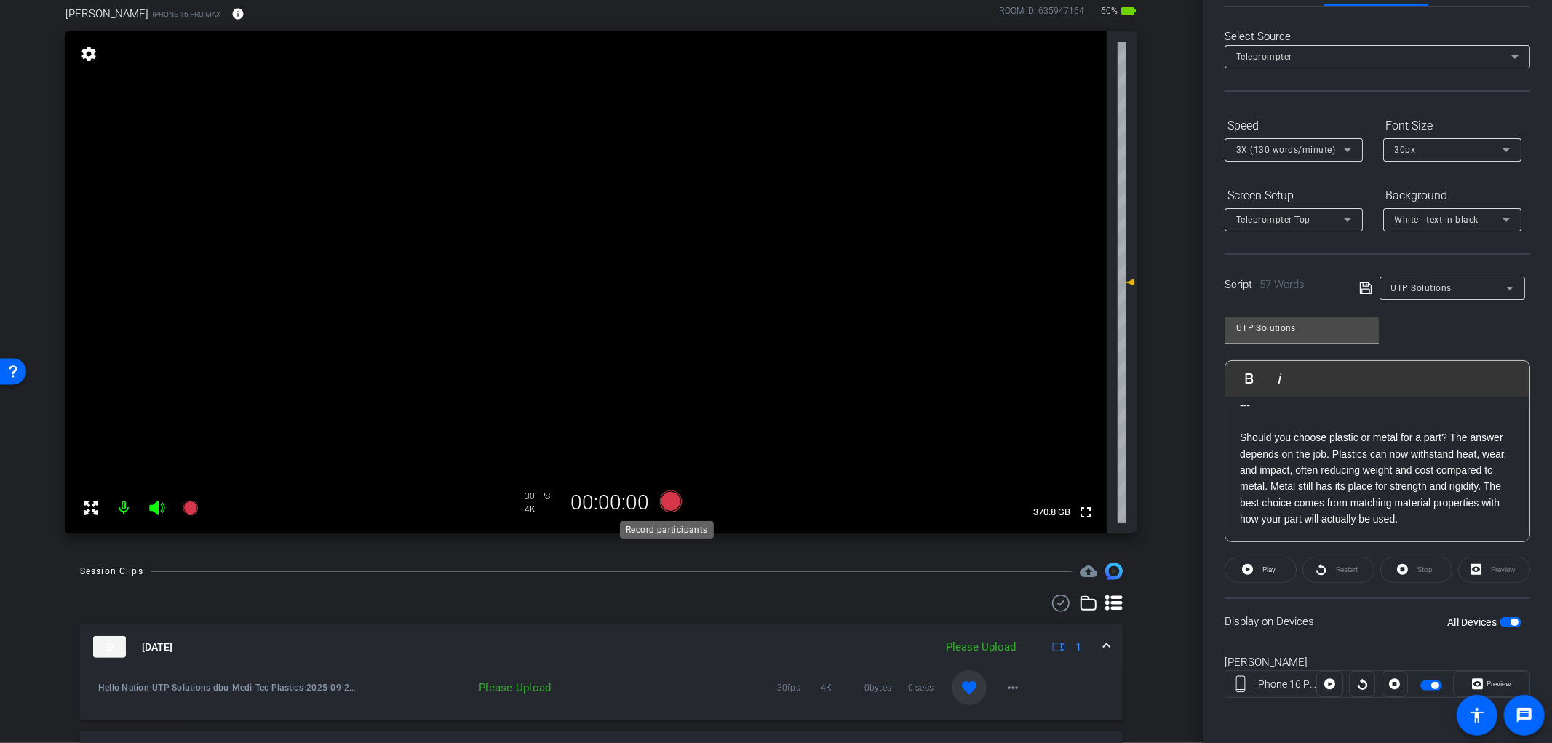
click at [667, 499] on icon at bounding box center [670, 502] width 22 height 22
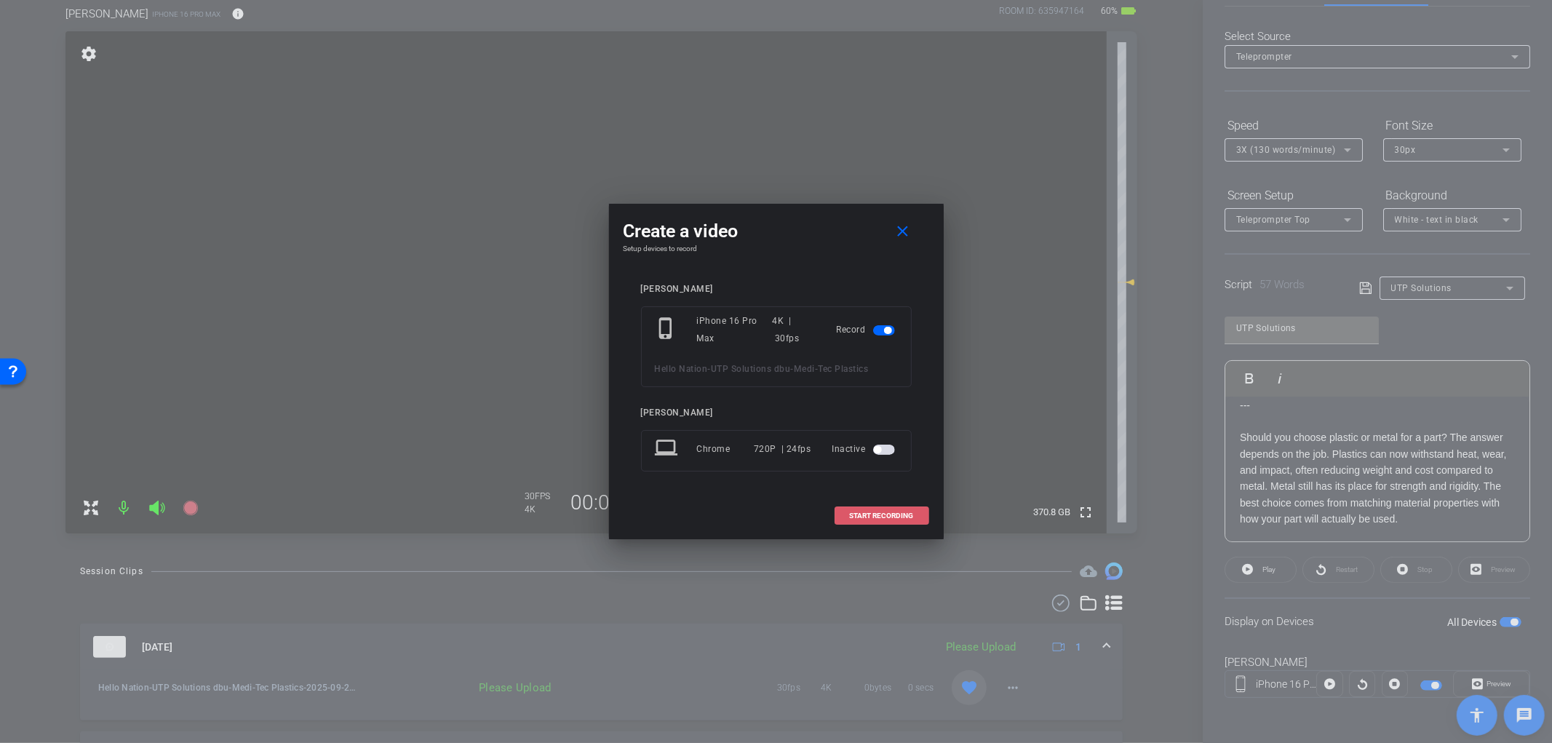
click at [863, 517] on span "START RECORDING" at bounding box center [882, 515] width 64 height 7
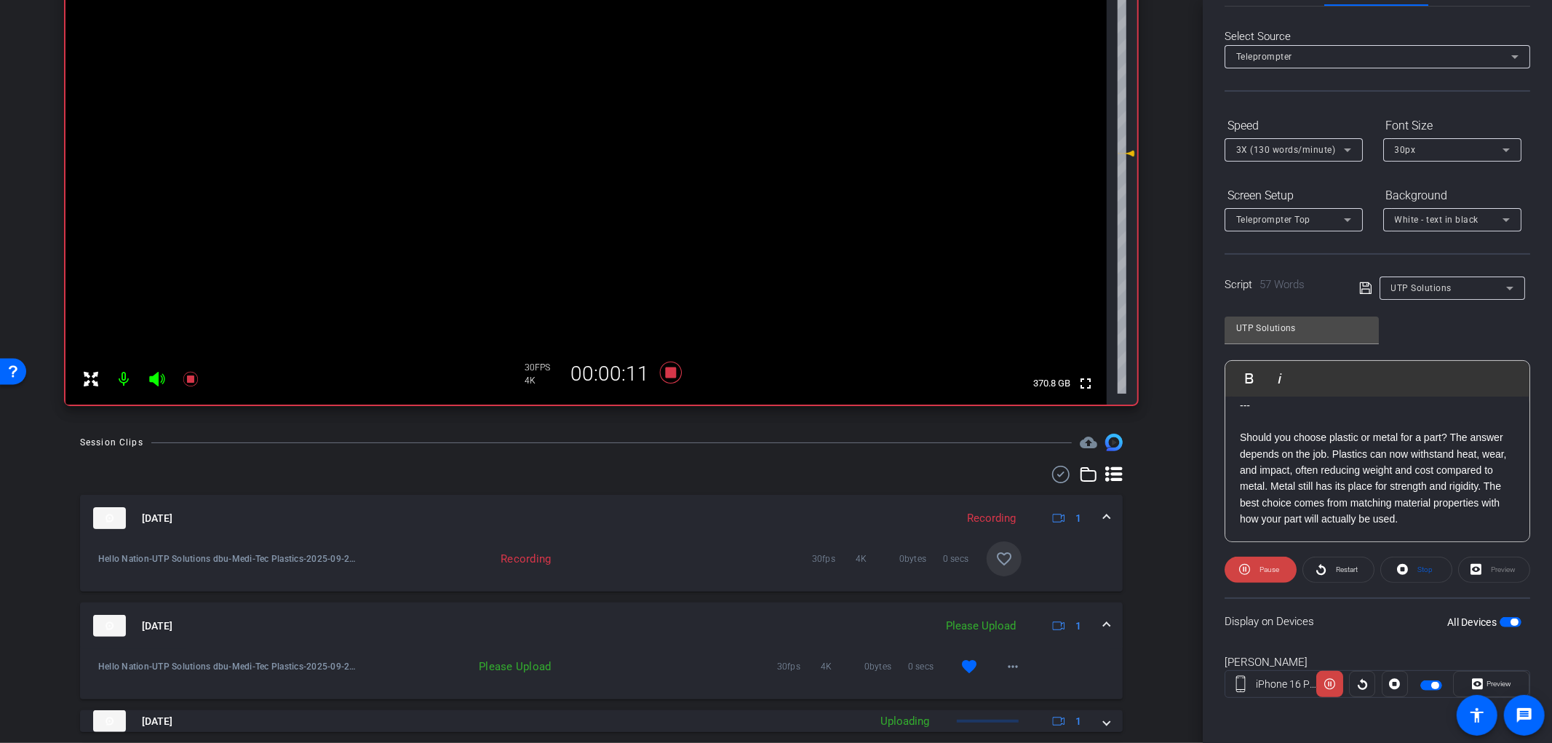
scroll to position [242, 0]
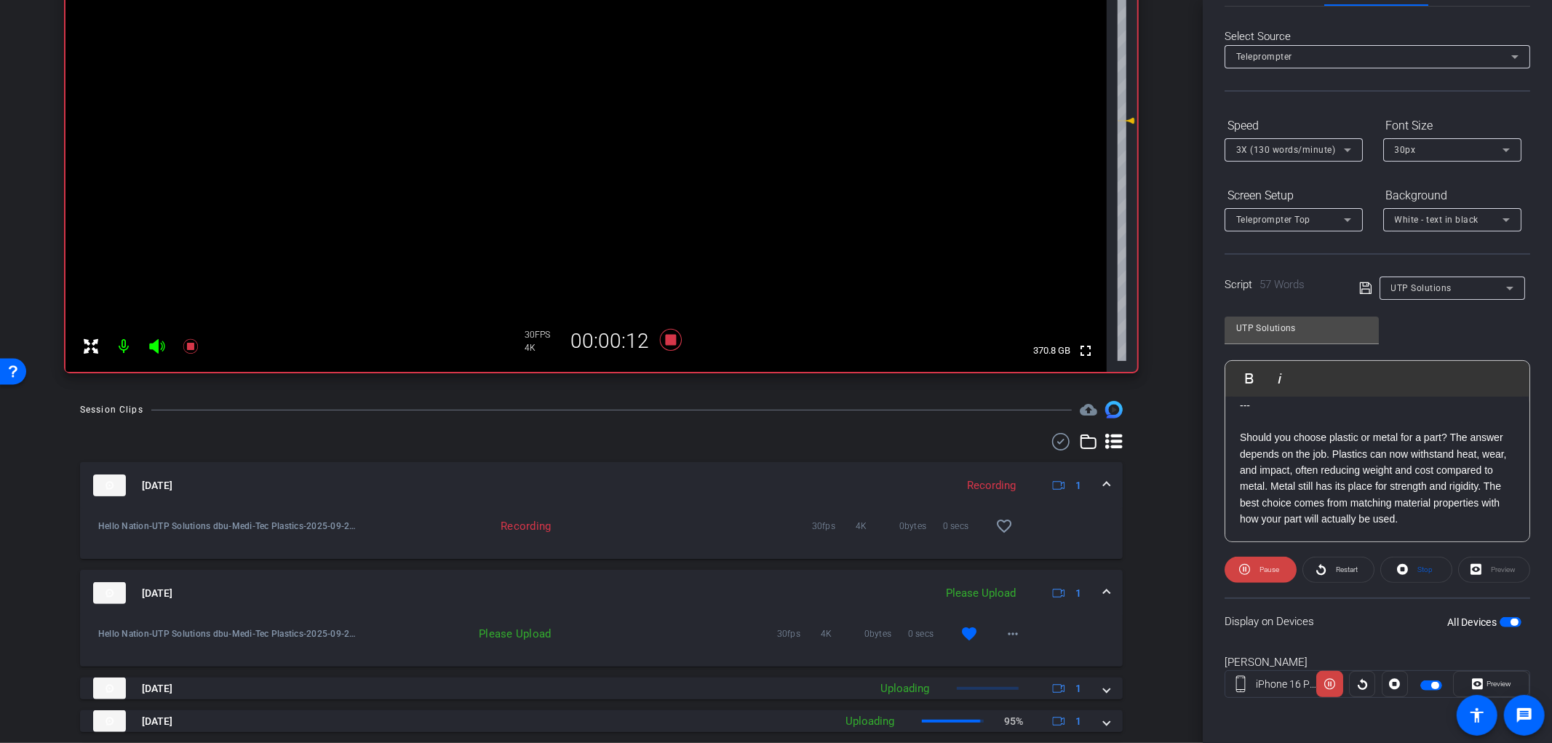
drag, startPoint x: 996, startPoint y: 525, endPoint x: 965, endPoint y: 525, distance: 30.6
click at [996, 525] on mat-icon "favorite_border" at bounding box center [1004, 525] width 17 height 17
click at [666, 341] on icon at bounding box center [670, 340] width 22 height 22
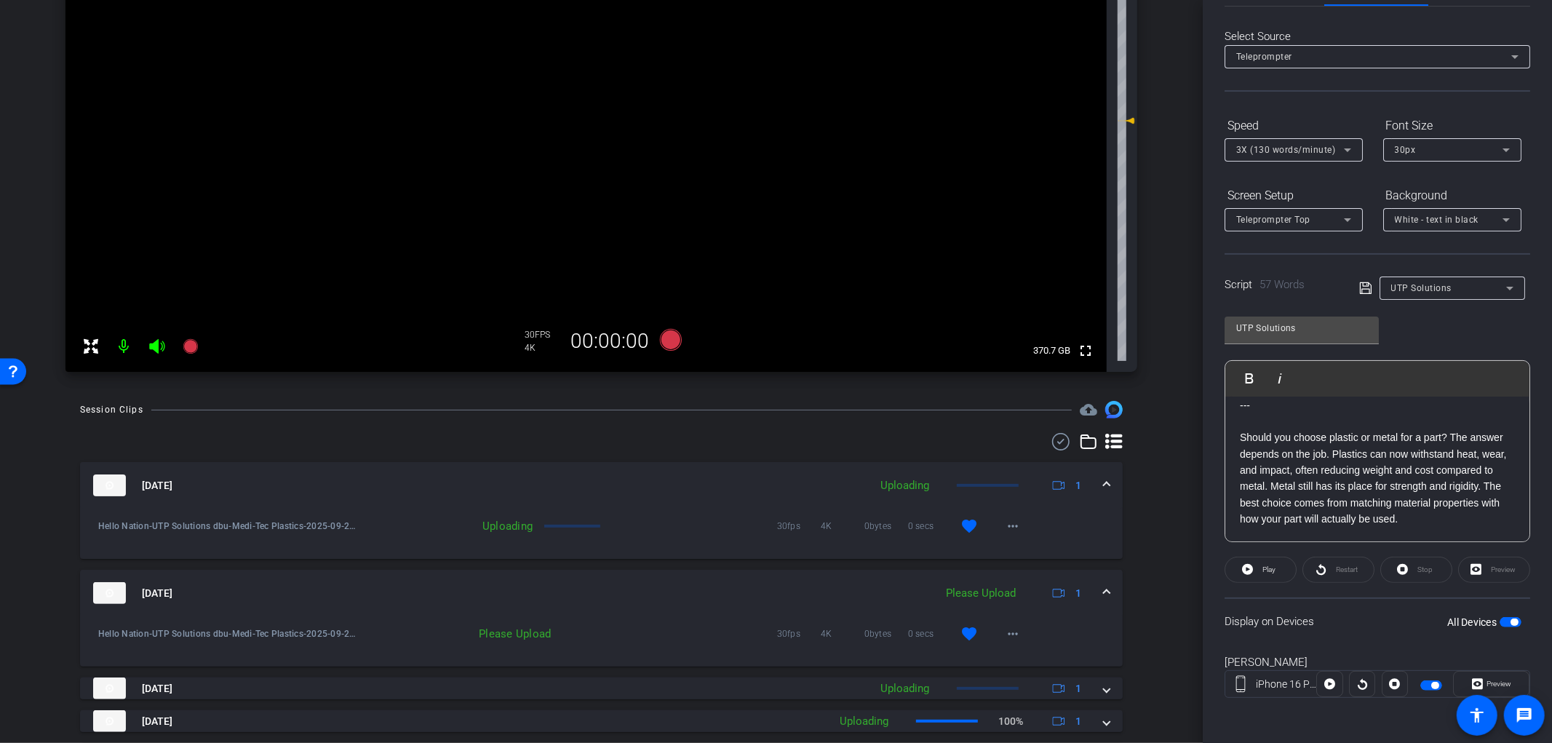
scroll to position [30, 0]
click at [1511, 619] on span "button" at bounding box center [1514, 622] width 7 height 7
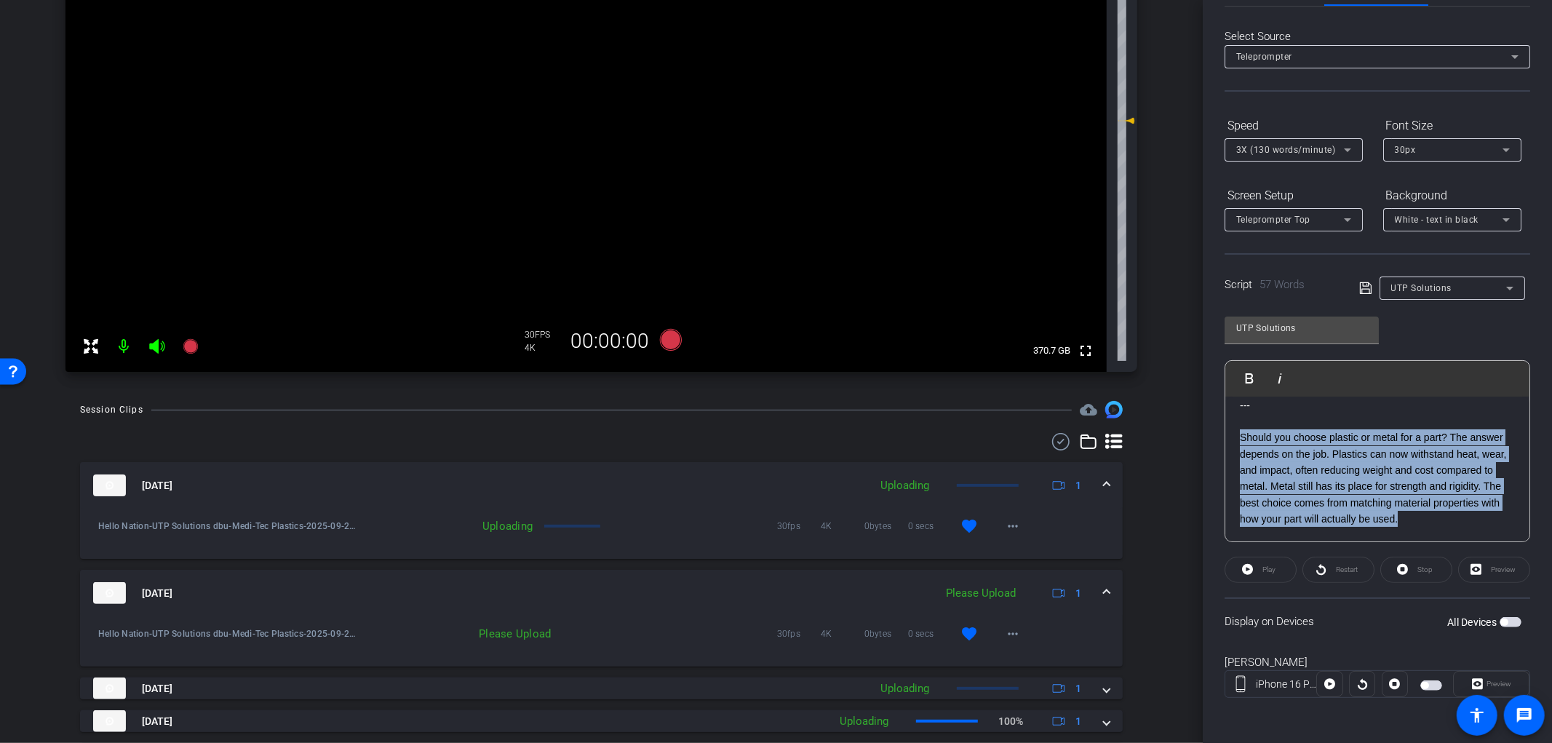
drag, startPoint x: 1279, startPoint y: 515, endPoint x: 1234, endPoint y: 426, distance: 99.9
click at [1234, 426] on div "--- Should you choose plastic or metal for a part? The answer depends on the jo…" at bounding box center [1378, 462] width 304 height 159
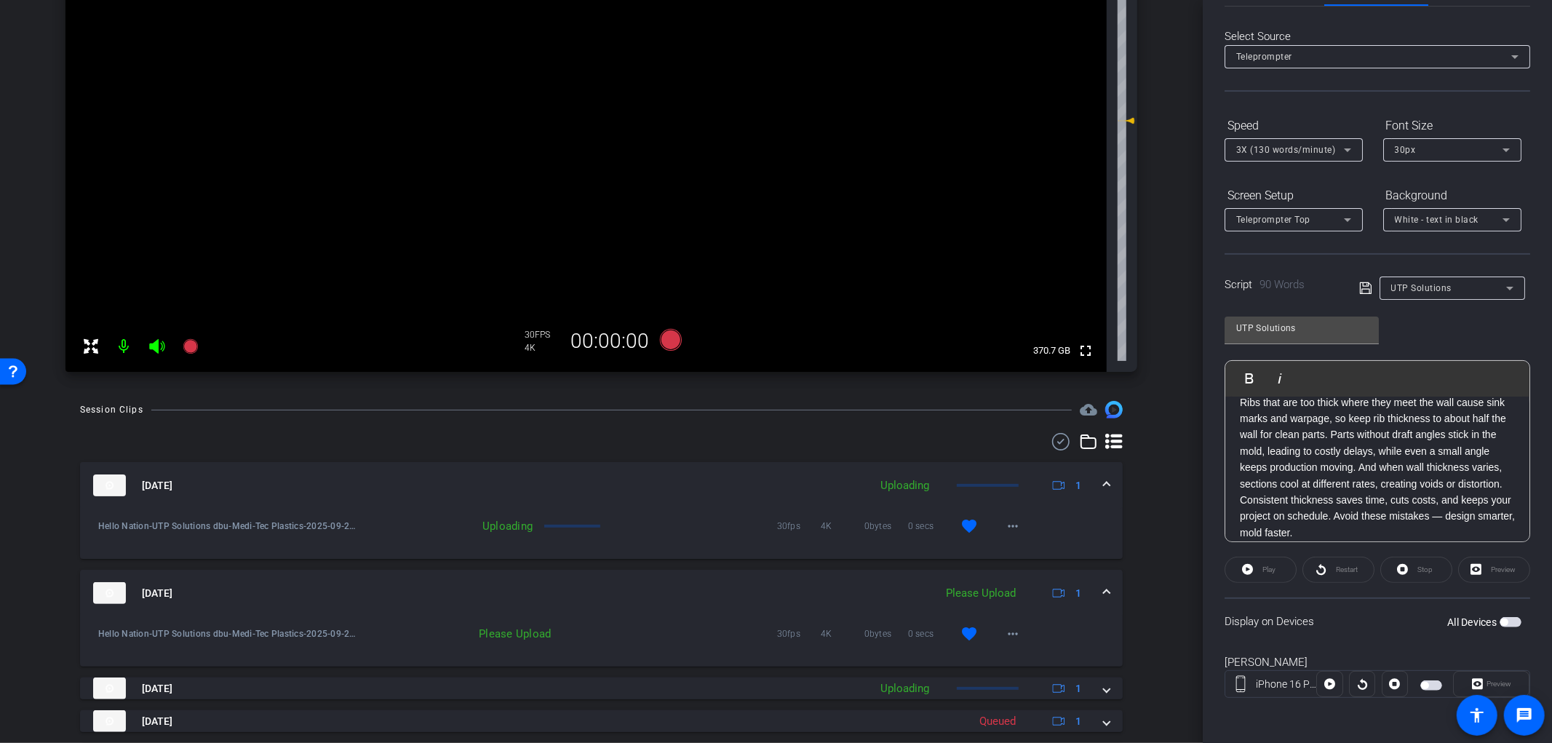
scroll to position [0, 0]
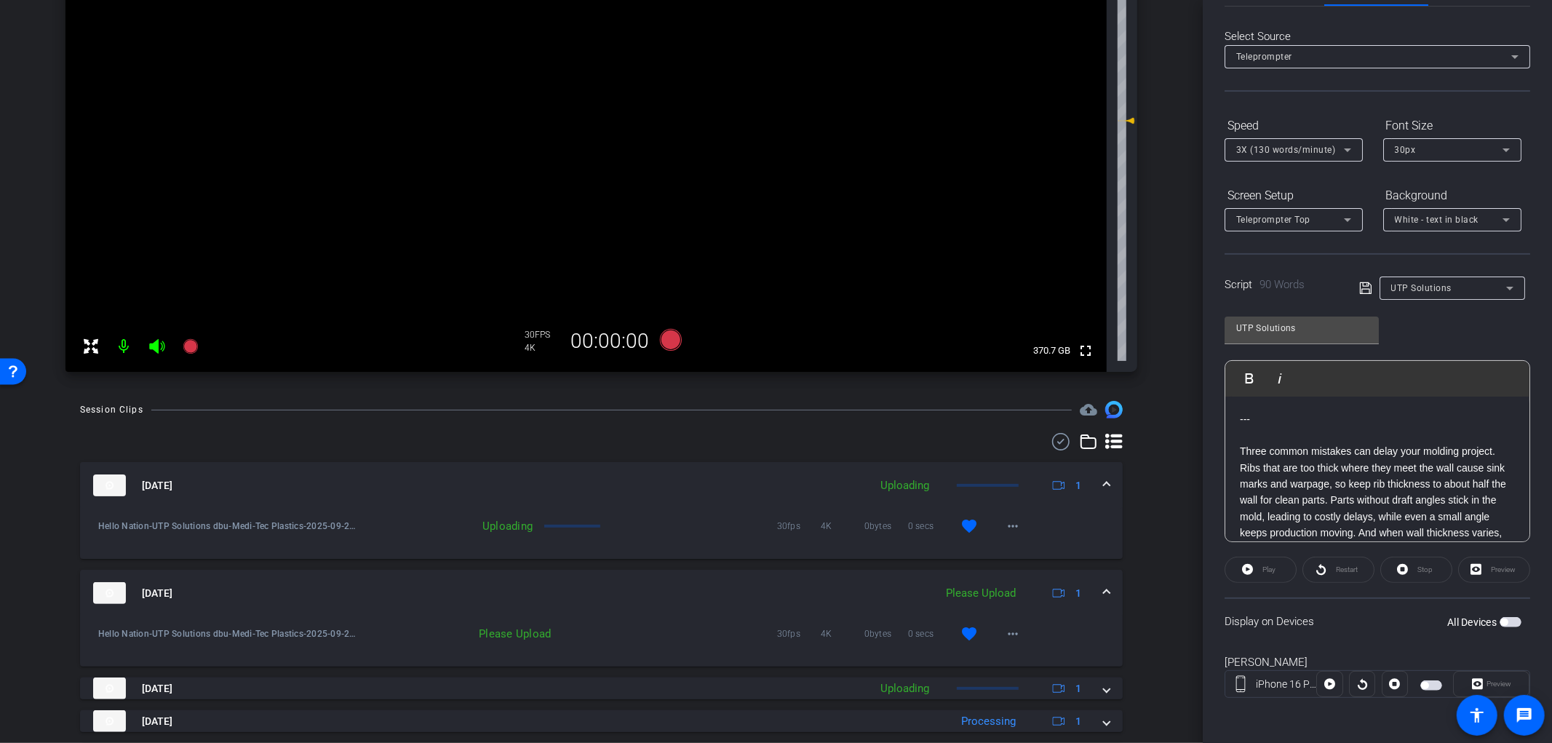
click at [1501, 624] on span "button" at bounding box center [1511, 622] width 22 height 10
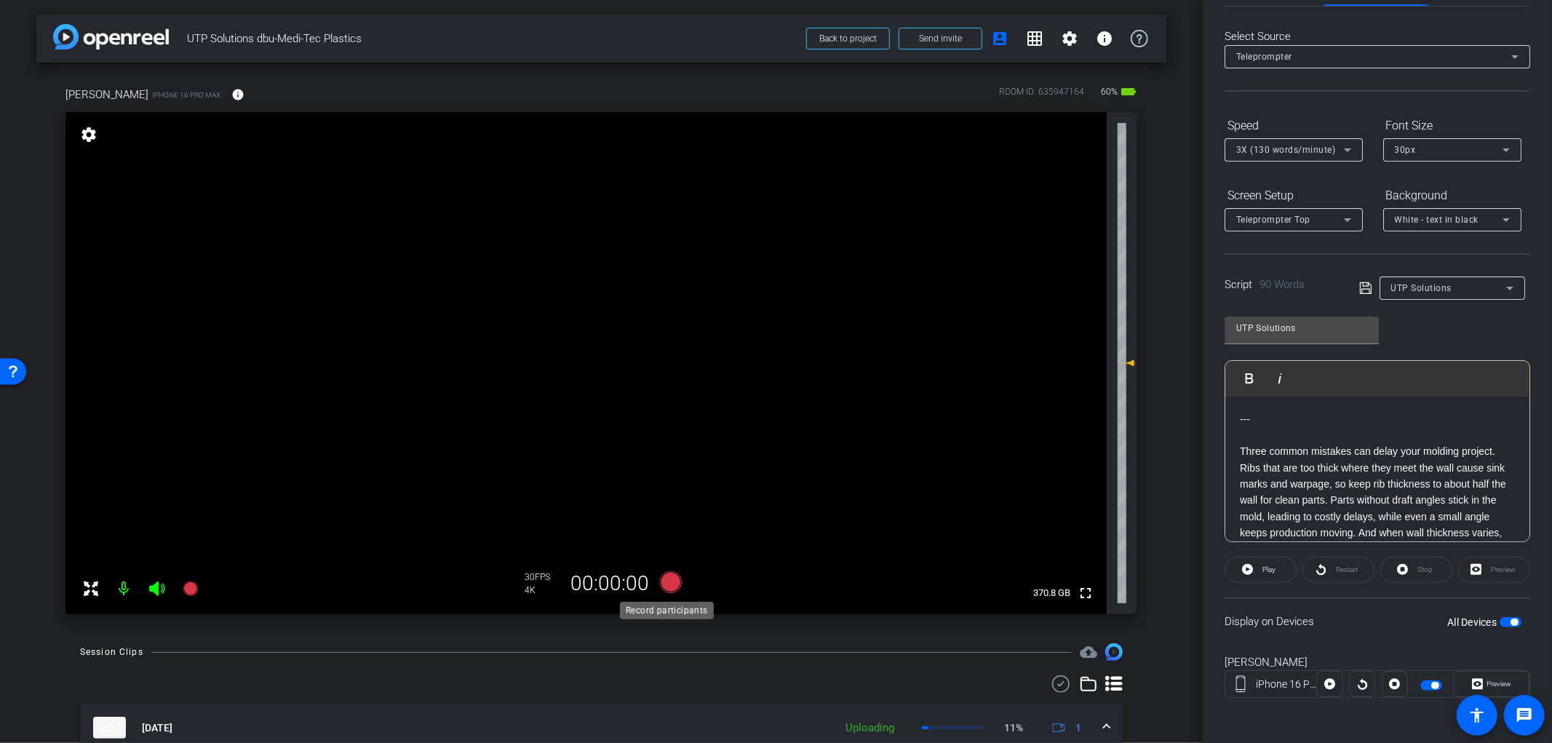
click at [667, 580] on icon at bounding box center [670, 582] width 22 height 22
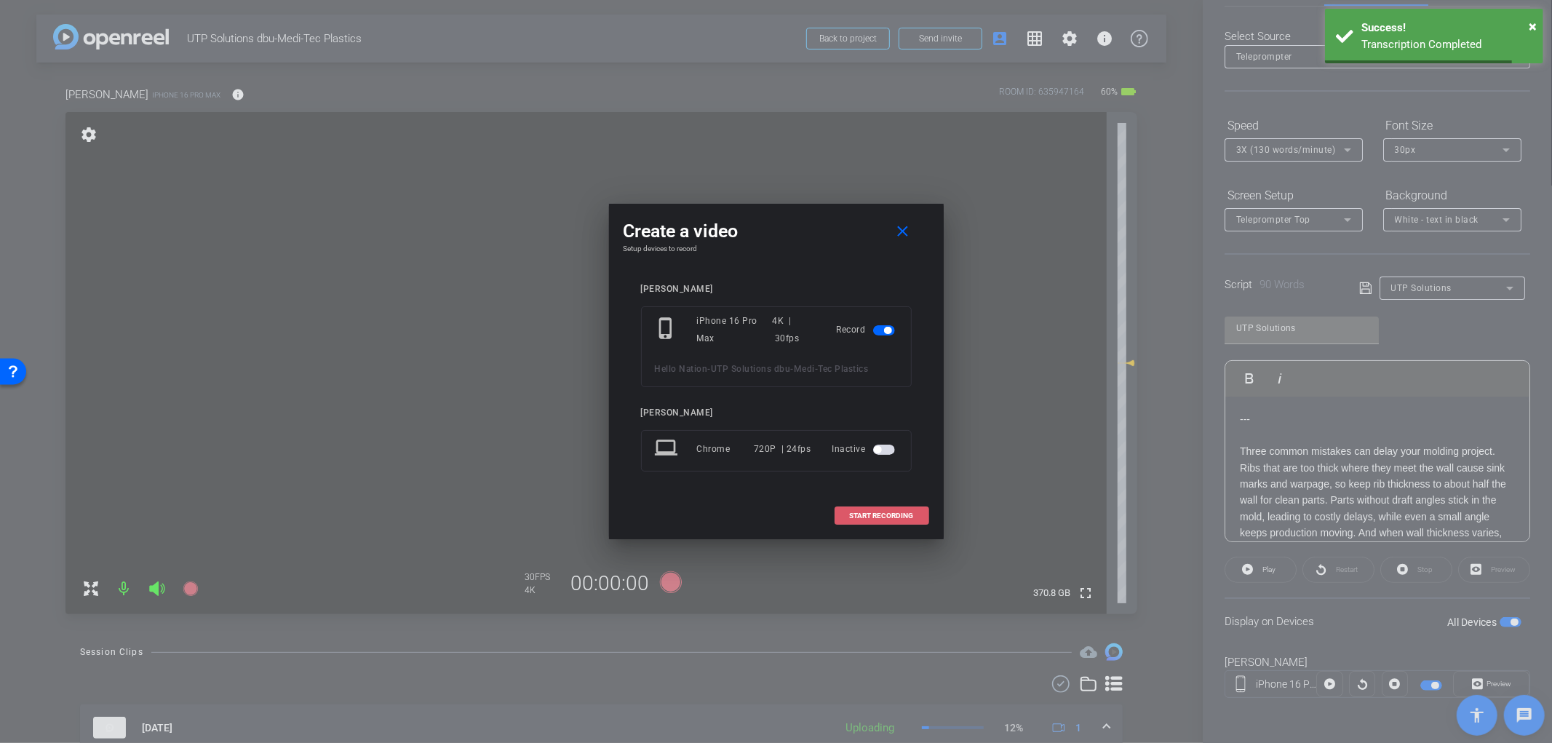
click at [905, 520] on span at bounding box center [882, 516] width 93 height 35
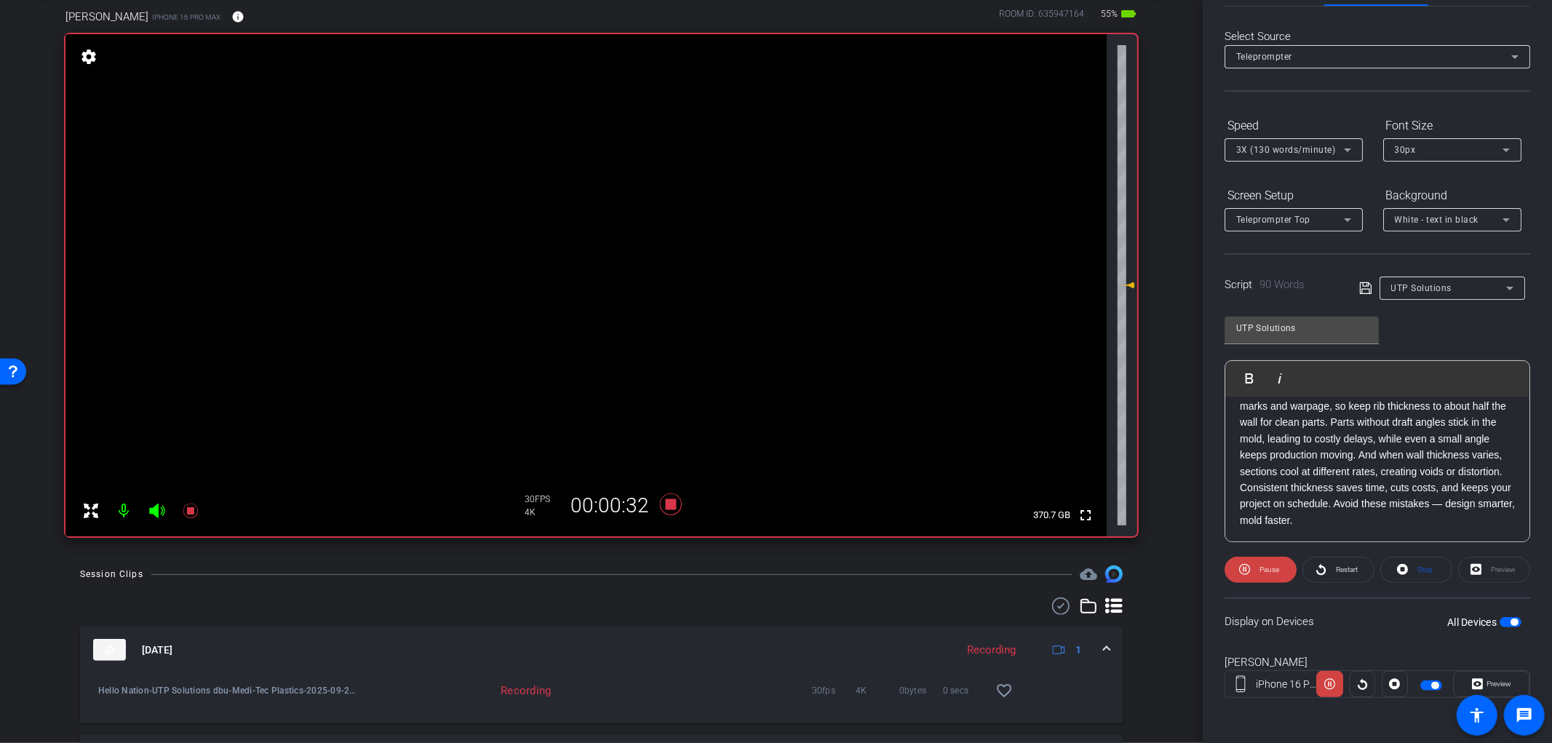
scroll to position [81, 0]
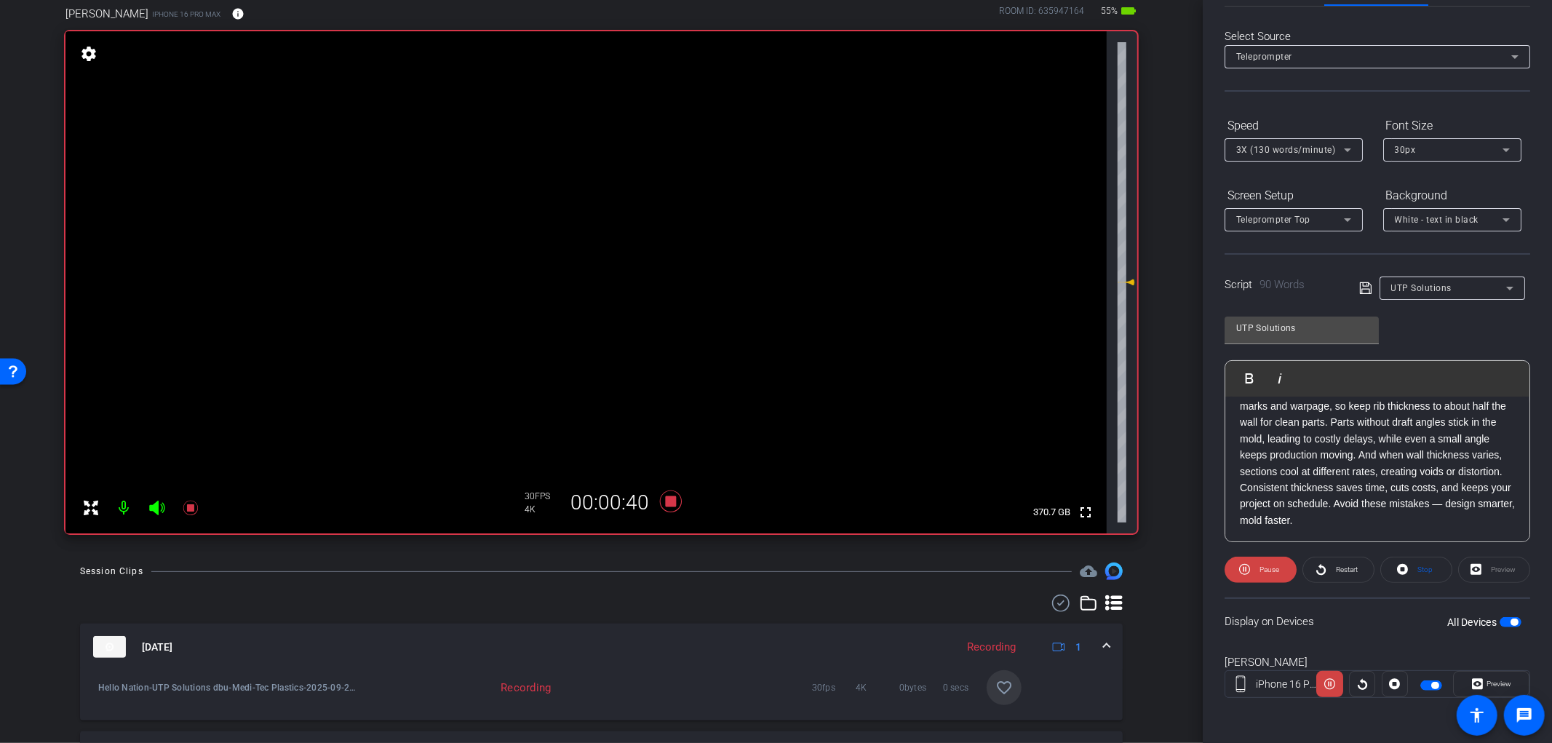
click at [996, 694] on mat-icon "favorite_border" at bounding box center [1004, 687] width 17 height 17
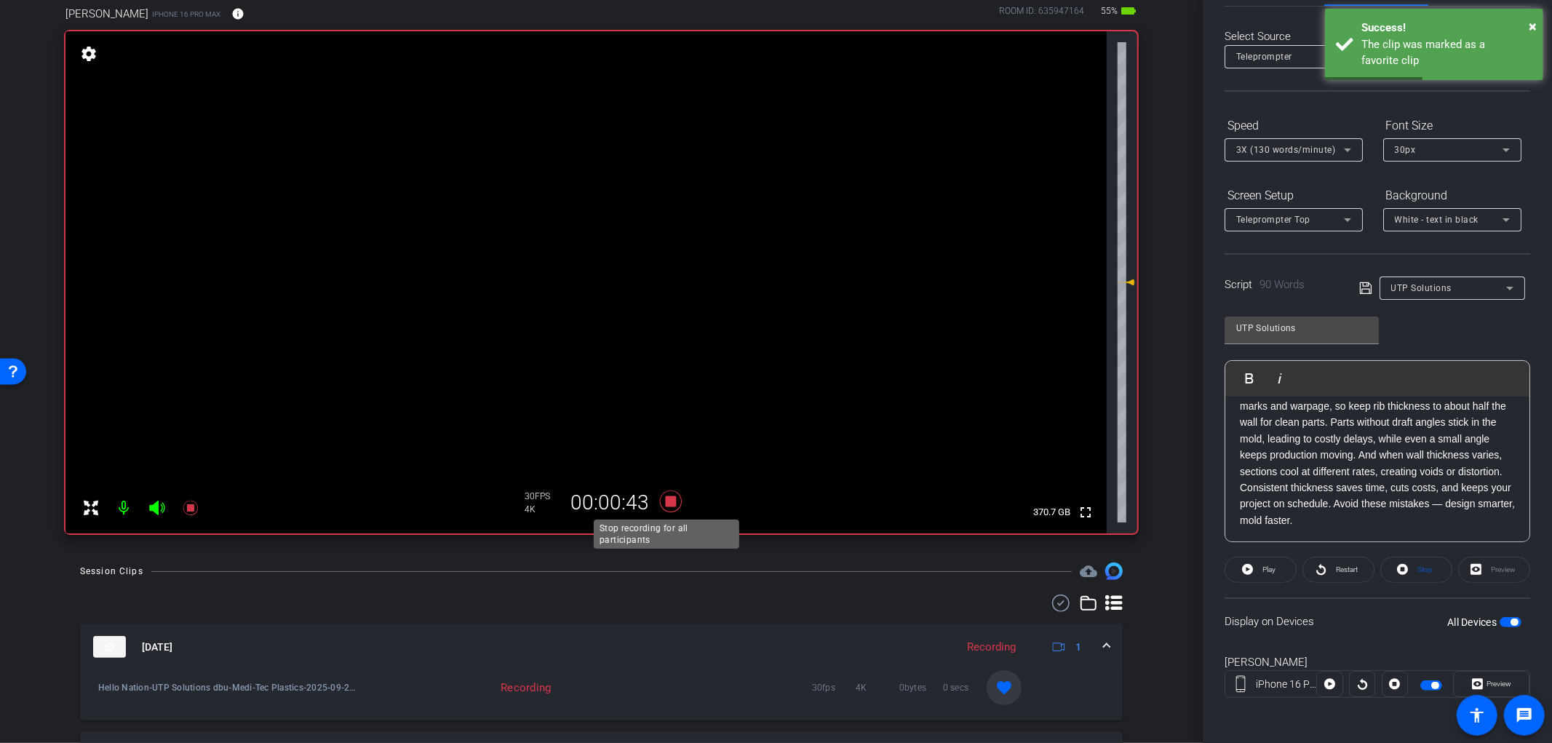
click at [661, 503] on icon at bounding box center [670, 502] width 22 height 22
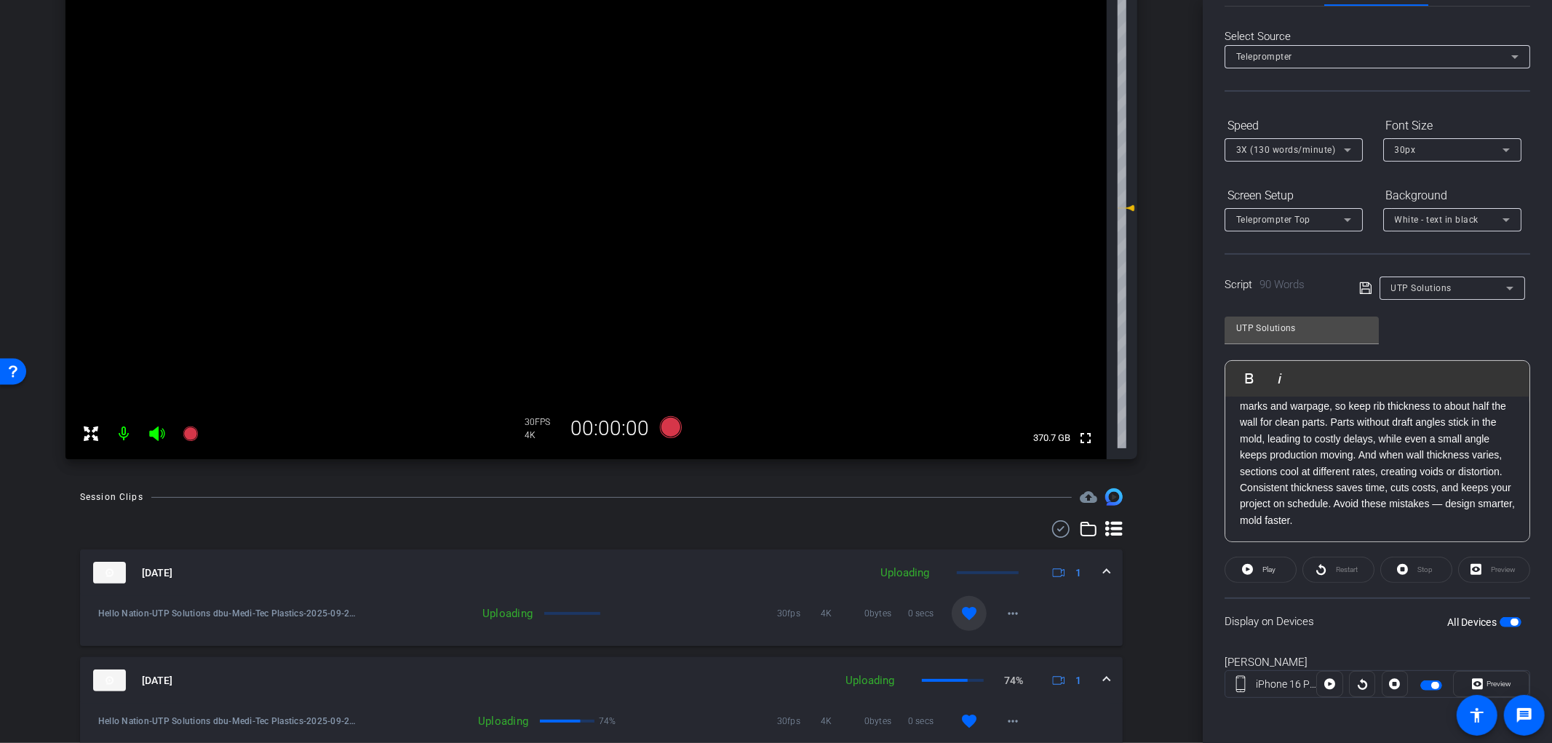
scroll to position [162, 0]
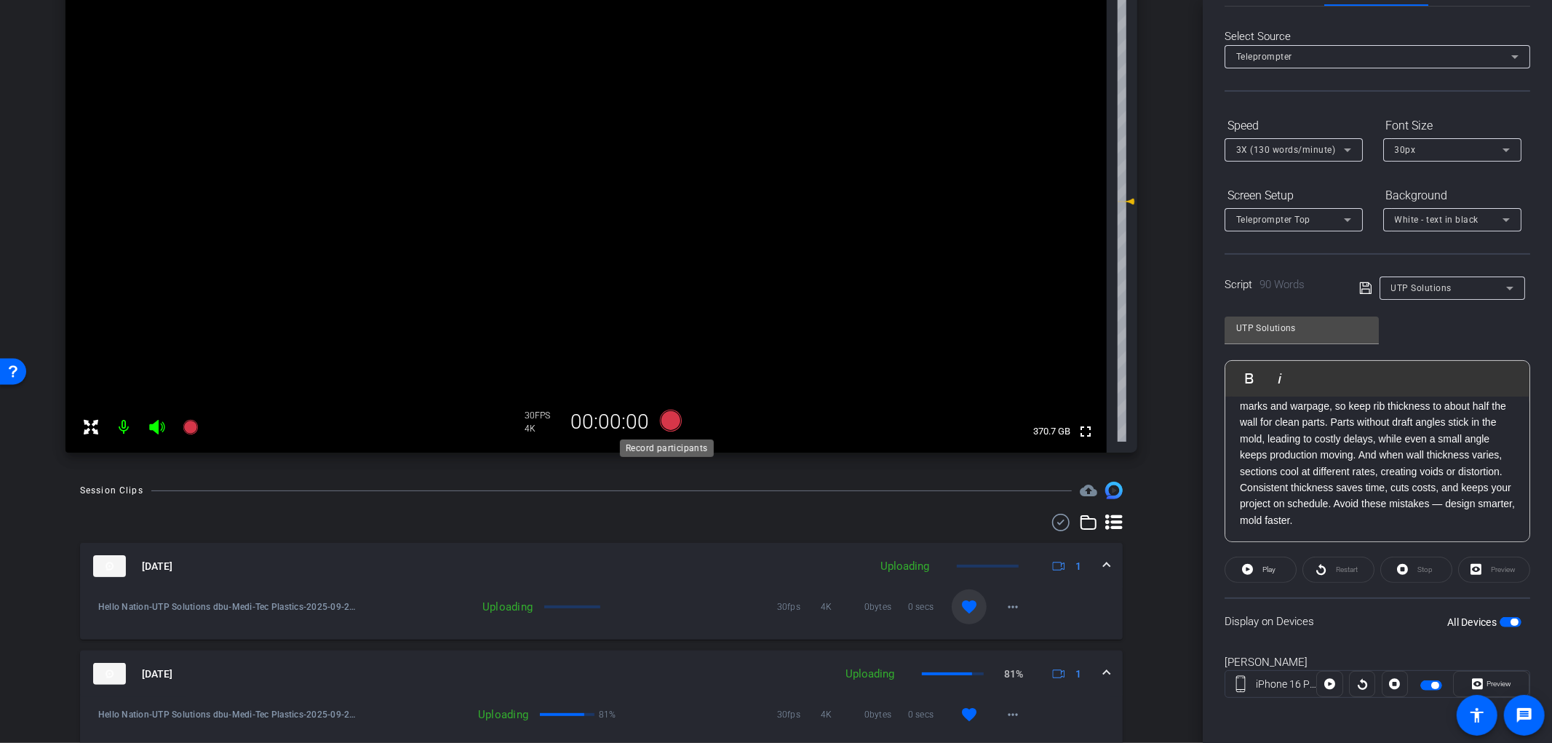
click at [667, 422] on icon at bounding box center [670, 421] width 22 height 22
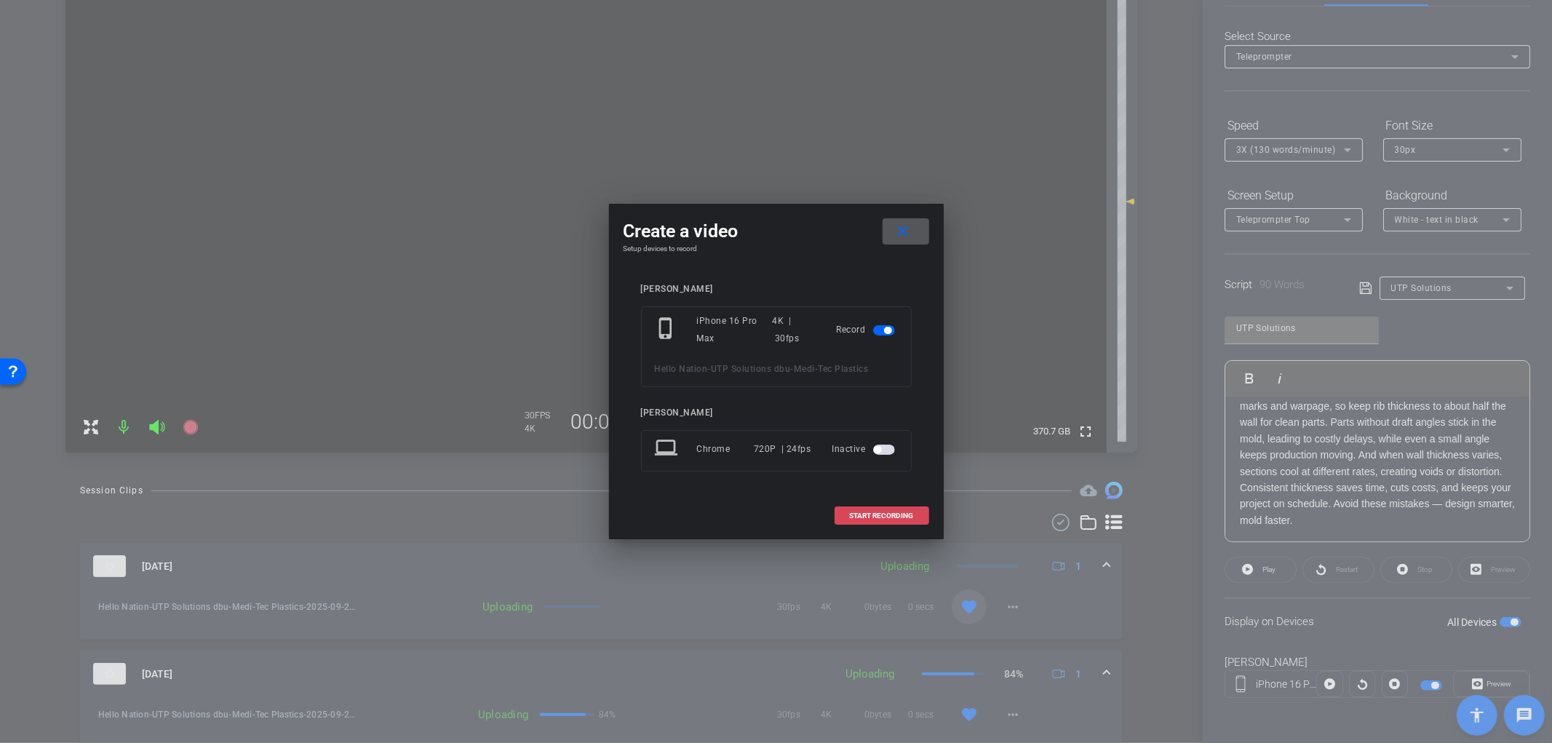
click at [870, 520] on span at bounding box center [882, 516] width 93 height 35
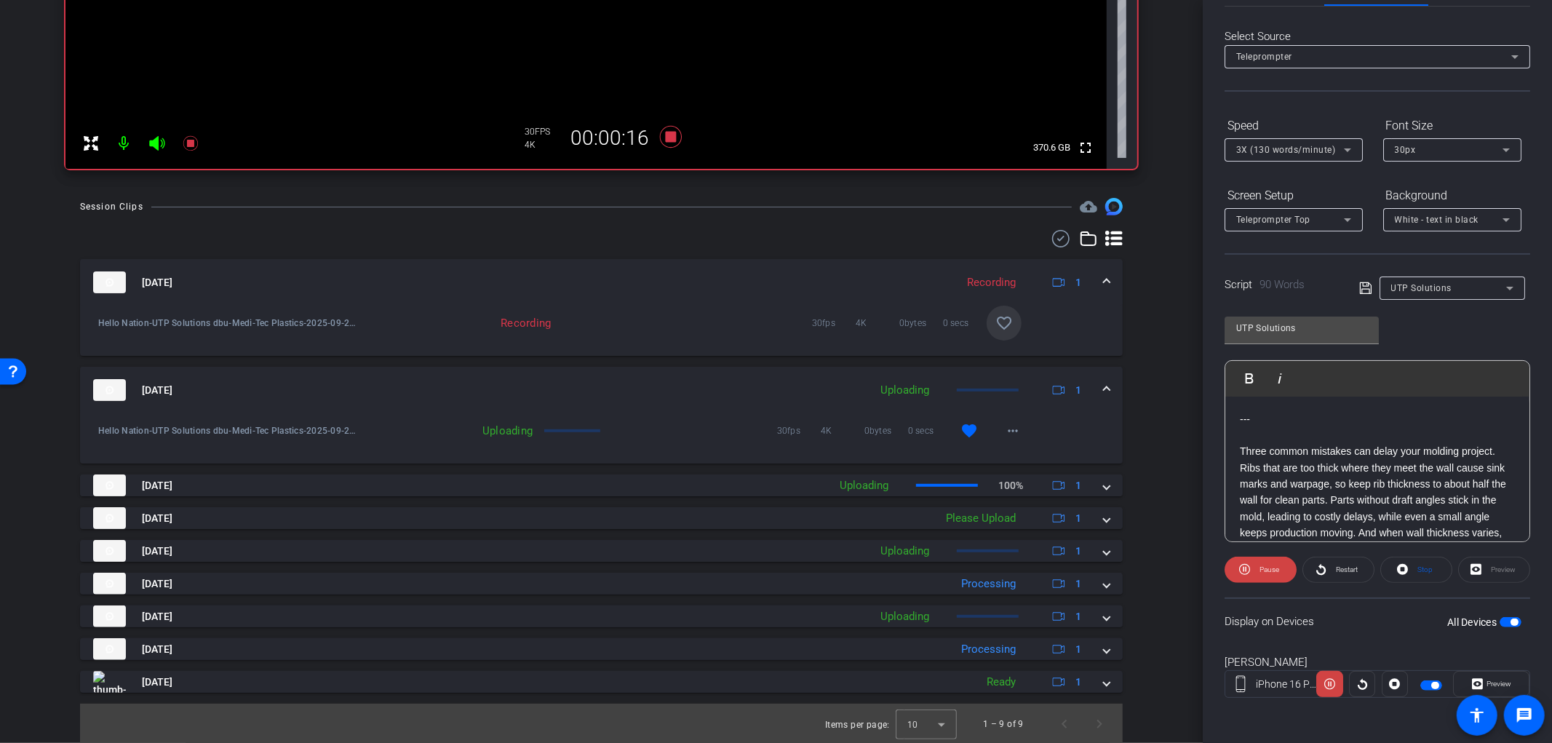
scroll to position [78, 0]
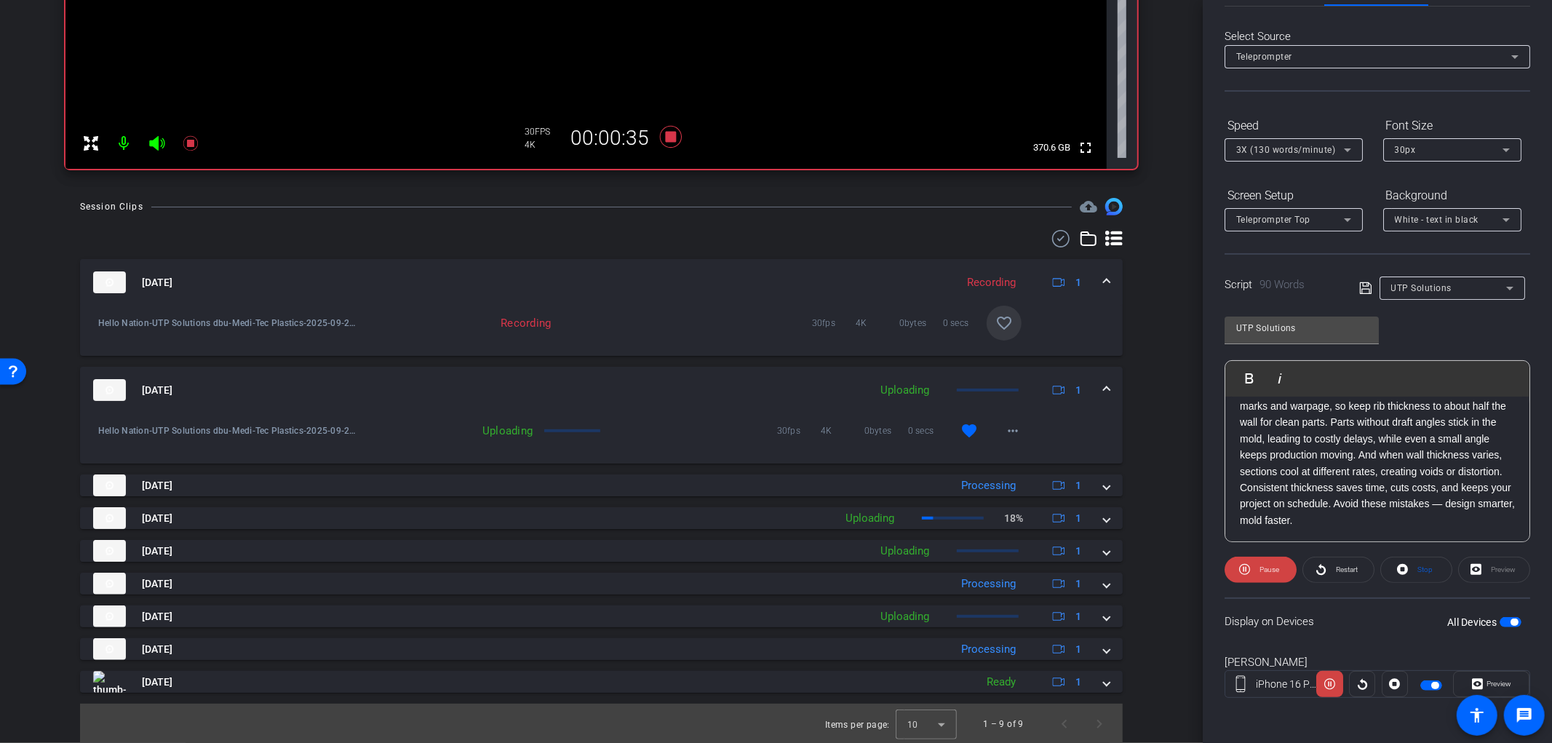
click at [996, 326] on mat-icon "favorite_border" at bounding box center [1004, 322] width 17 height 17
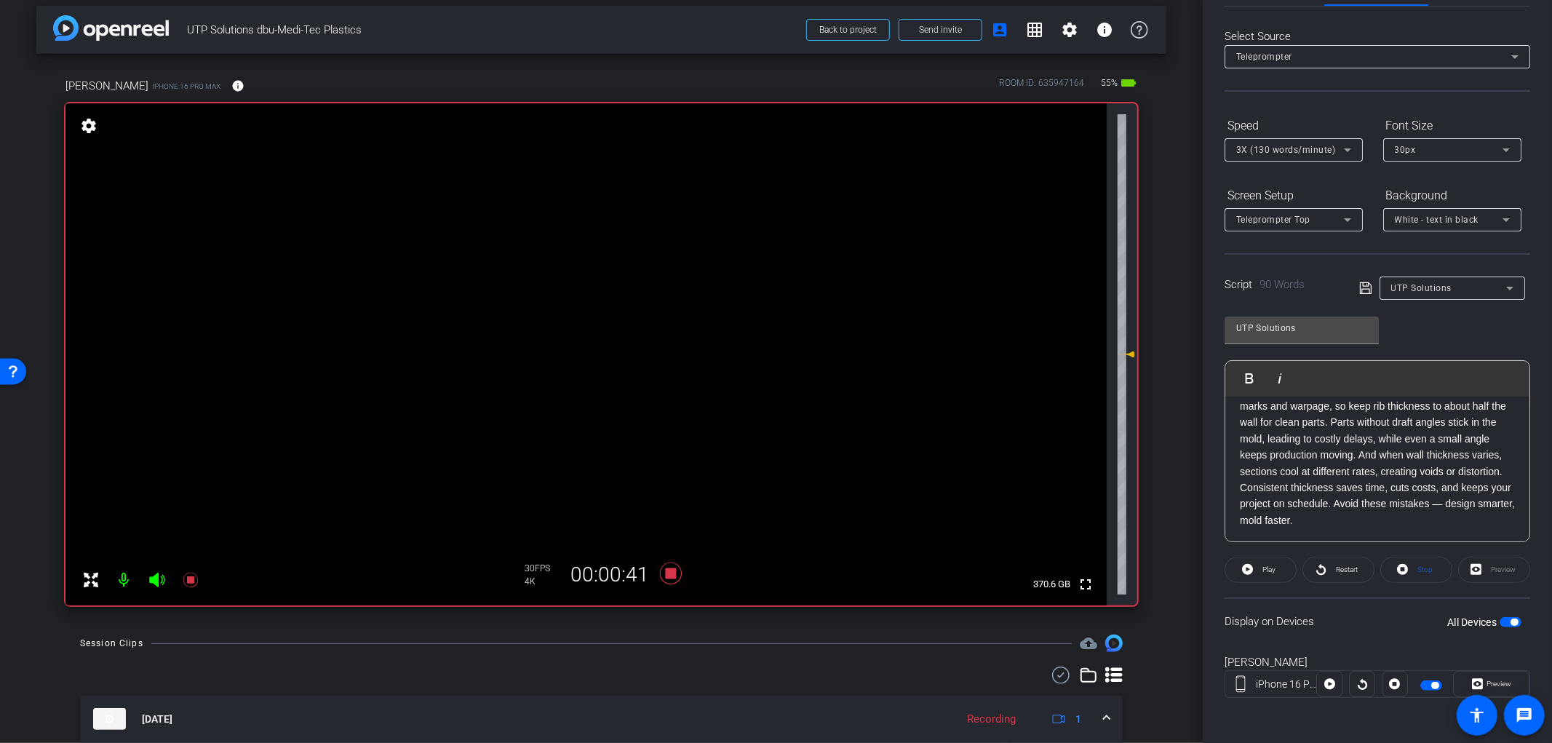
scroll to position [0, 0]
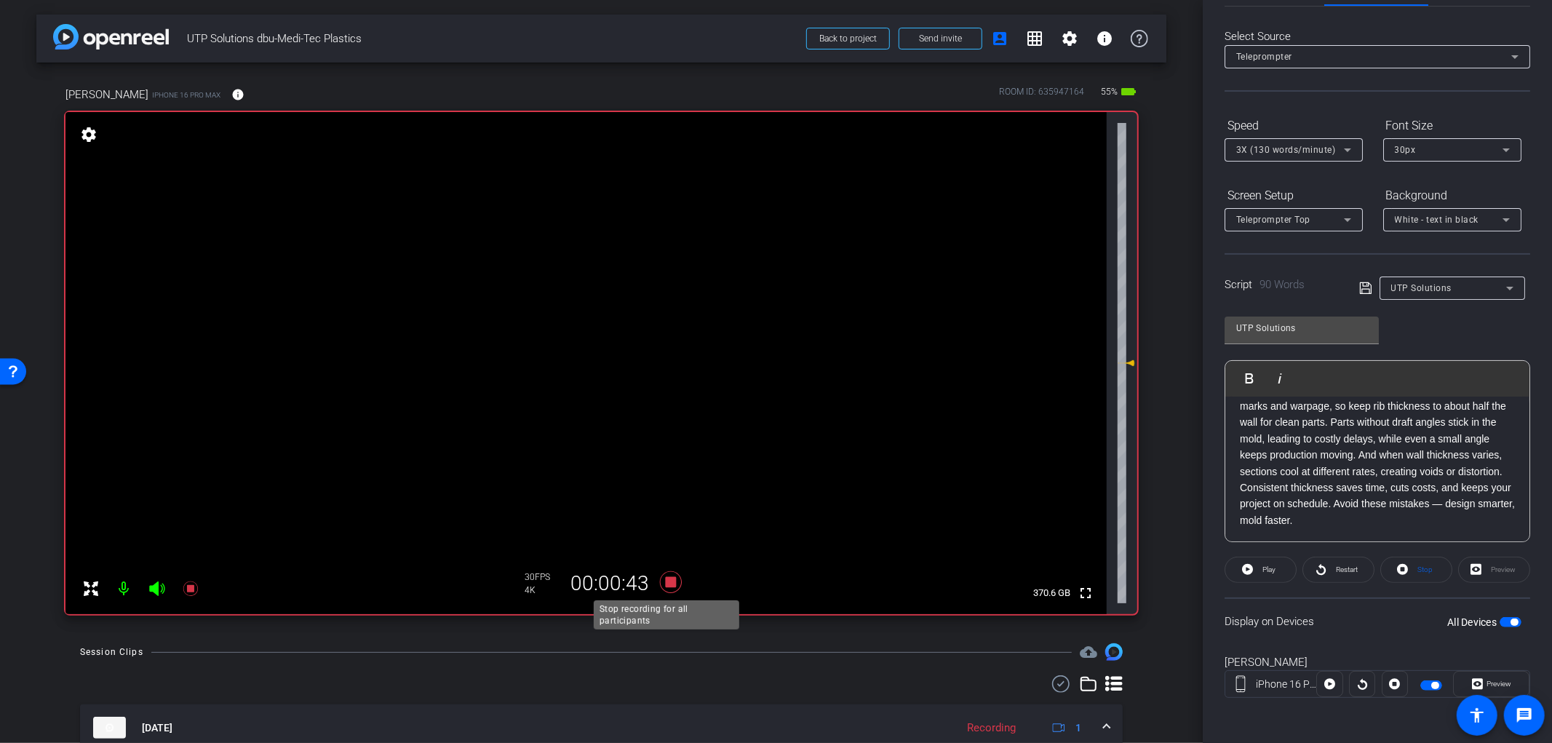
click at [664, 581] on icon at bounding box center [670, 582] width 22 height 22
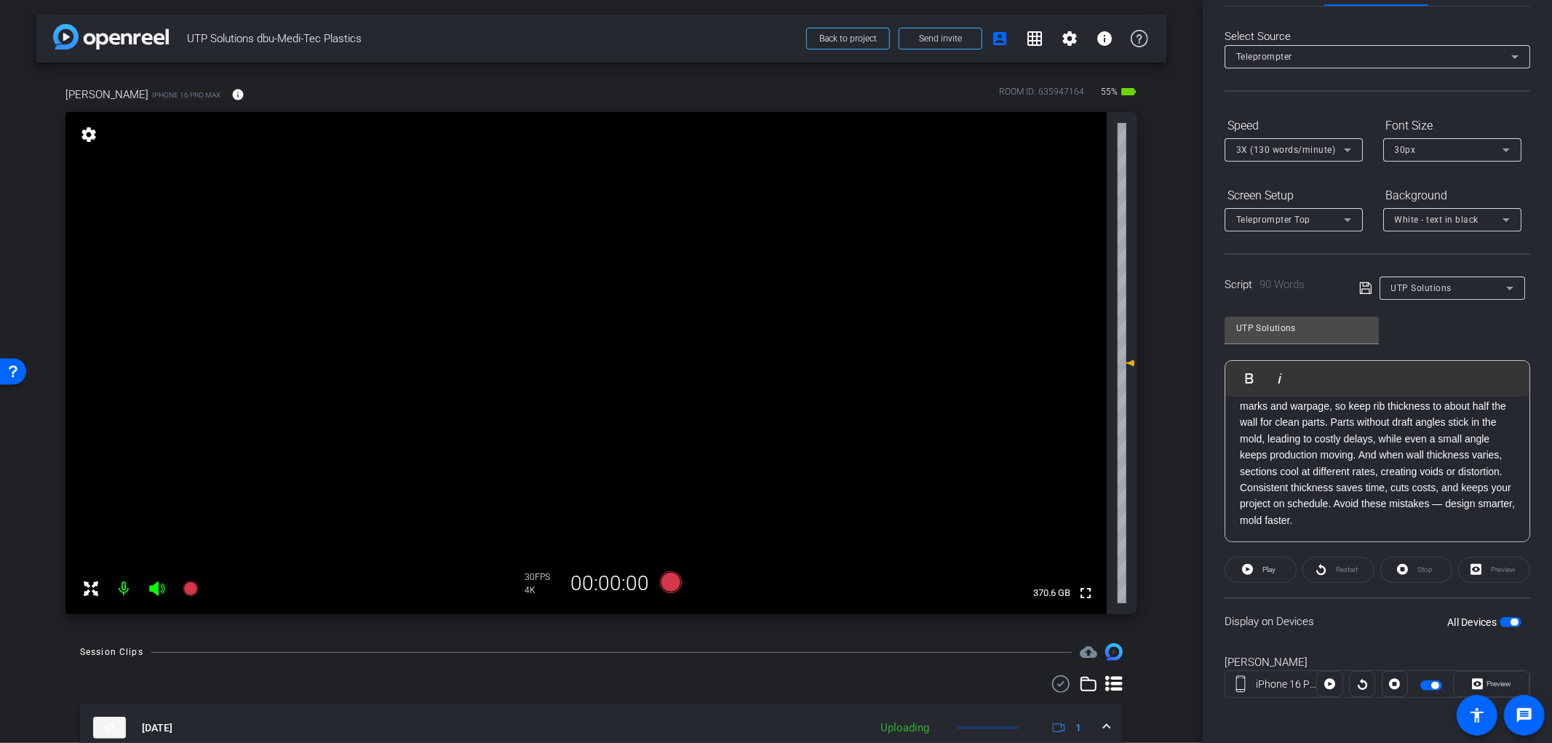
click at [1500, 620] on span "button" at bounding box center [1511, 622] width 22 height 10
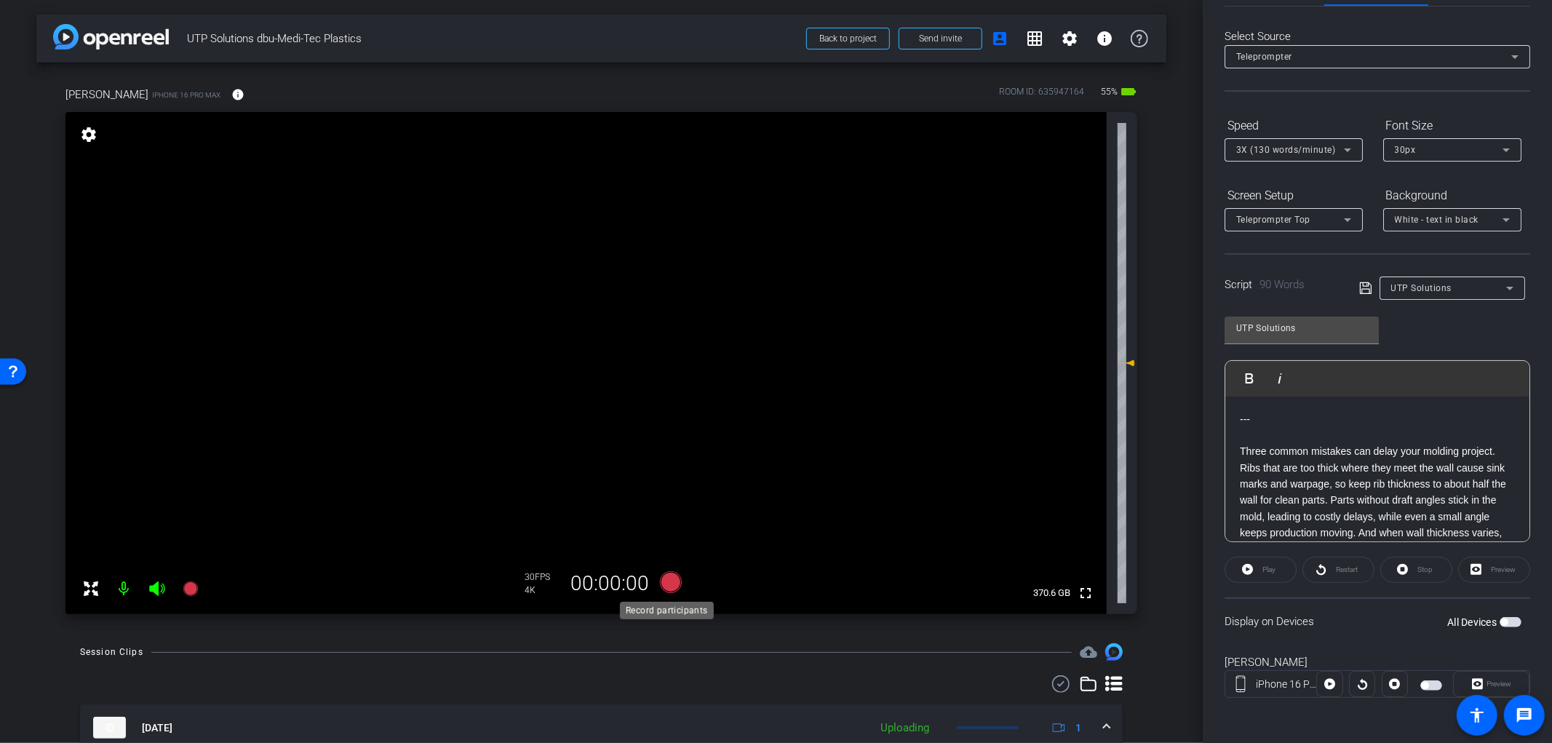
click at [663, 584] on icon at bounding box center [670, 582] width 22 height 22
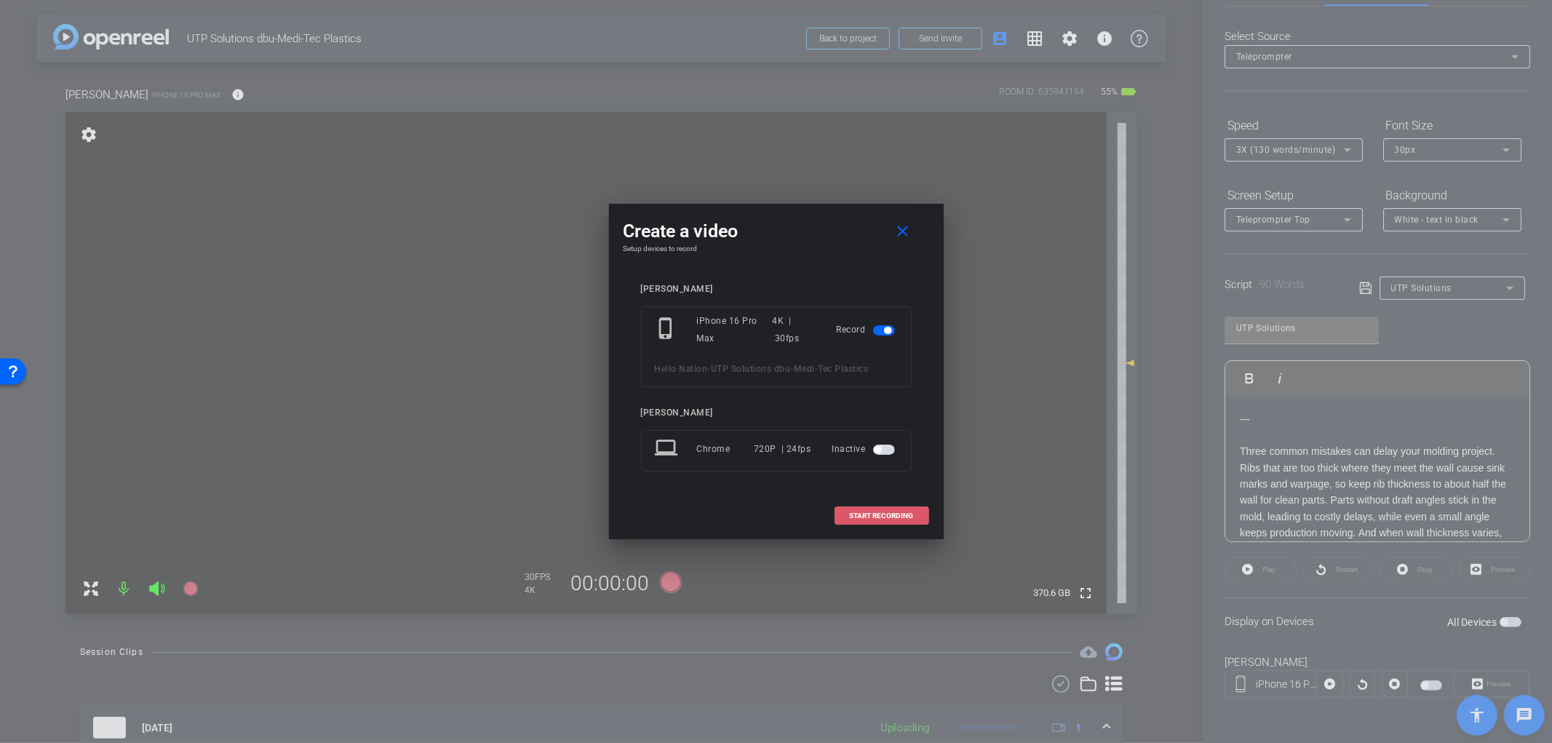
click at [914, 513] on span at bounding box center [882, 516] width 93 height 35
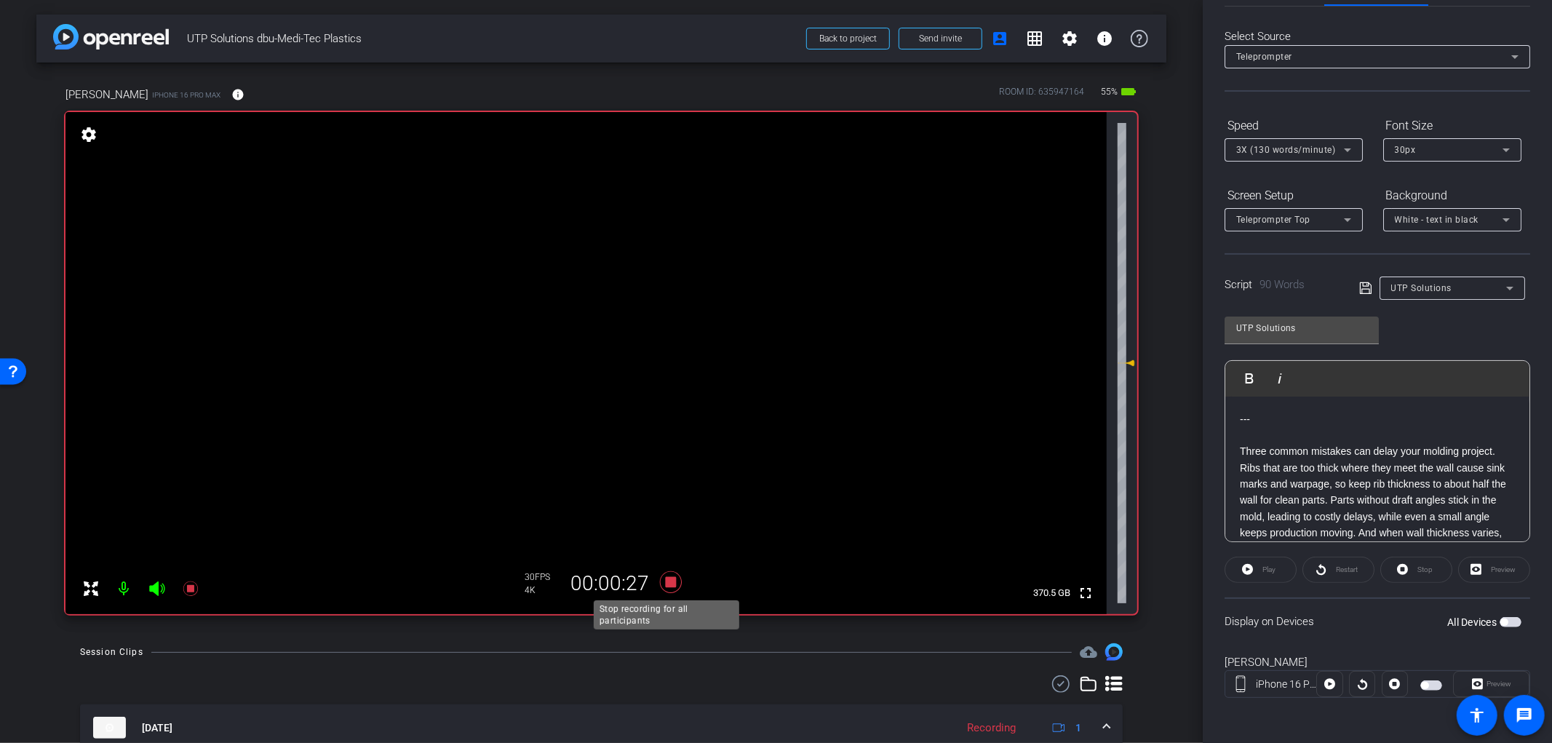
click at [662, 579] on icon at bounding box center [670, 582] width 22 height 22
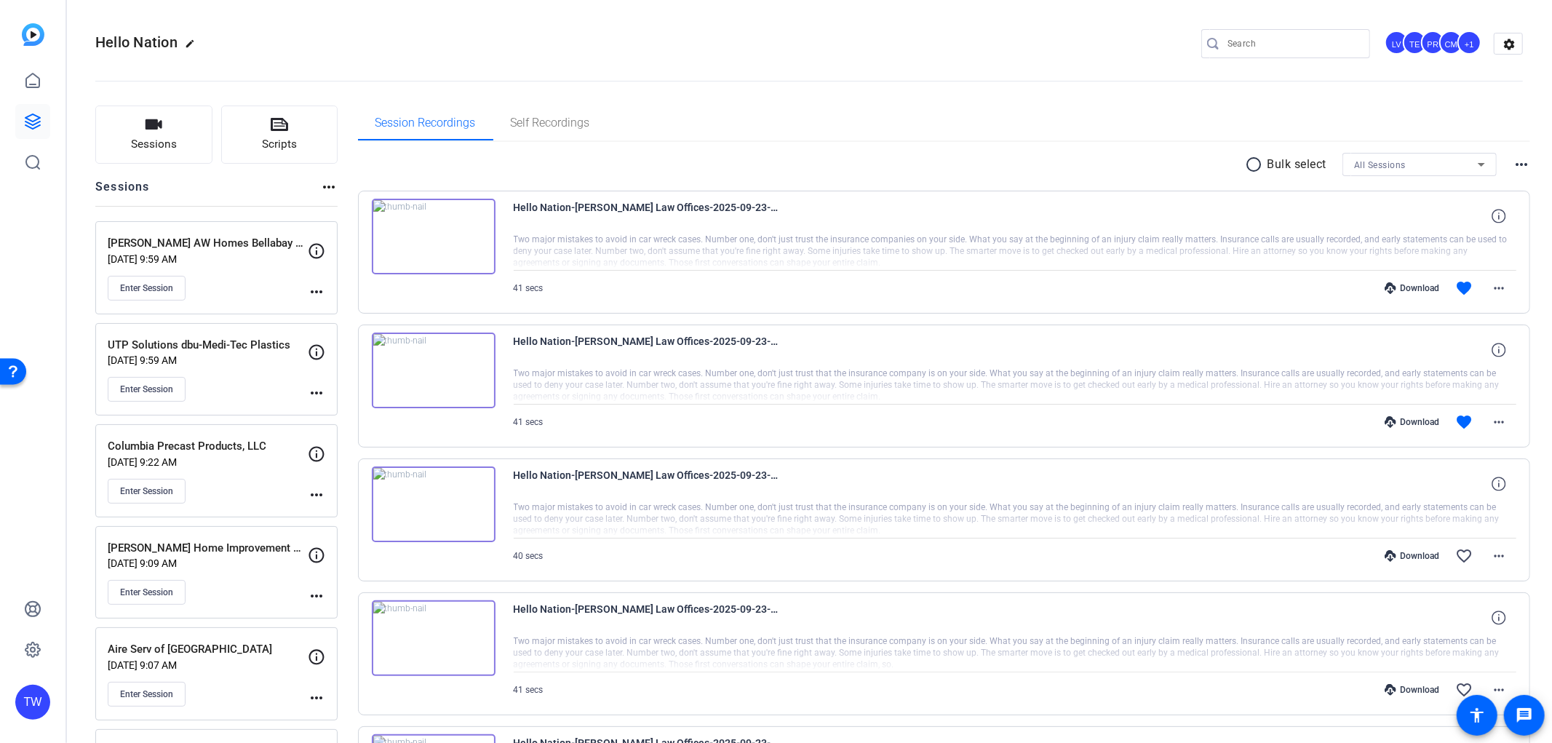
click at [259, 372] on div "UTP Solutions dbu-Medi-Tec Plastics [DATE] 9:59 AM Enter Session" at bounding box center [208, 370] width 200 height 66
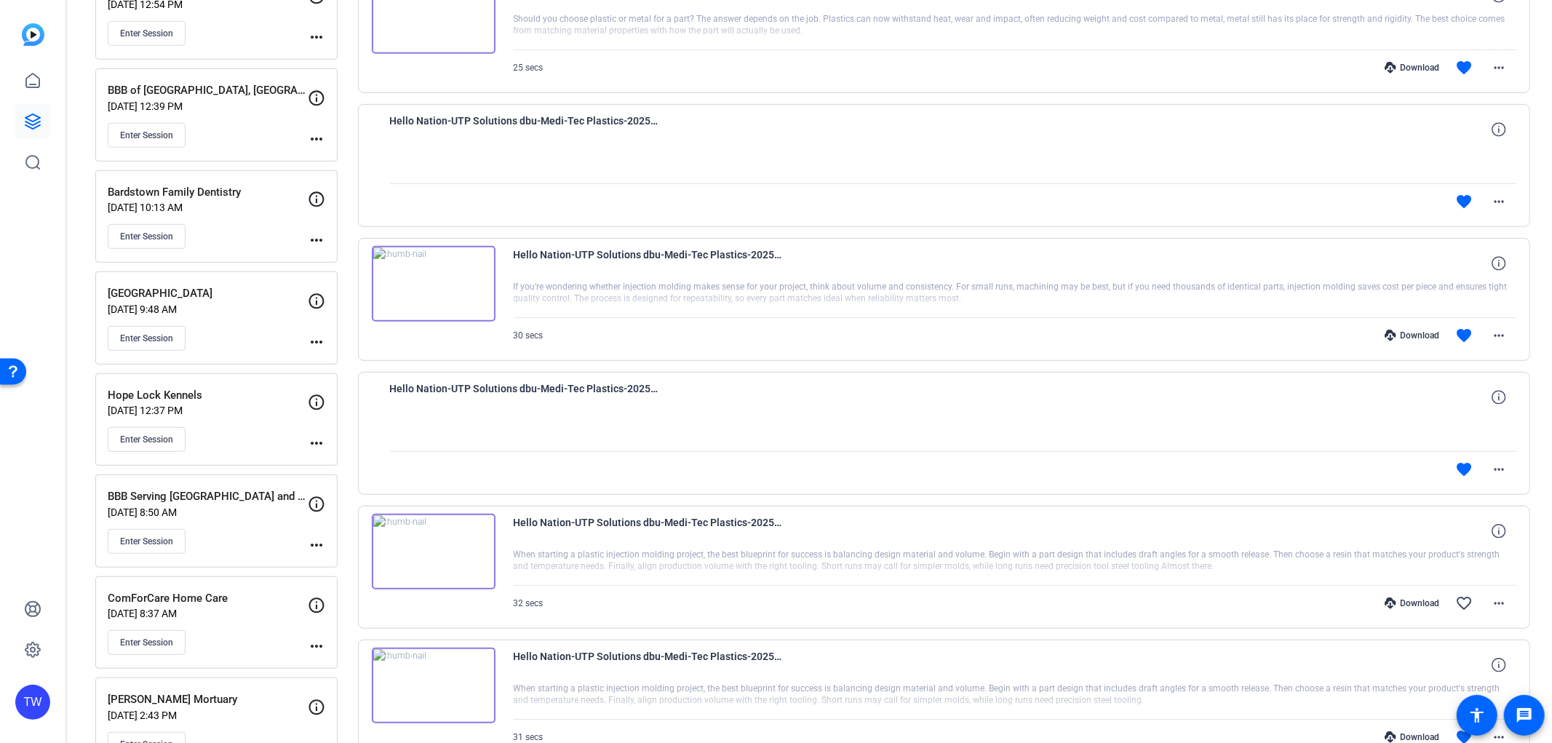
scroll to position [809, 0]
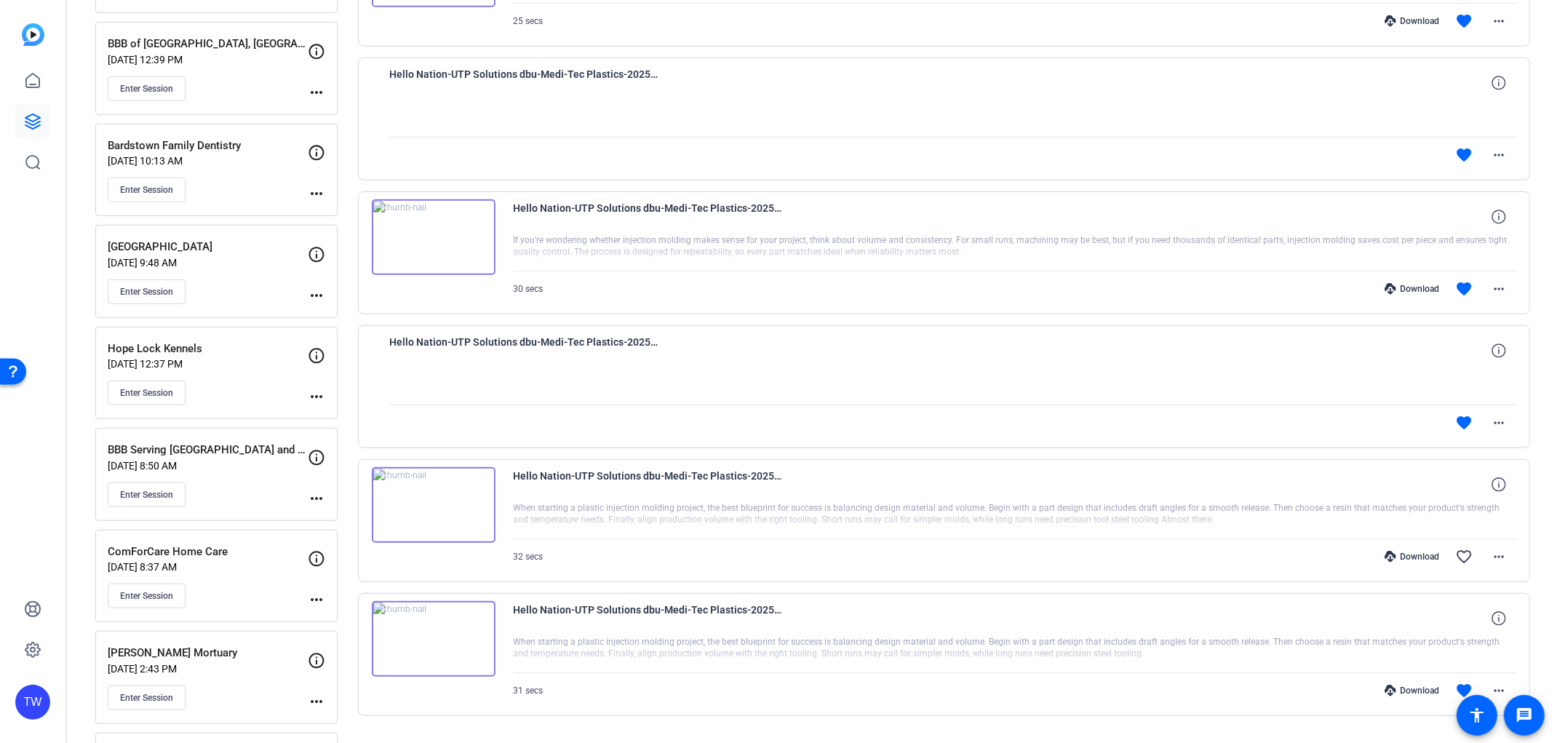
click at [429, 506] on img at bounding box center [434, 505] width 124 height 76
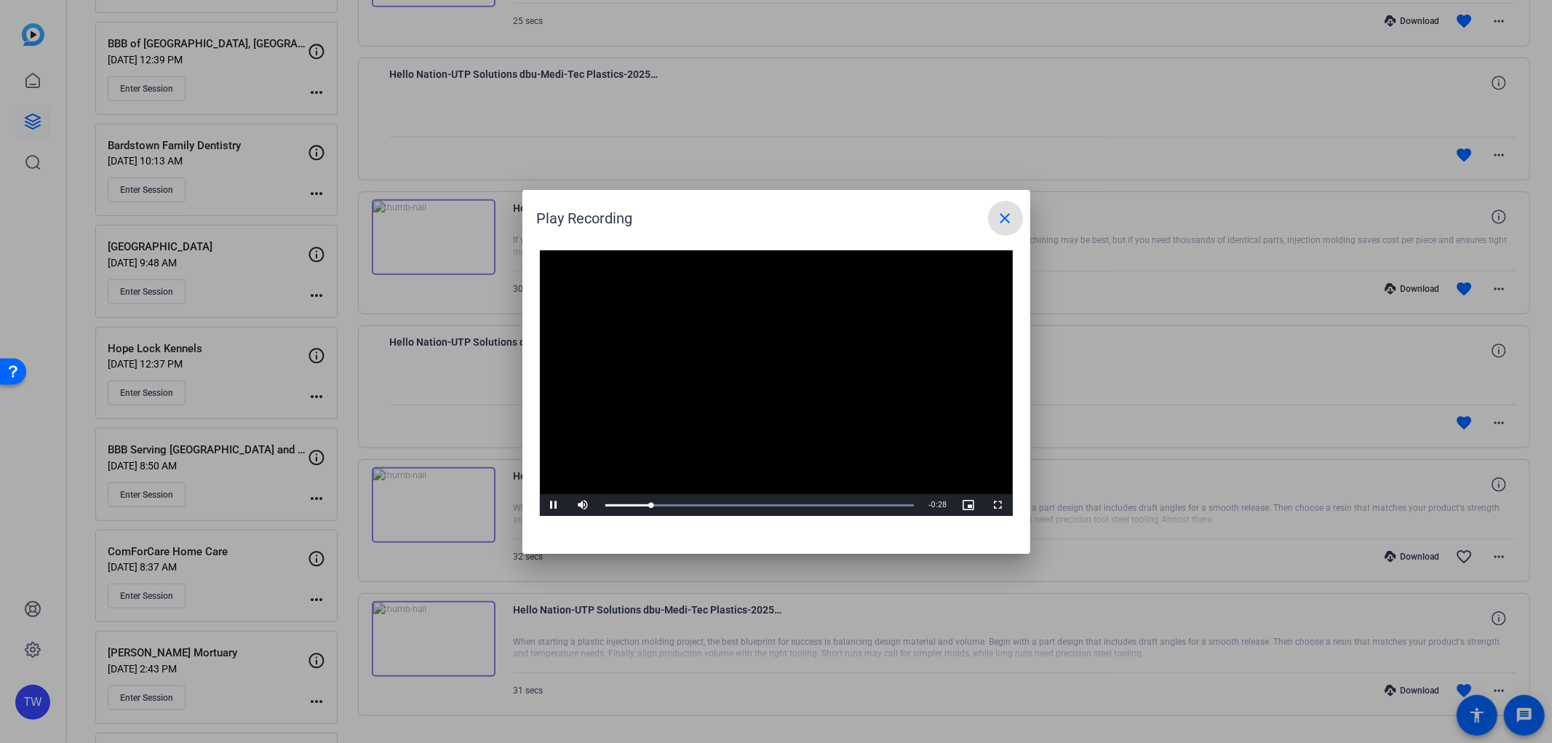
click at [993, 213] on span at bounding box center [1005, 218] width 35 height 35
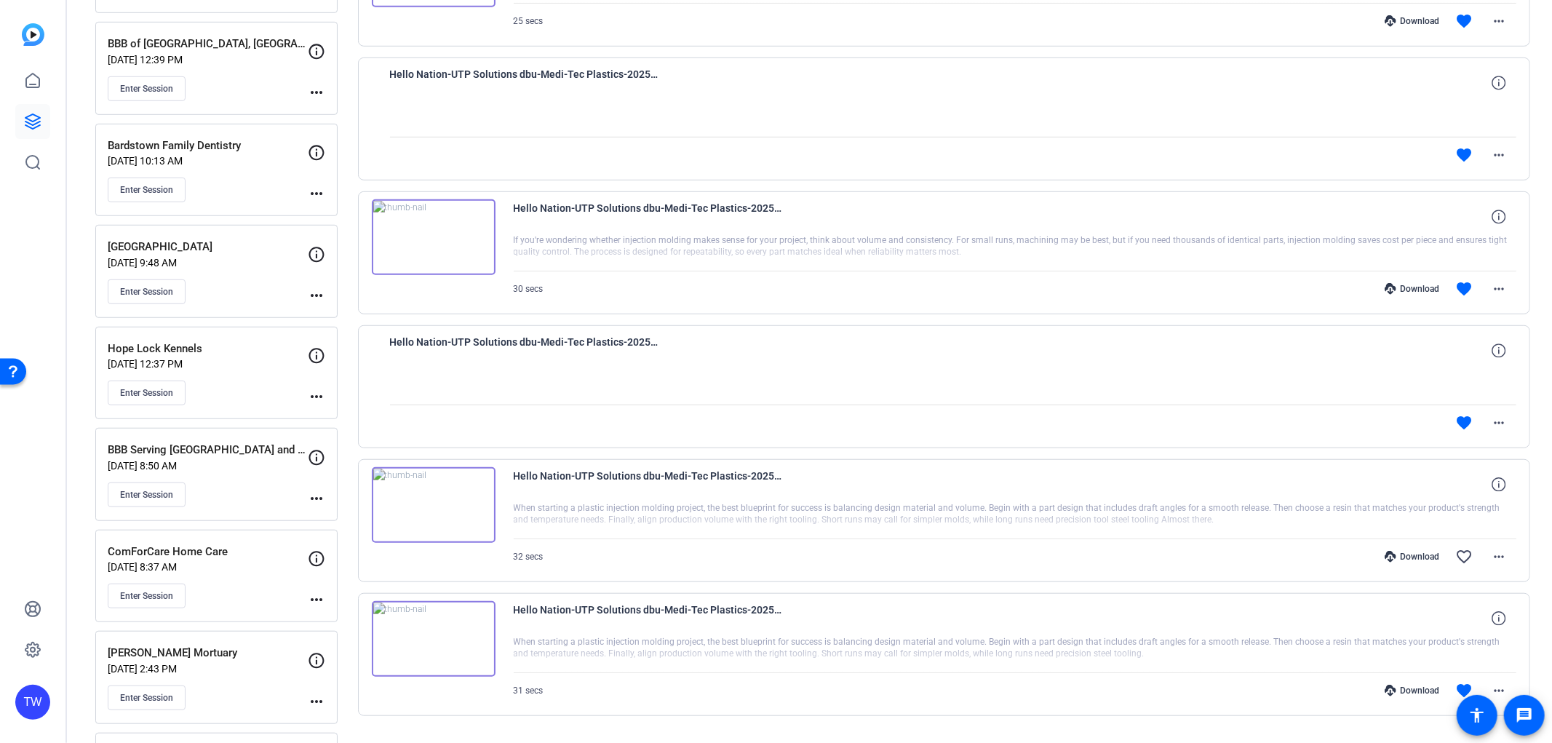
click at [442, 242] on img at bounding box center [434, 237] width 124 height 76
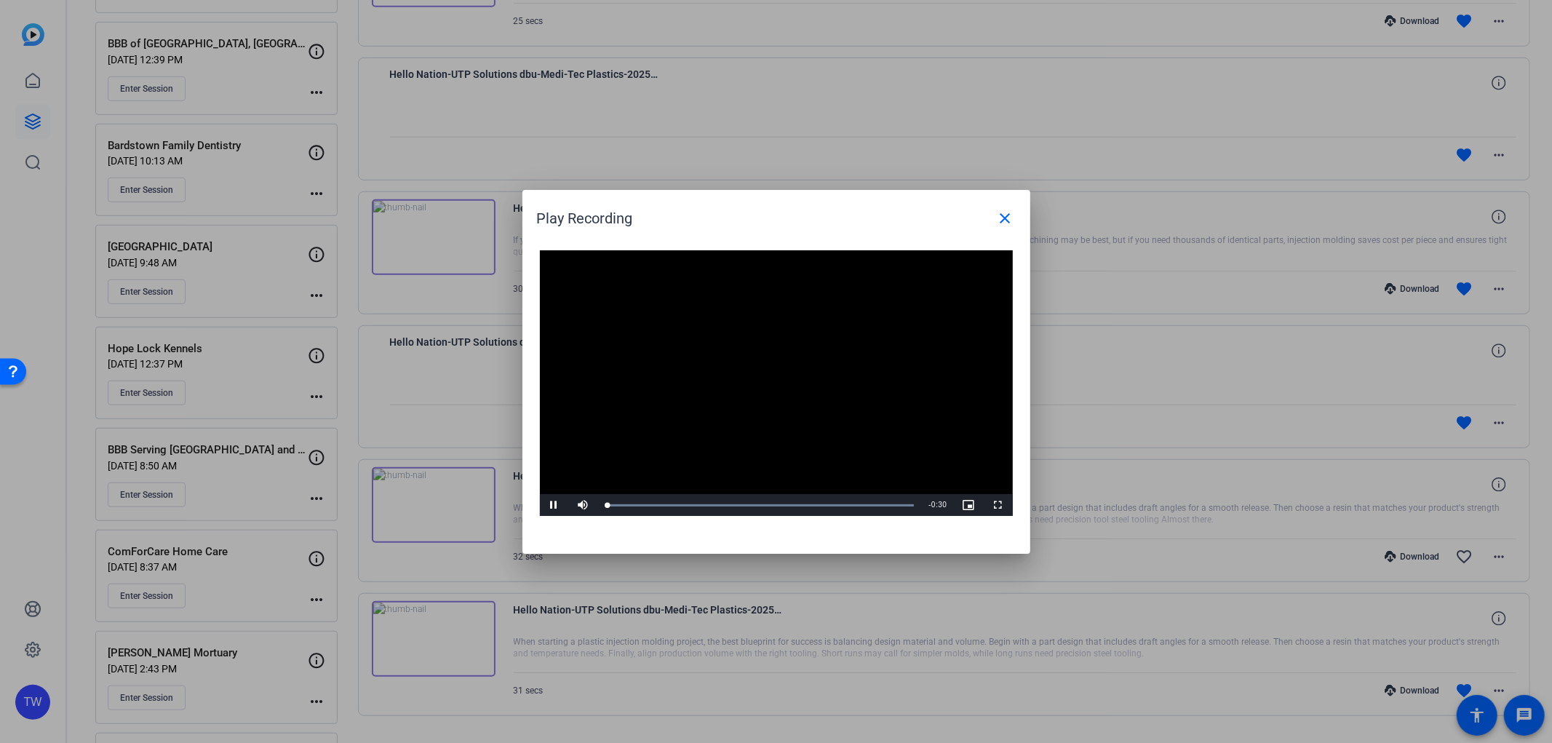
click at [764, 386] on video "Video Player" at bounding box center [776, 383] width 473 height 266
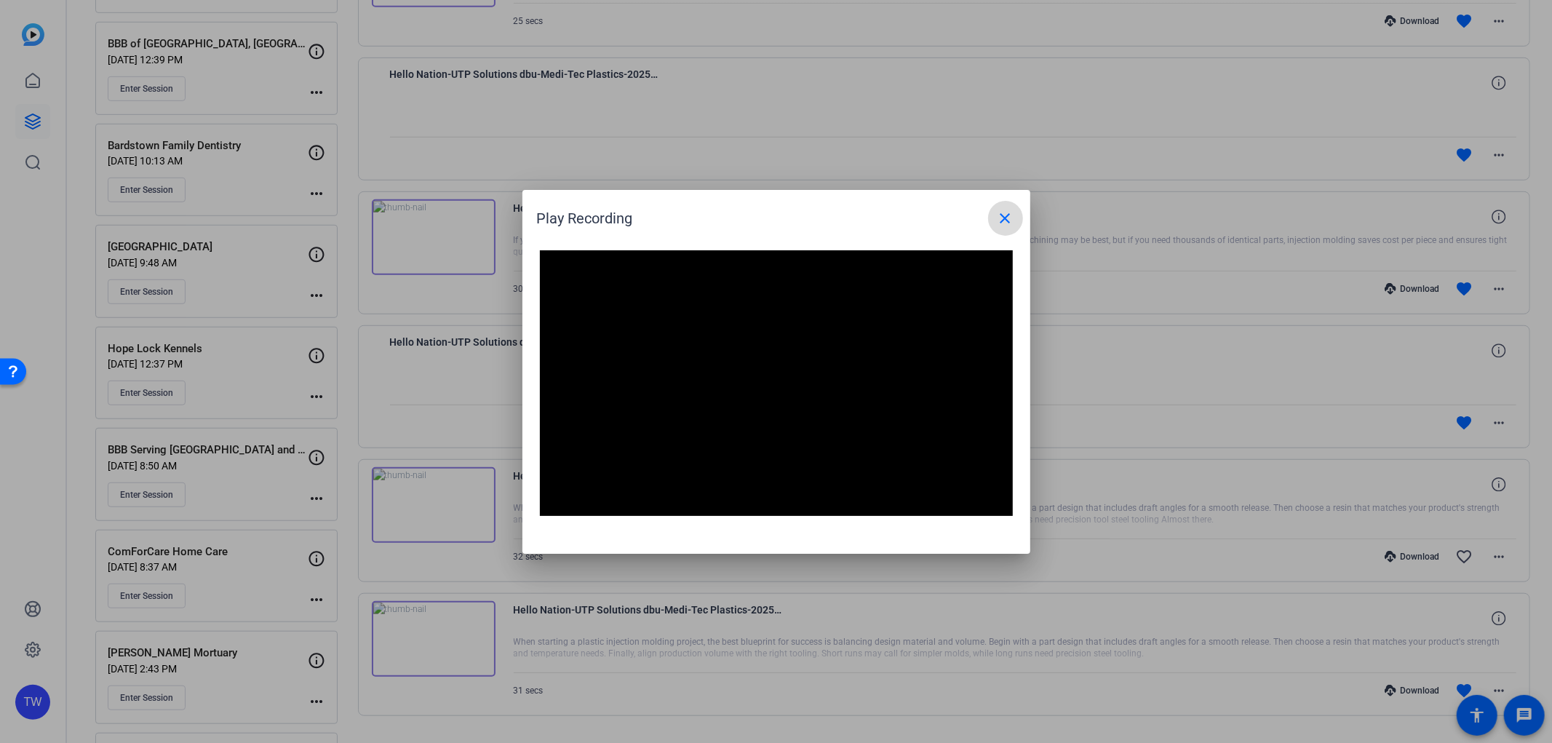
click at [1007, 215] on mat-icon "close" at bounding box center [1005, 218] width 17 height 17
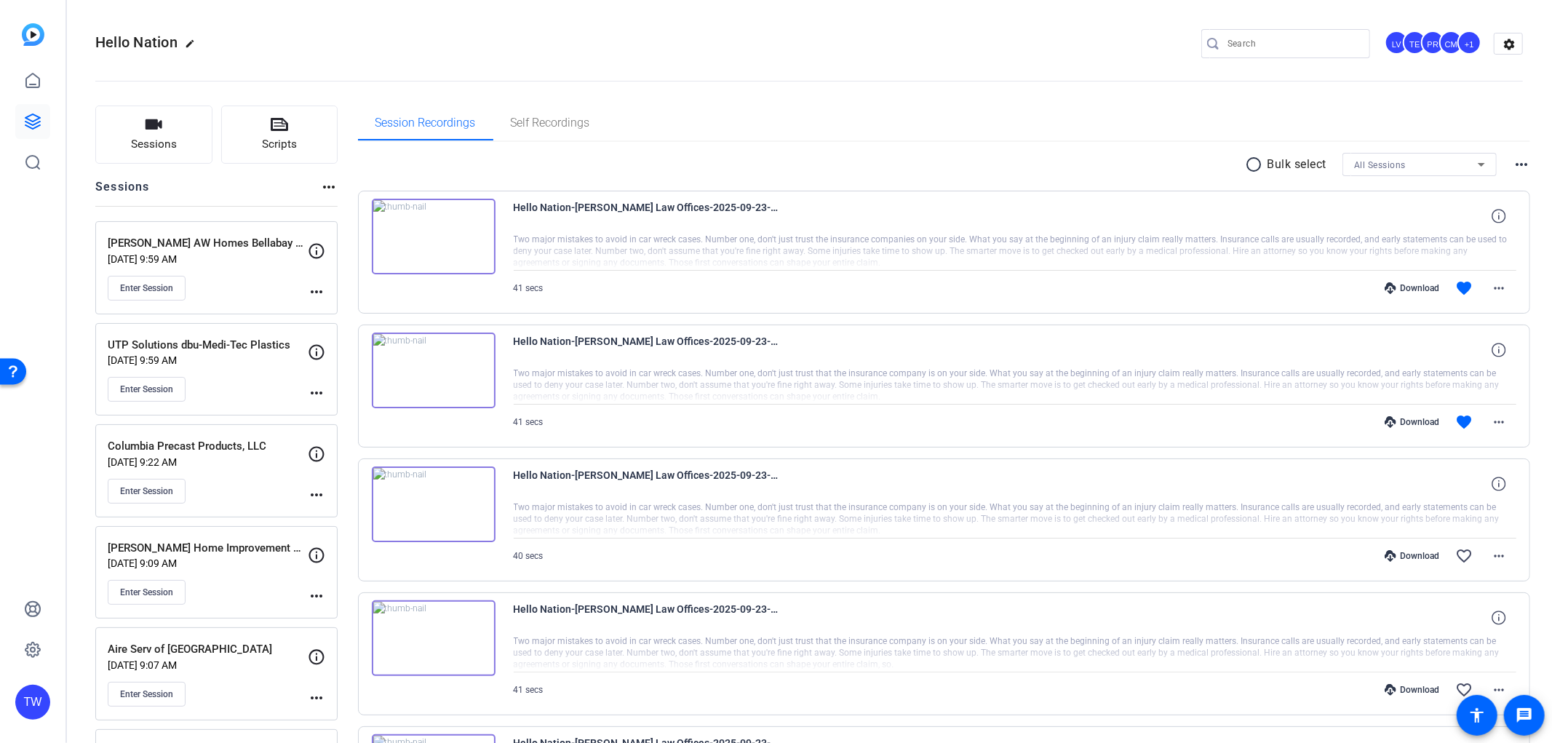
click at [242, 373] on div "UTP Solutions dbu-Medi-Tec Plastics [DATE] 9:59 AM Enter Session" at bounding box center [208, 370] width 200 height 66
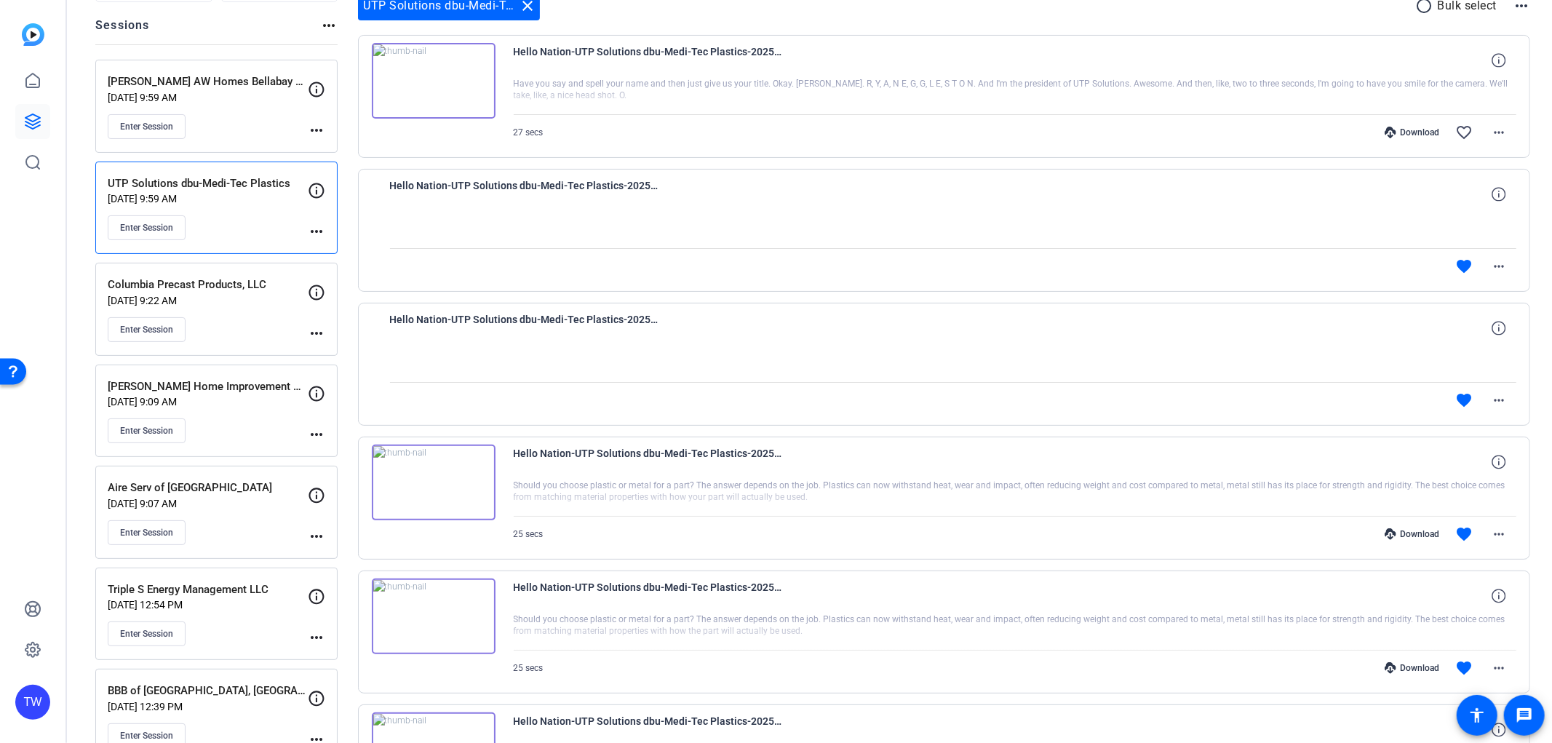
scroll to position [81, 0]
